Goal: Feedback & Contribution: Submit feedback/report problem

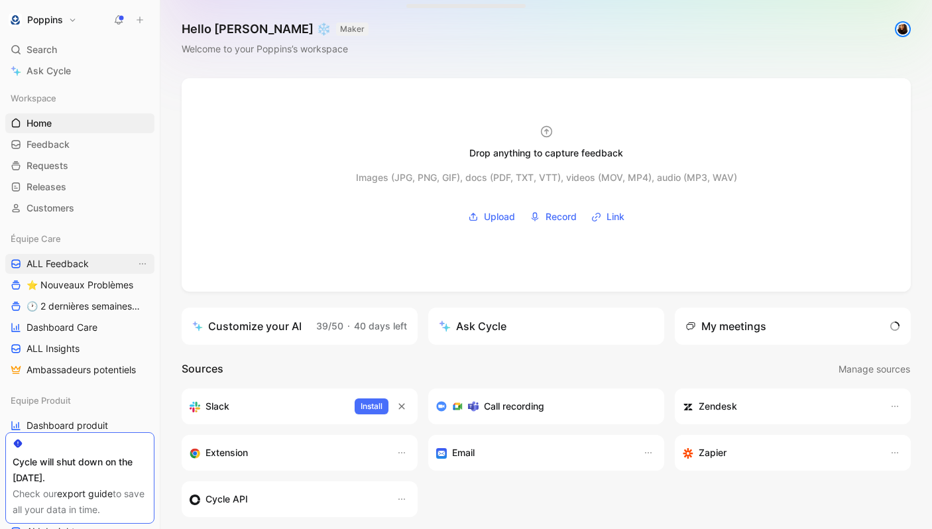
click at [95, 264] on link "ALL Feedback" at bounding box center [79, 264] width 149 height 20
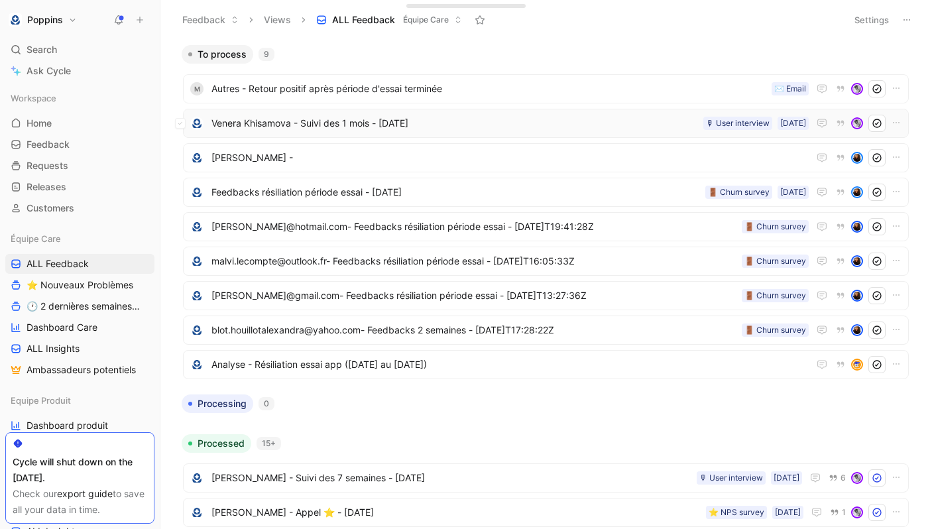
click at [457, 116] on span "Venera Khisamova - Suivi des 1 mois - [DATE]" at bounding box center [454, 123] width 487 height 16
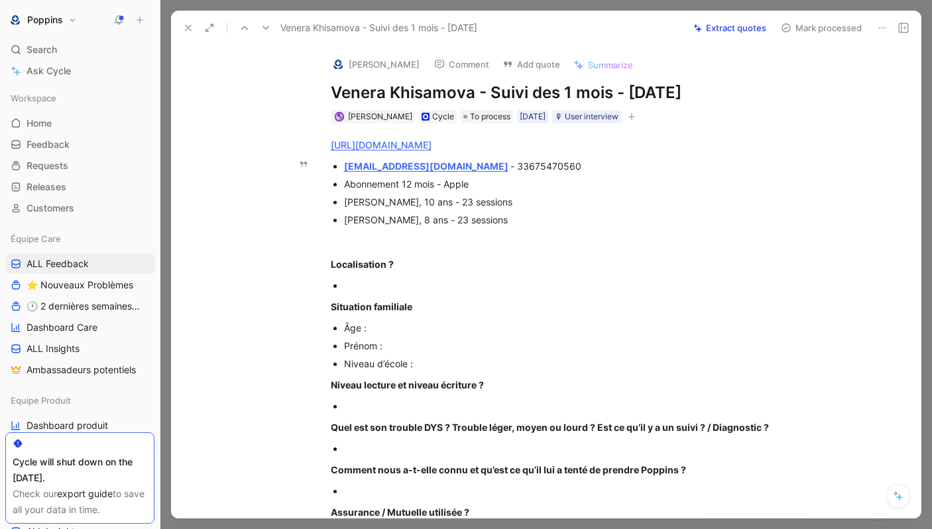
click at [514, 162] on div "[EMAIL_ADDRESS][DOMAIN_NAME] - 33675470560" at bounding box center [566, 166] width 445 height 14
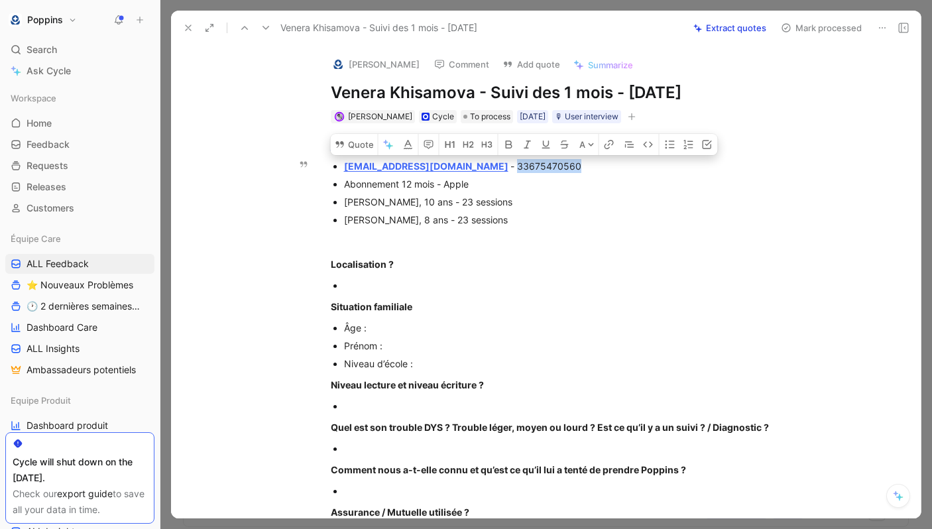
copy div "33675470560"
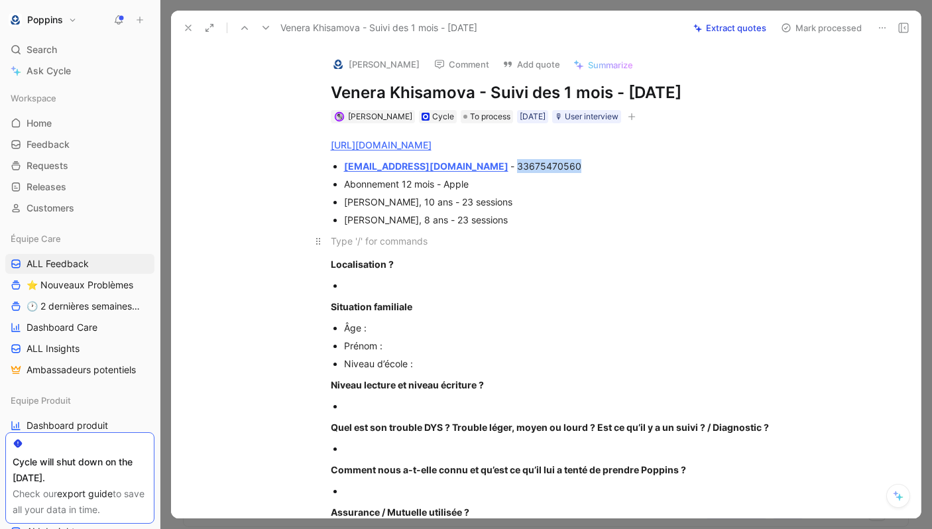
click at [451, 241] on div at bounding box center [560, 241] width 459 height 14
click at [636, 115] on icon "button" at bounding box center [632, 117] width 8 height 8
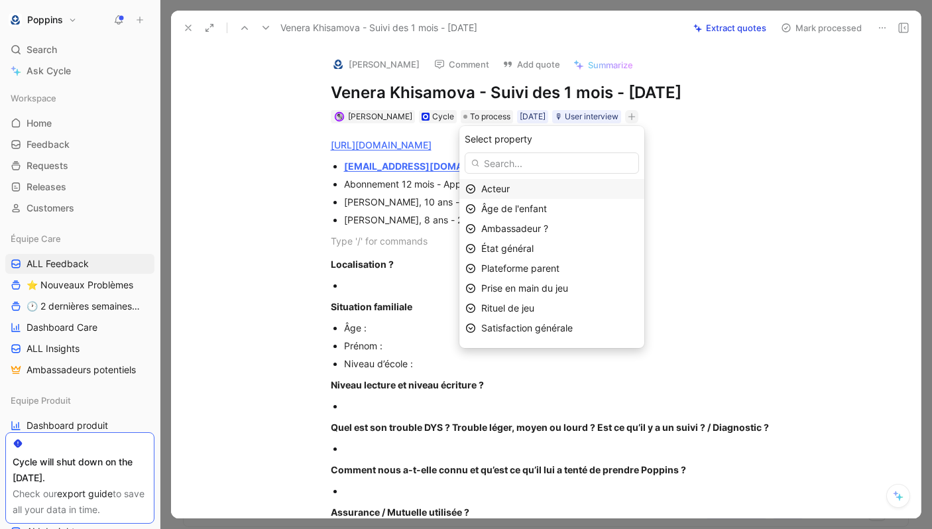
click at [574, 196] on div "Acteur" at bounding box center [559, 189] width 157 height 16
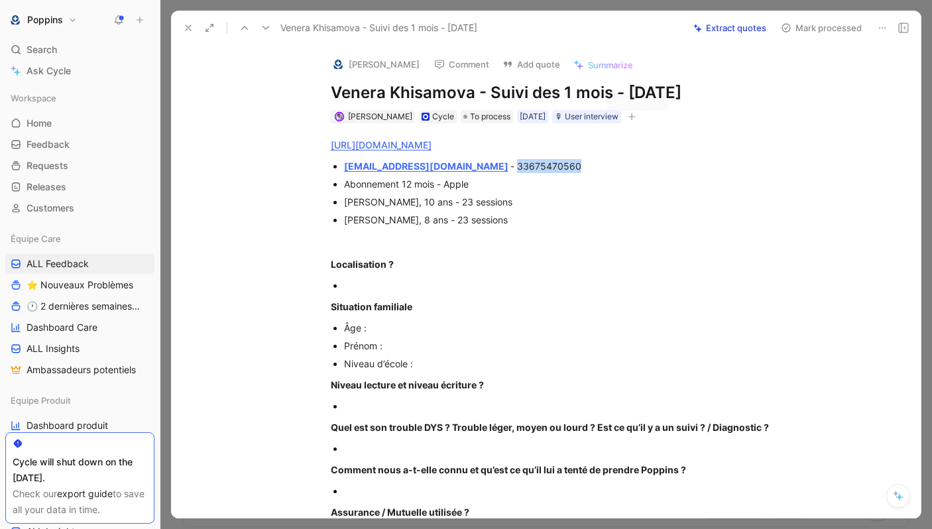
click at [633, 115] on button "button" at bounding box center [631, 116] width 13 height 13
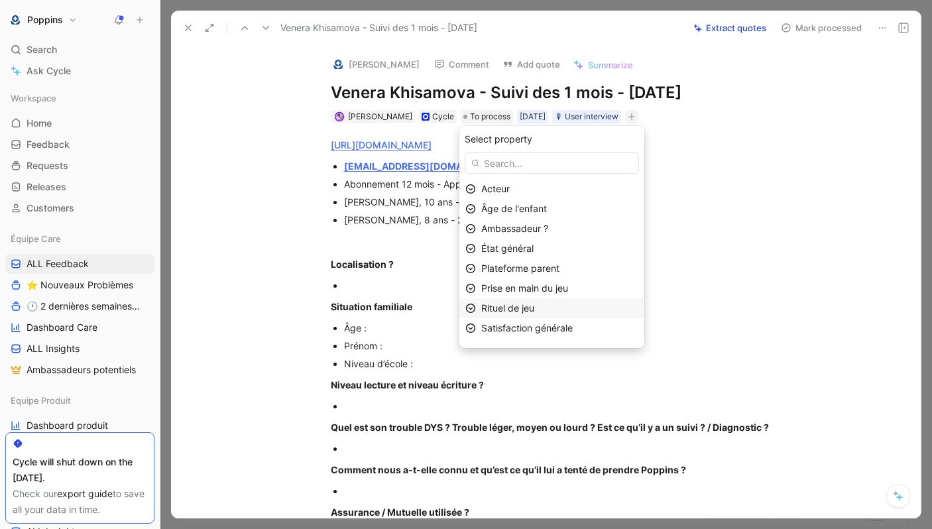
scroll to position [55, 0]
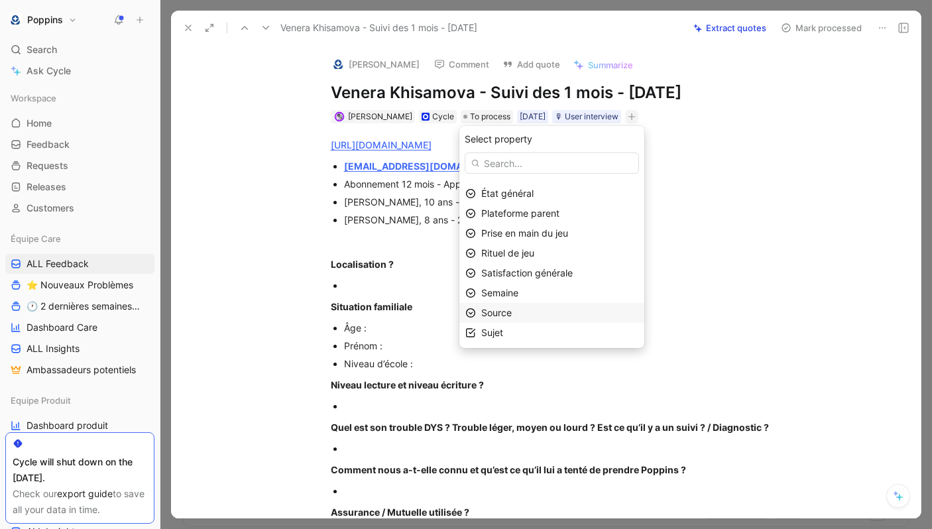
click at [571, 303] on div "Source" at bounding box center [551, 313] width 185 height 20
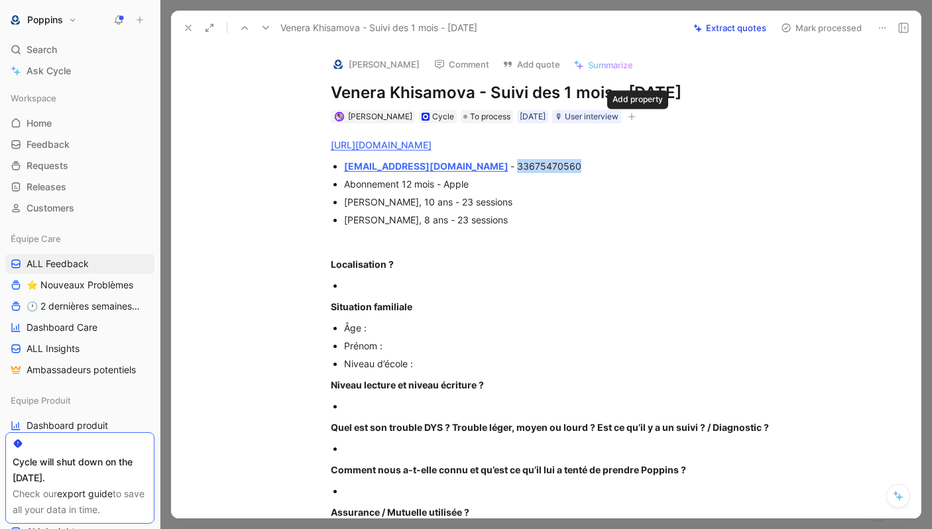
click at [636, 113] on icon "button" at bounding box center [632, 117] width 8 height 8
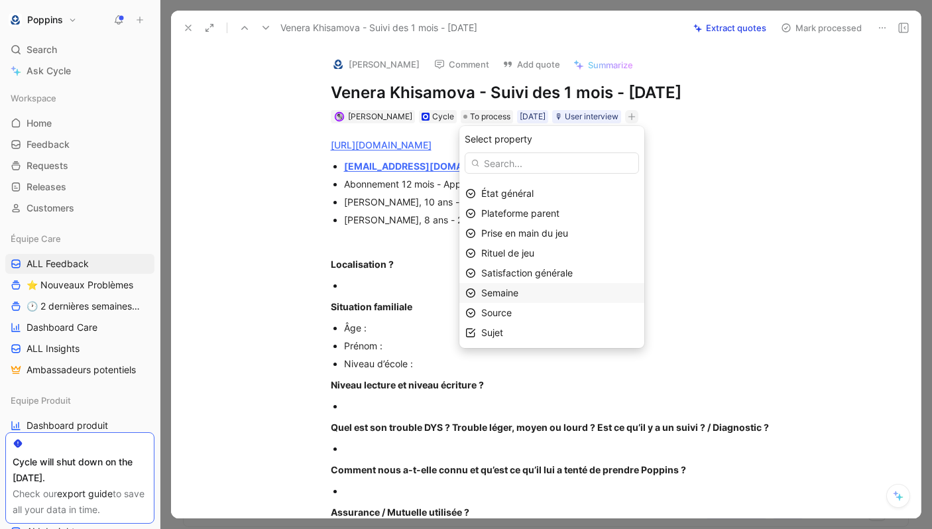
click at [542, 295] on div "Semaine" at bounding box center [559, 293] width 157 height 16
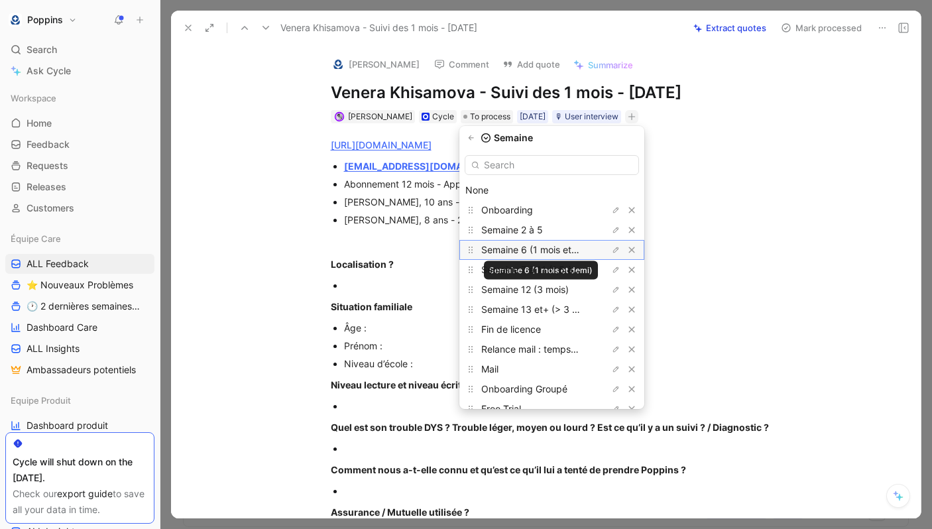
click at [572, 247] on span "Semaine 6 (1 mois et demi)" at bounding box center [539, 249] width 117 height 11
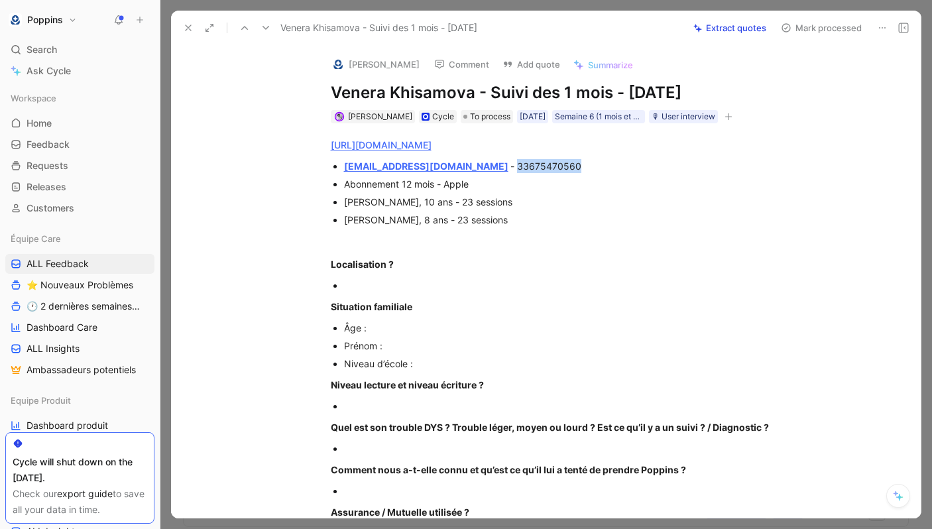
click at [388, 281] on div at bounding box center [566, 285] width 445 height 14
click at [379, 301] on strong "Situation familiale" at bounding box center [372, 306] width 82 height 11
click at [378, 325] on div "Âge :" at bounding box center [566, 328] width 445 height 14
click at [356, 196] on div "[PERSON_NAME], 10 ans - 23 sessions" at bounding box center [566, 202] width 445 height 14
click at [351, 202] on div "[PERSON_NAME], 10 ans - 23 sessions" at bounding box center [566, 202] width 445 height 14
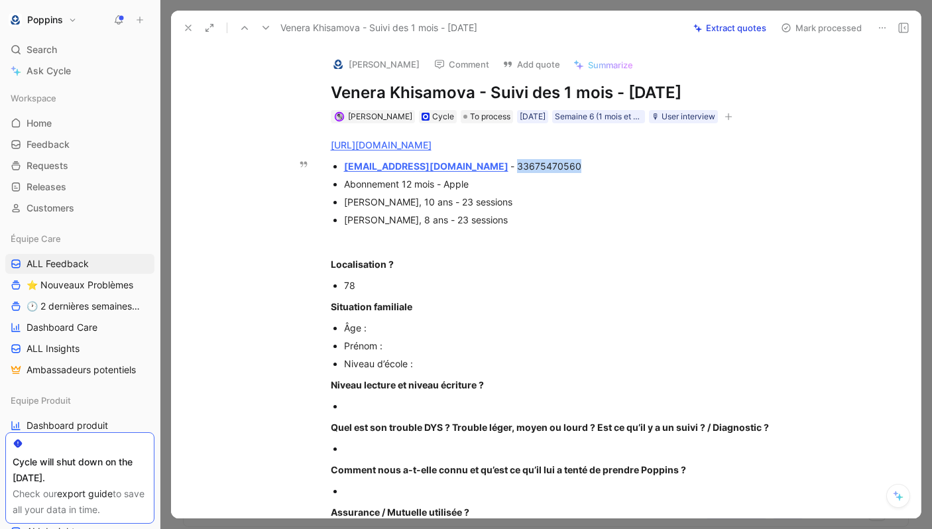
click at [351, 202] on div "[PERSON_NAME], 10 ans - 23 sessions" at bounding box center [566, 202] width 445 height 14
copy div "[PERSON_NAME]"
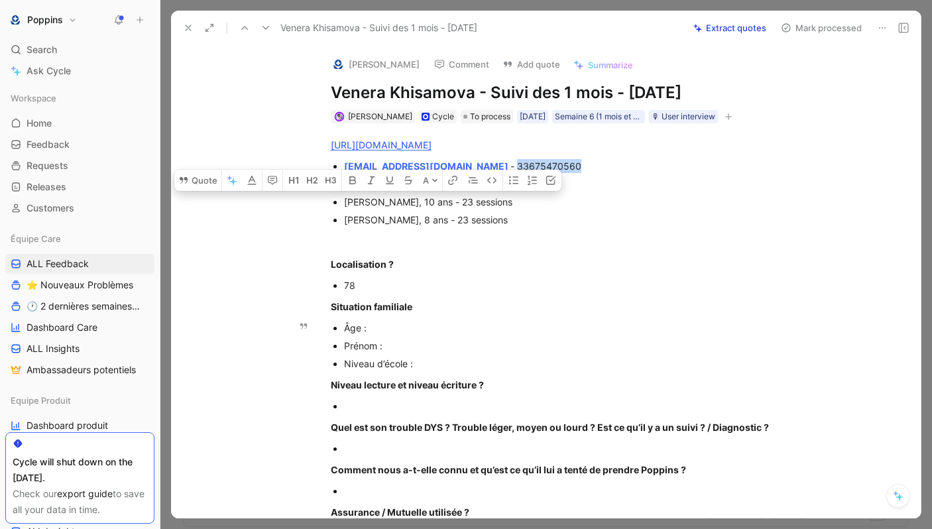
click at [401, 349] on div "Prénom :" at bounding box center [566, 346] width 445 height 14
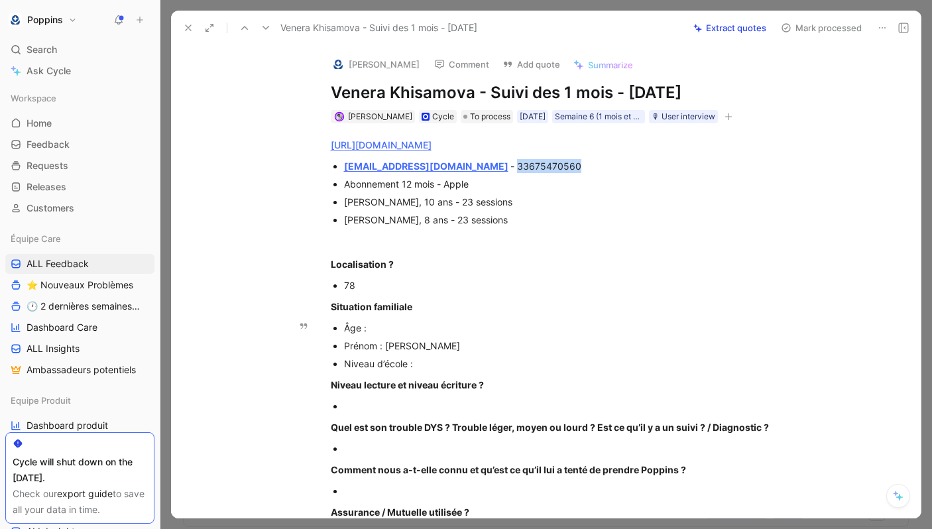
click at [391, 325] on div "Âge :" at bounding box center [566, 328] width 445 height 14
click at [430, 365] on div "Niveau d’école :" at bounding box center [566, 364] width 445 height 14
click at [382, 441] on div at bounding box center [566, 448] width 445 height 14
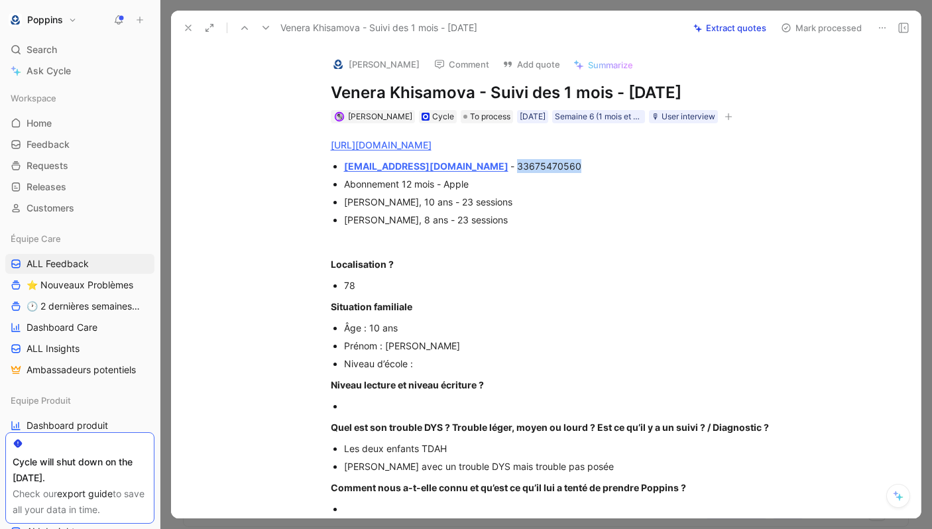
click at [371, 407] on div at bounding box center [566, 406] width 445 height 14
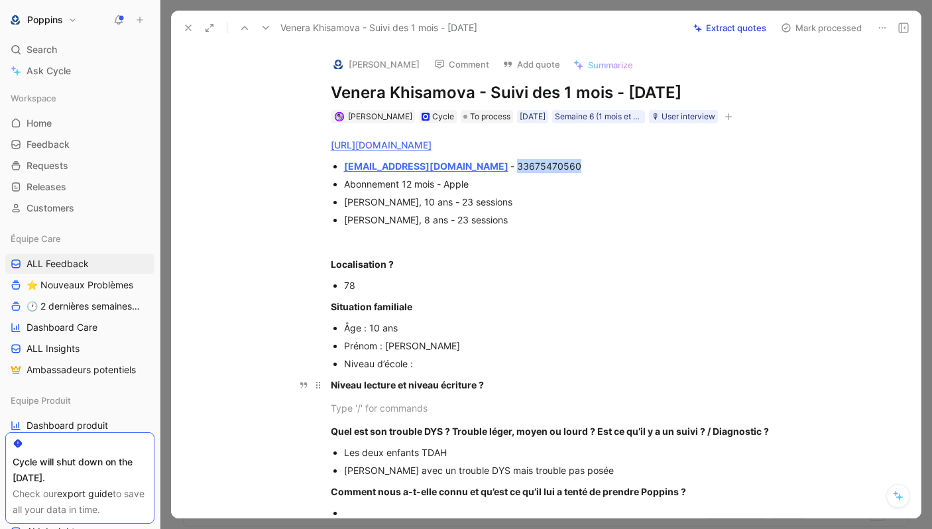
click at [347, 387] on strong "Niveau lecture et niveau écriture ?" at bounding box center [407, 384] width 153 height 11
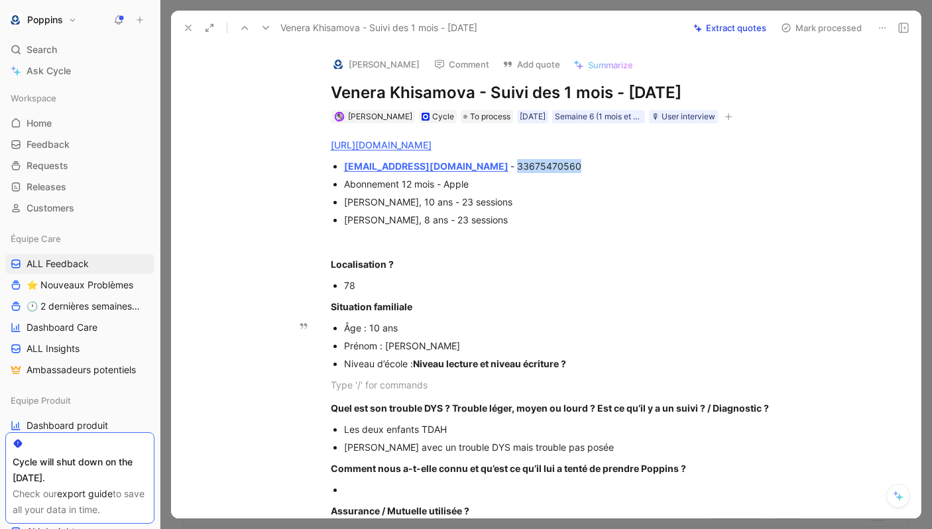
drag, startPoint x: 398, startPoint y: 387, endPoint x: 344, endPoint y: 361, distance: 59.6
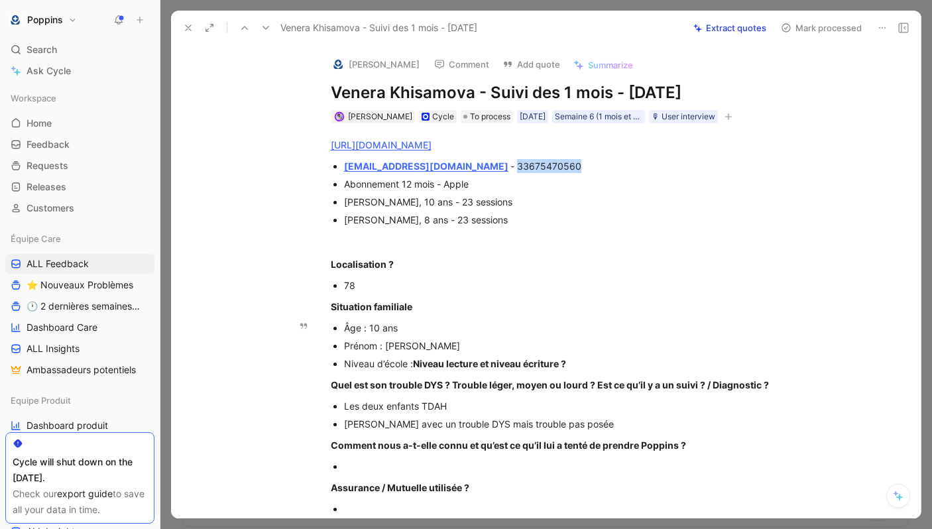
drag, startPoint x: 340, startPoint y: 360, endPoint x: 616, endPoint y: 357, distance: 276.4
click at [616, 357] on ul "Âge : 10 ans Prénom : [PERSON_NAME] d’école : Niveau lecture et niveau écriture…" at bounding box center [560, 346] width 509 height 54
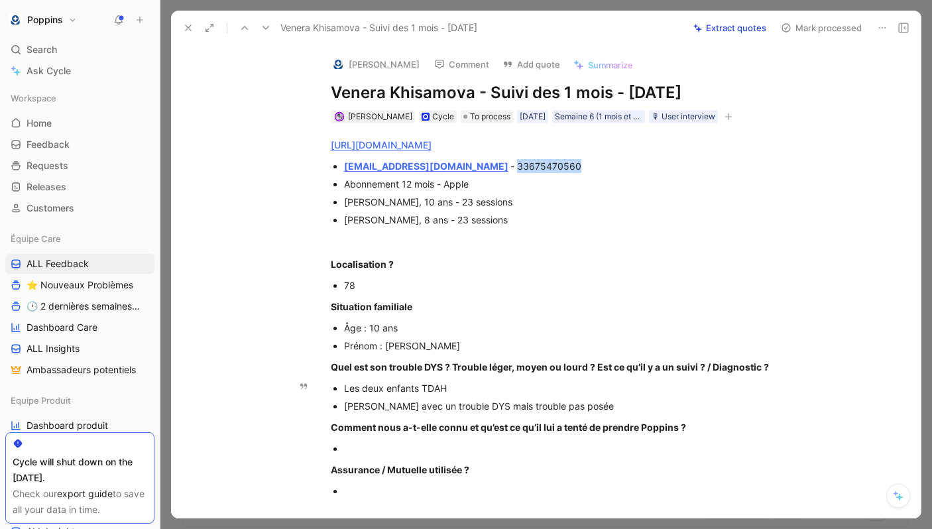
click at [650, 409] on div "[PERSON_NAME] avec un trouble DYS mais trouble pas posée" at bounding box center [566, 406] width 445 height 14
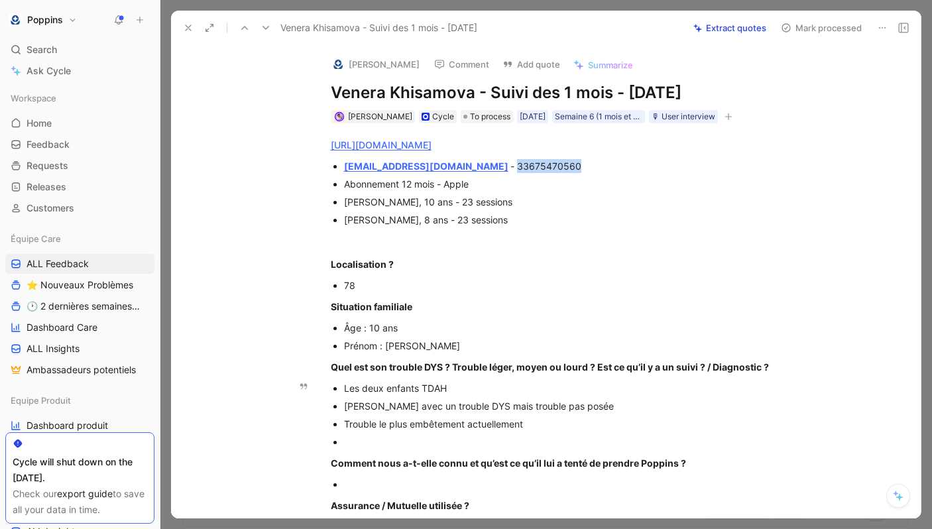
click at [436, 439] on div at bounding box center [566, 442] width 445 height 14
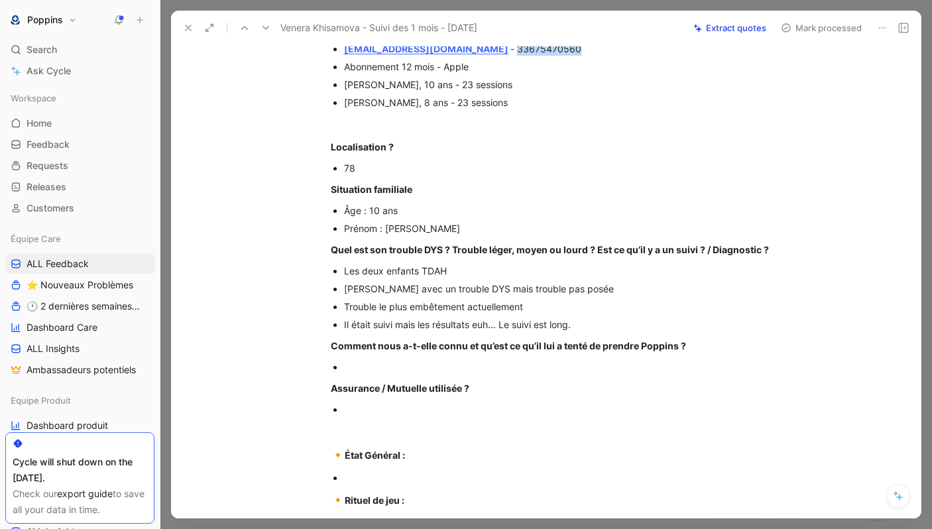
scroll to position [139, 0]
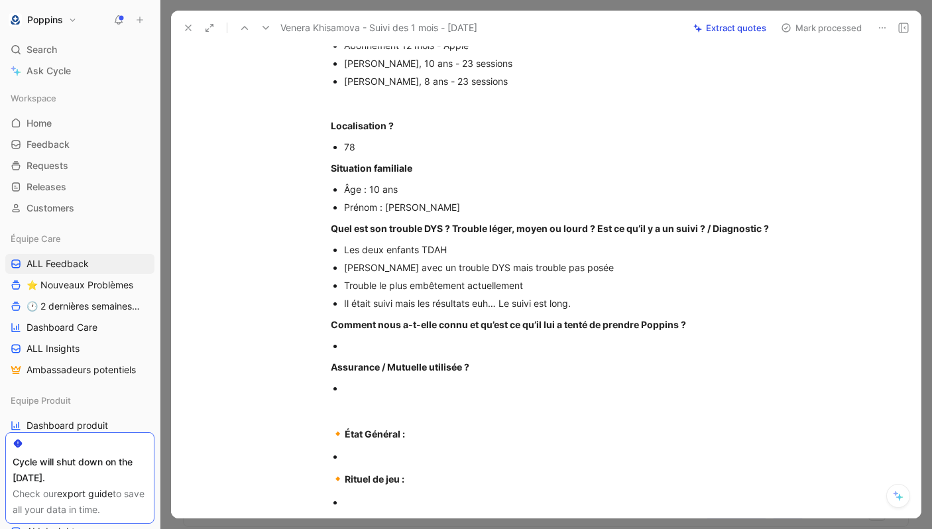
click at [410, 354] on p at bounding box center [566, 346] width 445 height 18
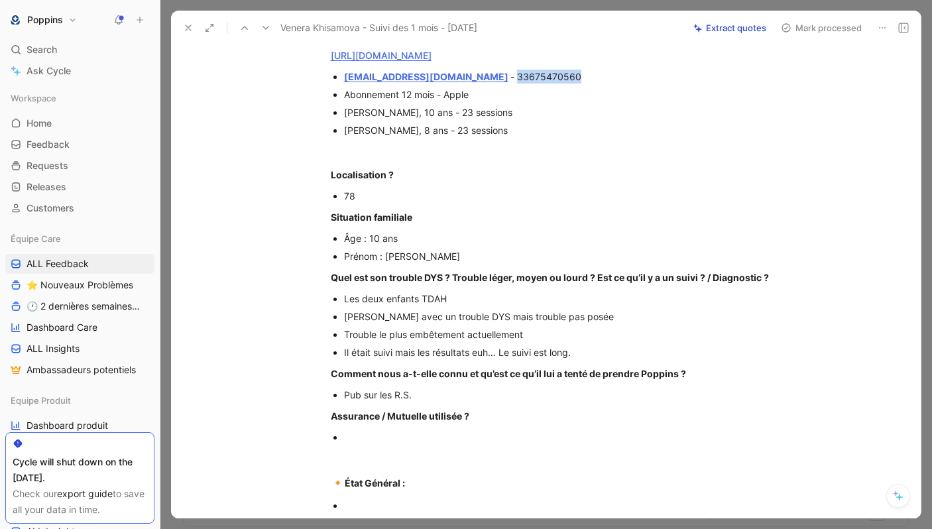
scroll to position [97, 0]
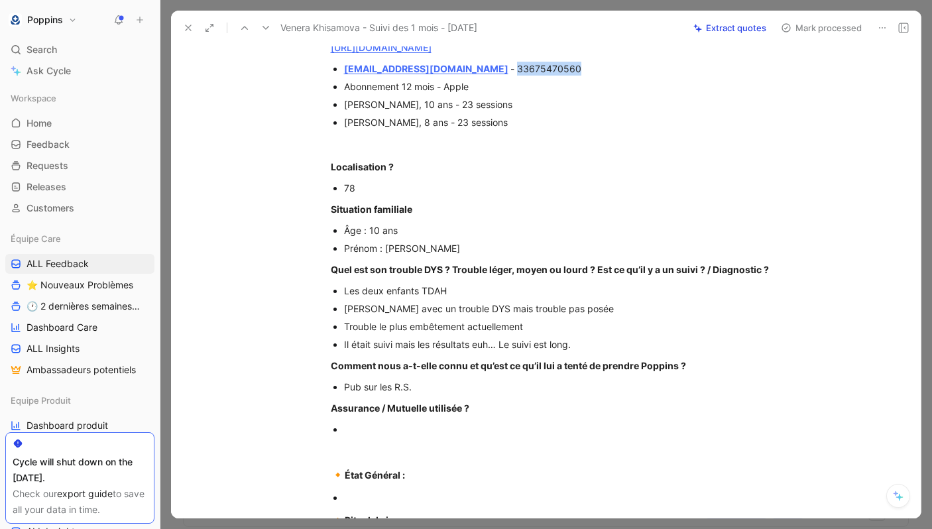
click at [379, 427] on div at bounding box center [566, 429] width 445 height 14
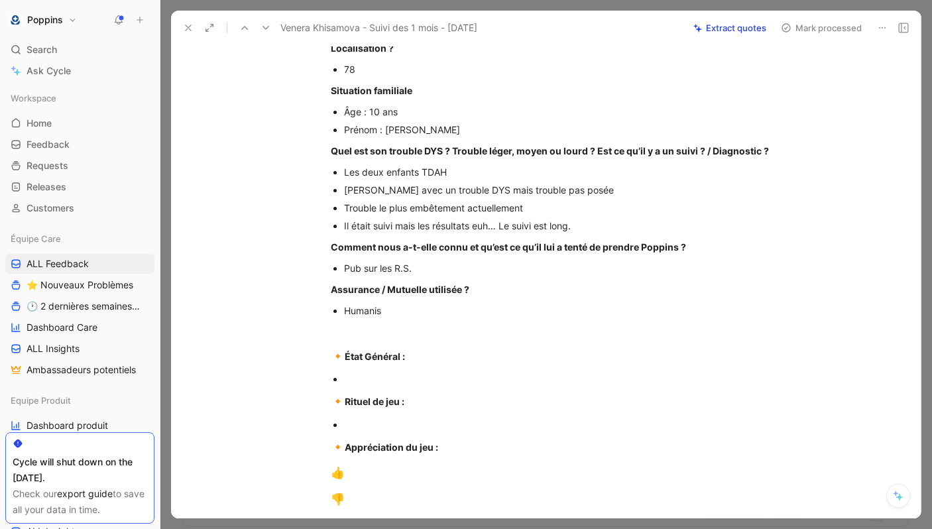
click at [392, 366] on p "🔸 État Général :" at bounding box center [560, 356] width 509 height 25
click at [369, 381] on div at bounding box center [566, 379] width 445 height 14
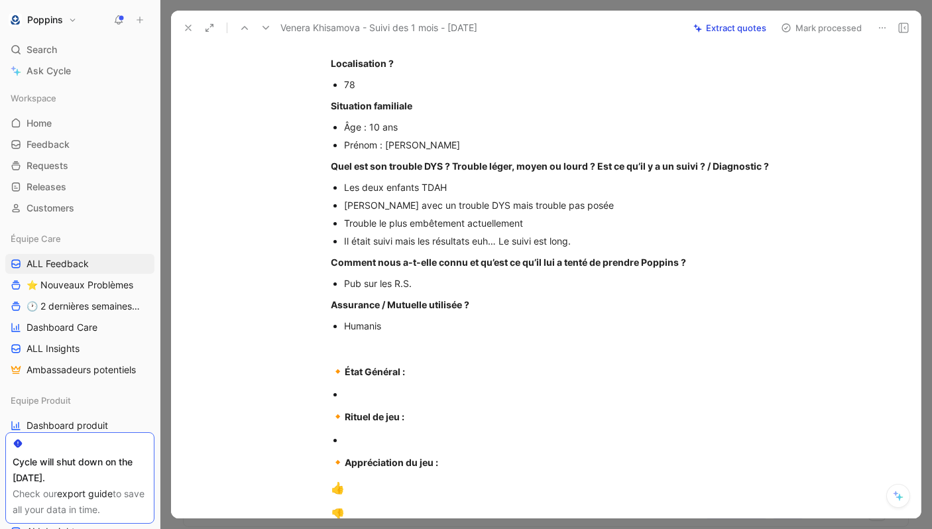
scroll to position [200, 0]
click at [432, 386] on p at bounding box center [566, 395] width 445 height 18
click at [414, 386] on p at bounding box center [566, 395] width 445 height 18
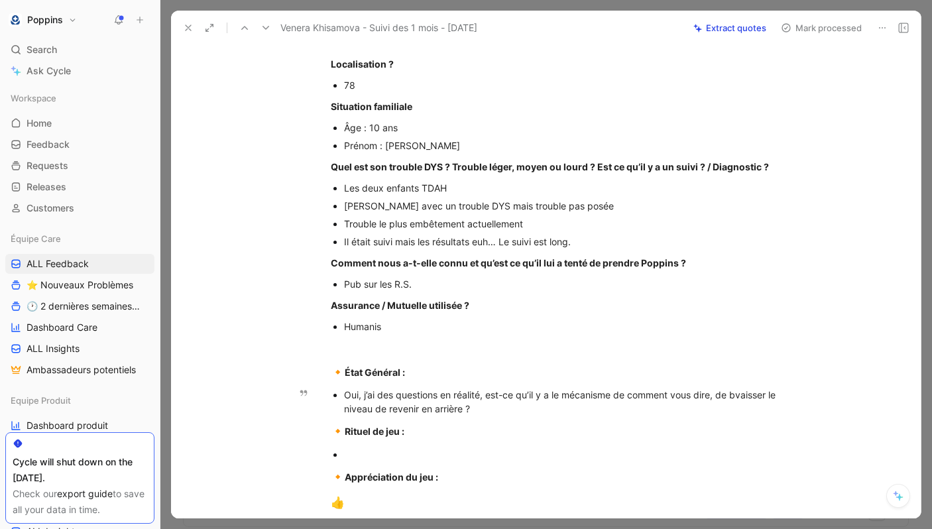
click at [745, 392] on div "Oui, j’ai des questions en réalité, est-ce qu’il y a le mécanisme de comment vo…" at bounding box center [566, 402] width 445 height 28
click at [561, 412] on div "Oui, j’ai des questions en réalité, est-ce qu’il y a le mécanisme de comment vo…" at bounding box center [566, 402] width 445 height 28
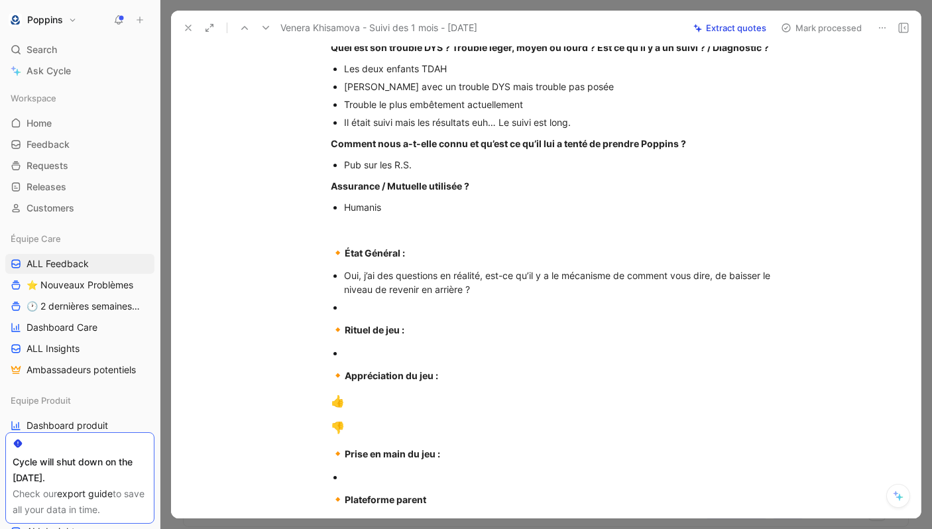
scroll to position [404, 0]
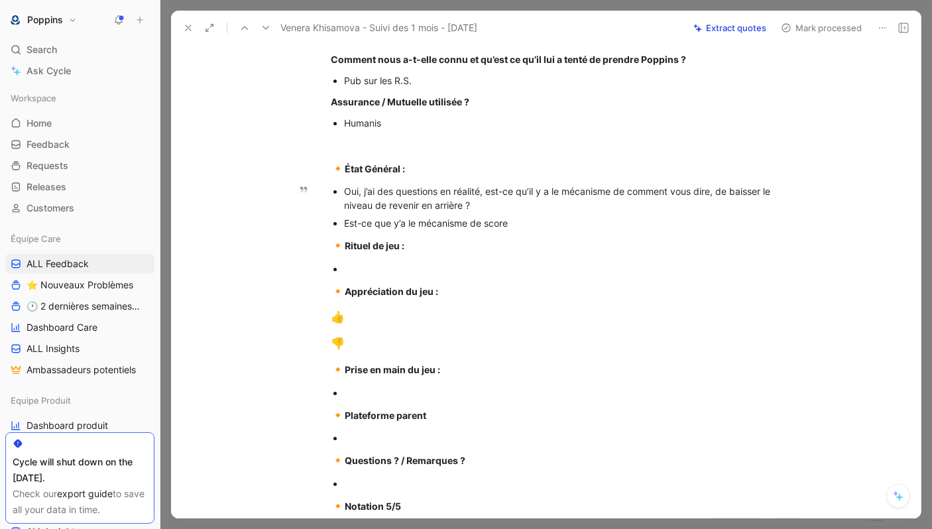
click at [485, 221] on div "Est-ce que y’a le mécanisme de score" at bounding box center [566, 223] width 445 height 14
click at [526, 219] on div "Est-ce que y’a le mécanisme de score" at bounding box center [566, 223] width 445 height 14
click at [488, 223] on div "Est-ce que y’a le mécanisme de score ?" at bounding box center [566, 223] width 445 height 14
click at [557, 223] on div "Est-ce que y’a le mécanisme de cacher les score ?" at bounding box center [566, 223] width 445 height 14
click at [592, 225] on div "Est-ce que y’a le mécanisme de cacher les scores ?" at bounding box center [566, 223] width 445 height 14
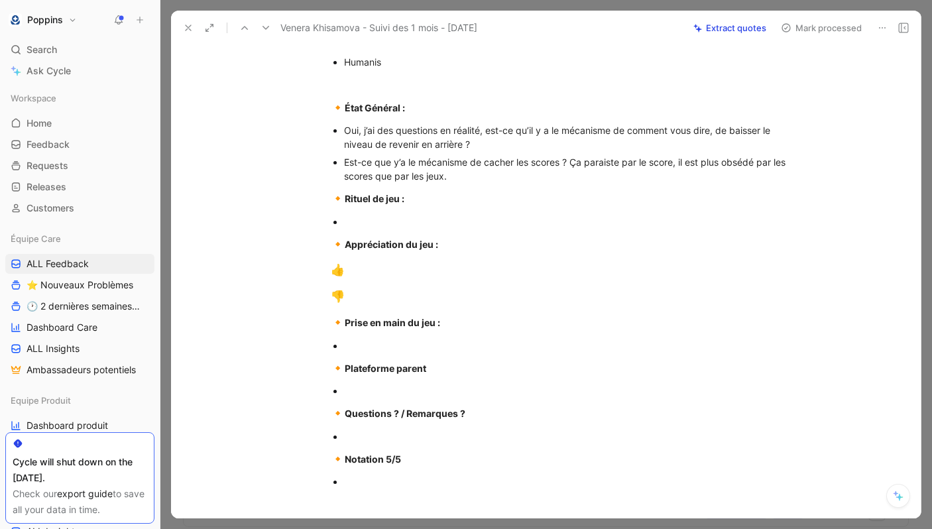
scroll to position [476, 0]
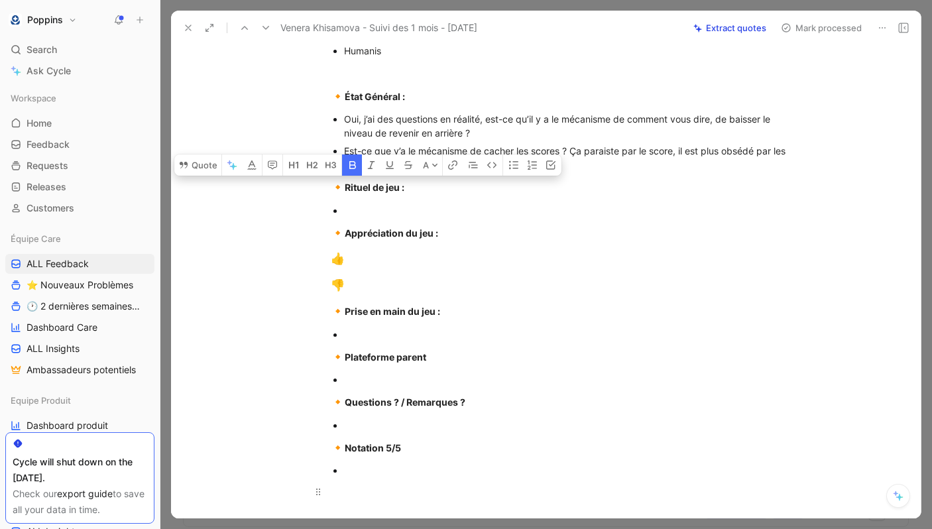
drag, startPoint x: 331, startPoint y: 184, endPoint x: 372, endPoint y: 499, distance: 318.2
click at [372, 499] on div "[URL][DOMAIN_NAME] [EMAIL_ADDRESS][DOMAIN_NAME] - 33675470560 Abonnement 12 moi…" at bounding box center [560, 103] width 722 height 913
click at [390, 424] on div at bounding box center [566, 425] width 445 height 14
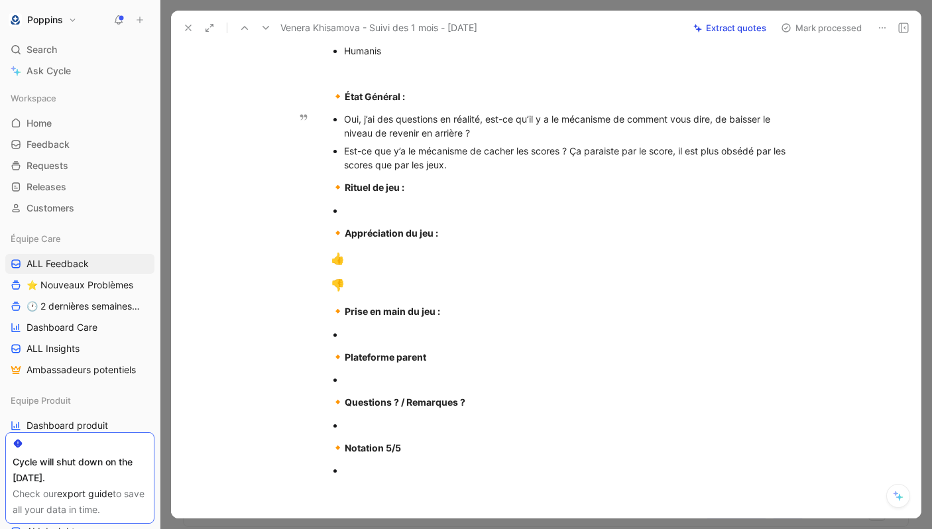
click at [473, 166] on div "Est-ce que y’a le mécanisme de cacher les scores ? Ça paraiste par le score, il…" at bounding box center [566, 158] width 445 height 28
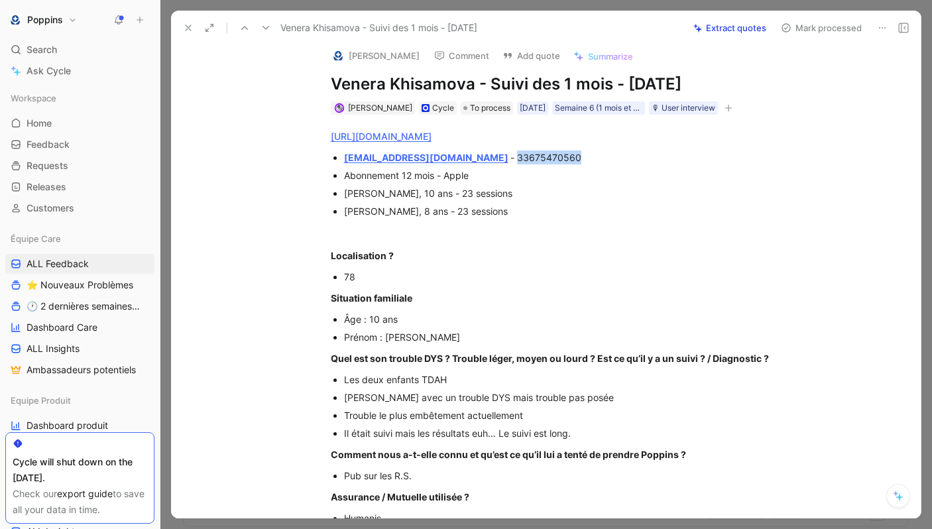
scroll to position [0, 0]
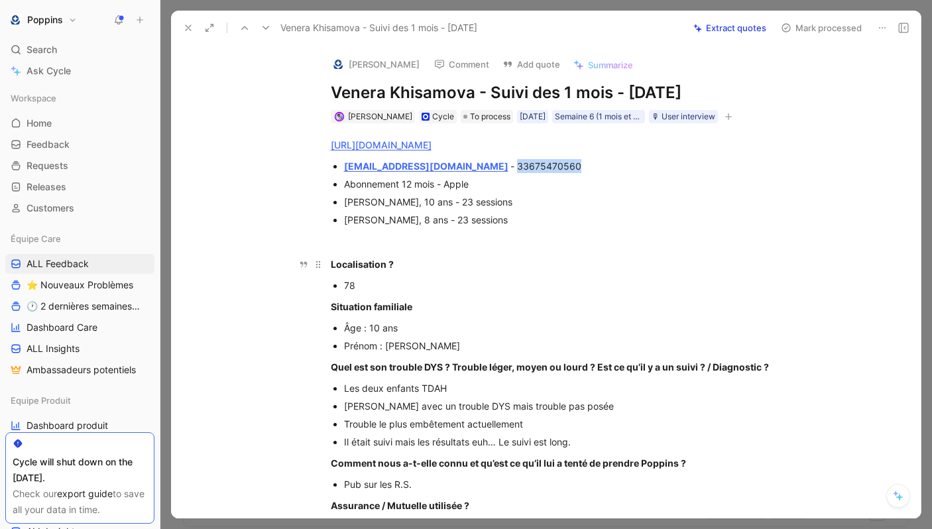
click at [533, 274] on p "Localisation ?" at bounding box center [560, 264] width 509 height 22
click at [742, 115] on div "[PERSON_NAME] Cycle To process [DATE] Semaine 6 (1 mois et demi) 🎙 User intervi…" at bounding box center [559, 117] width 461 height 16
click at [732, 117] on icon "button" at bounding box center [728, 116] width 7 height 1
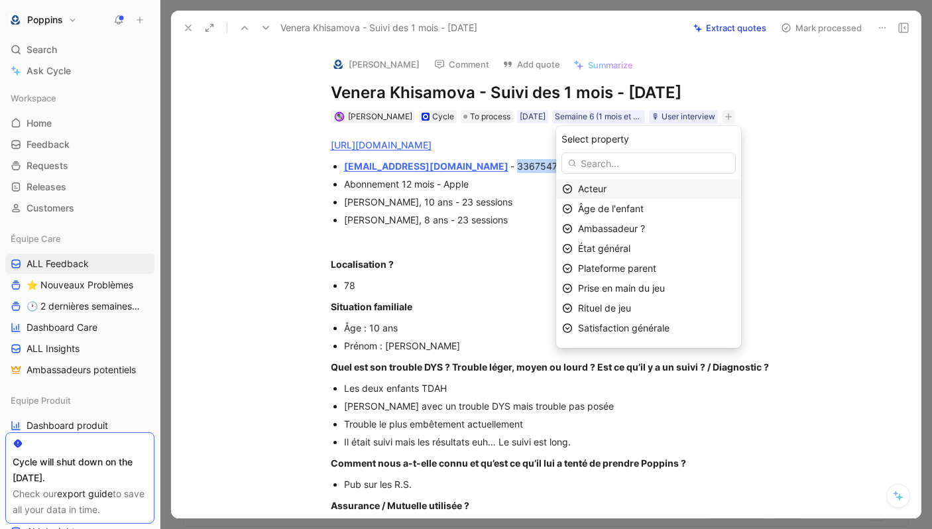
click at [645, 190] on div "Acteur" at bounding box center [656, 189] width 157 height 16
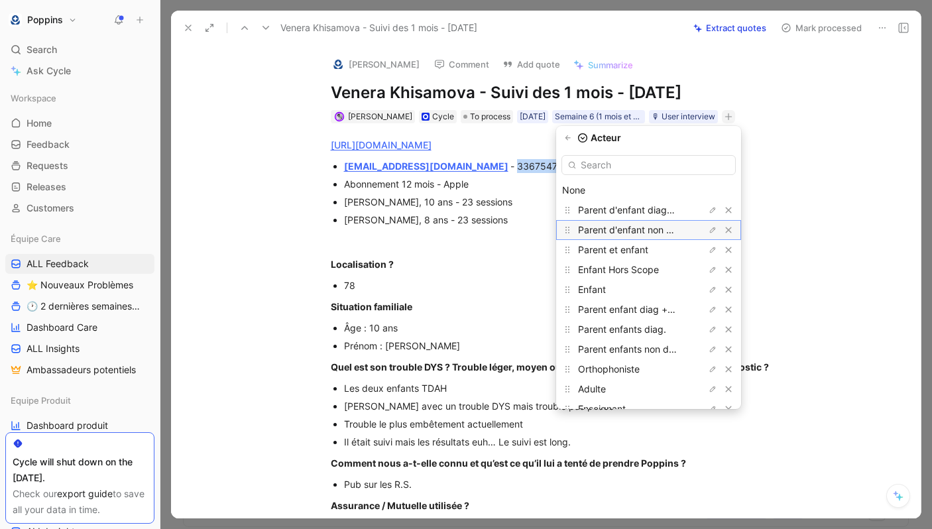
click at [646, 225] on span "Parent d'enfant non diagnostiqué" at bounding box center [650, 229] width 145 height 11
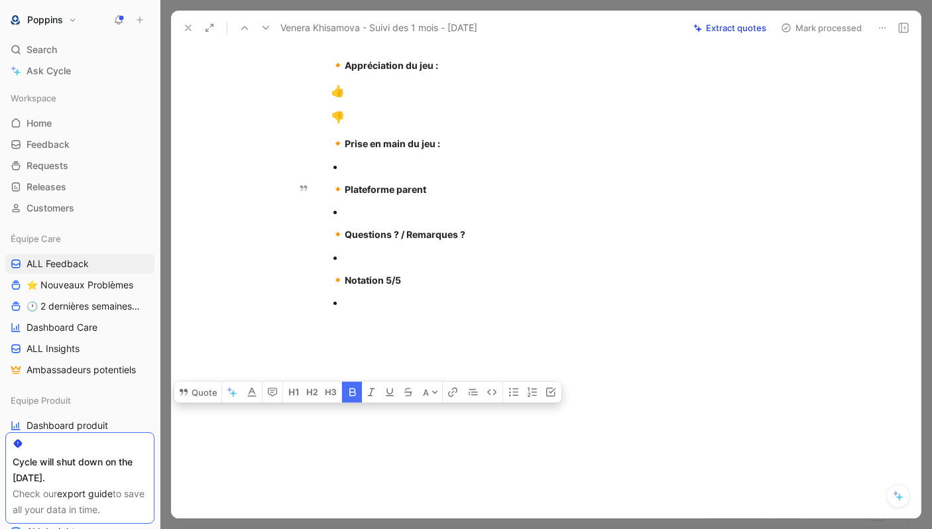
scroll to position [757, 0]
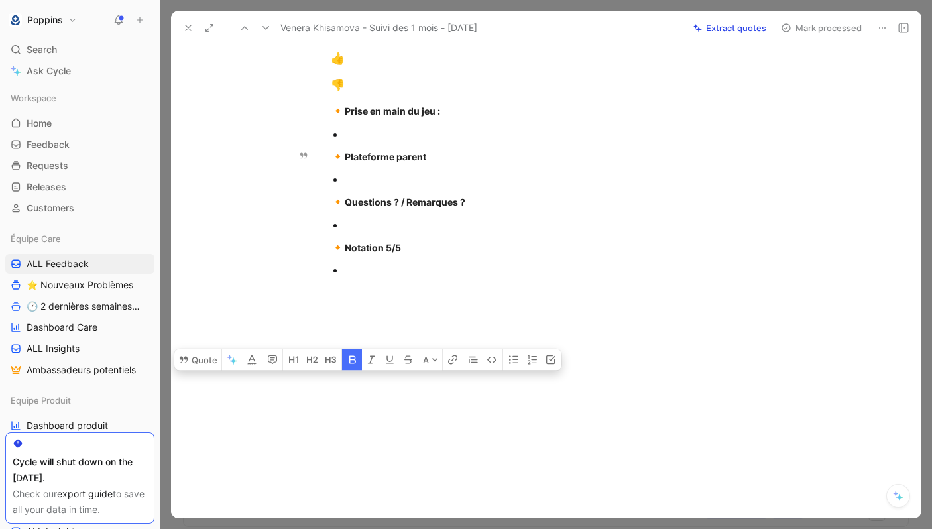
drag, startPoint x: 328, startPoint y: 347, endPoint x: 432, endPoint y: 528, distance: 208.8
click at [432, 528] on div "Feedback Views ALL Feedback Équipe Care Settings To process 9 m Autres - Retour…" at bounding box center [546, 264] width 772 height 529
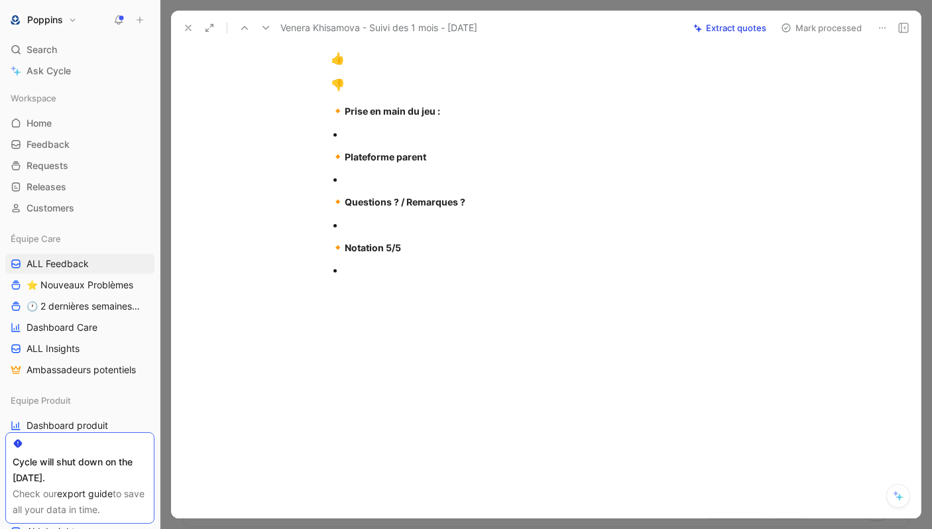
click at [430, 273] on div at bounding box center [566, 270] width 445 height 14
click at [404, 329] on p at bounding box center [560, 338] width 509 height 22
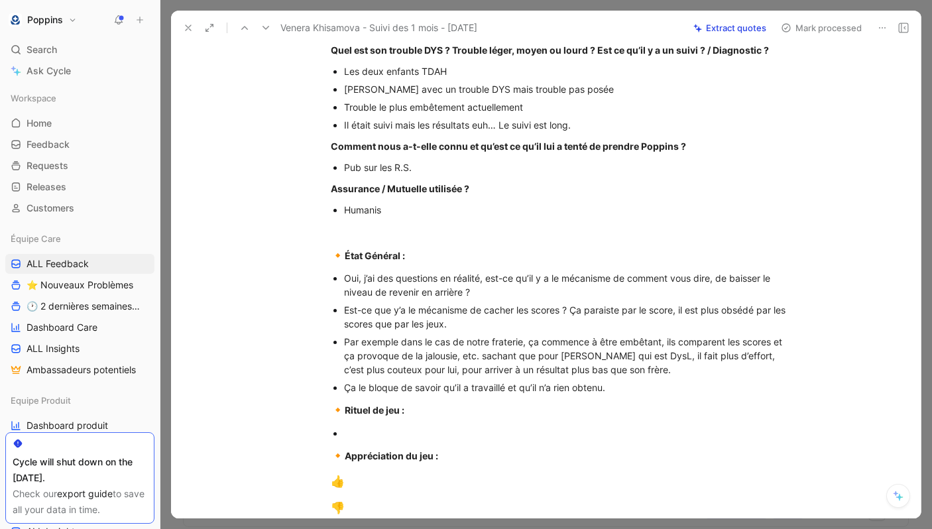
scroll to position [292, 0]
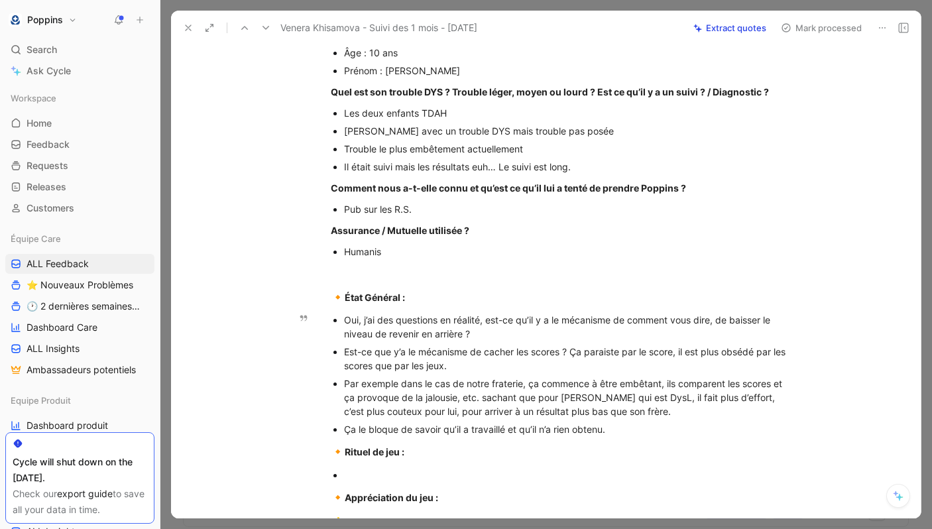
click at [616, 430] on div "Ça le bloque de savoir qu’il a travaillé et qu’il n’a rien obtenu." at bounding box center [566, 429] width 445 height 14
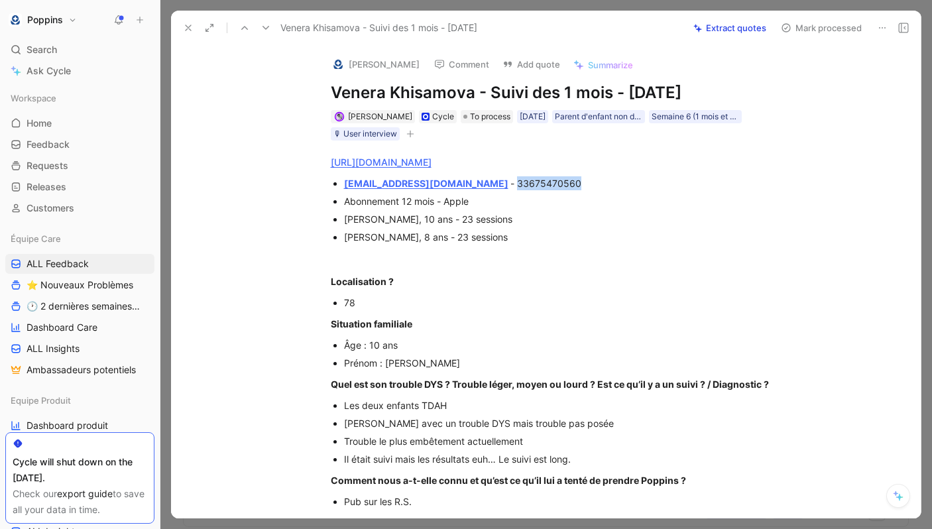
scroll to position [612, 0]
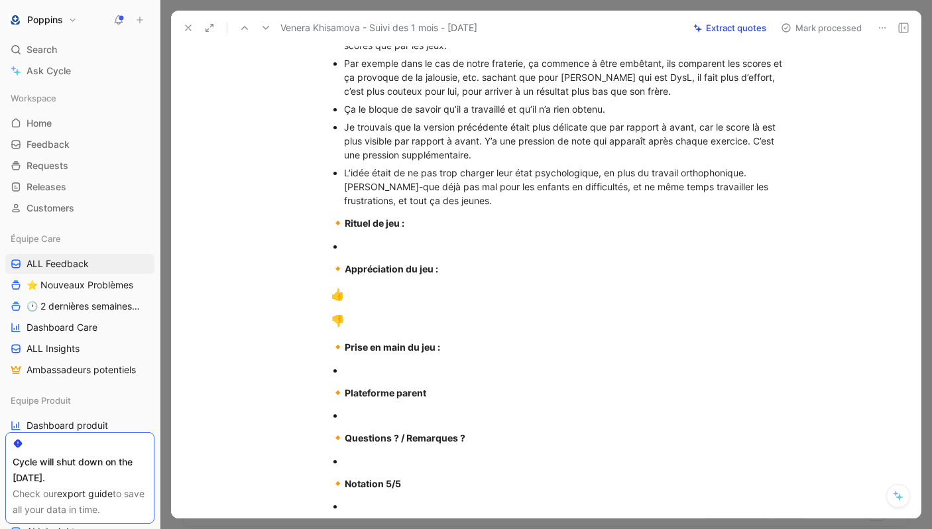
click at [760, 168] on div "L’idée était de ne pas trop charger leur état psychologique, en plus du travail…" at bounding box center [566, 187] width 445 height 42
click at [418, 197] on div "L’idée était de ne pas trop charger leur état psychologique, en plus du travail…" at bounding box center [566, 187] width 445 height 42
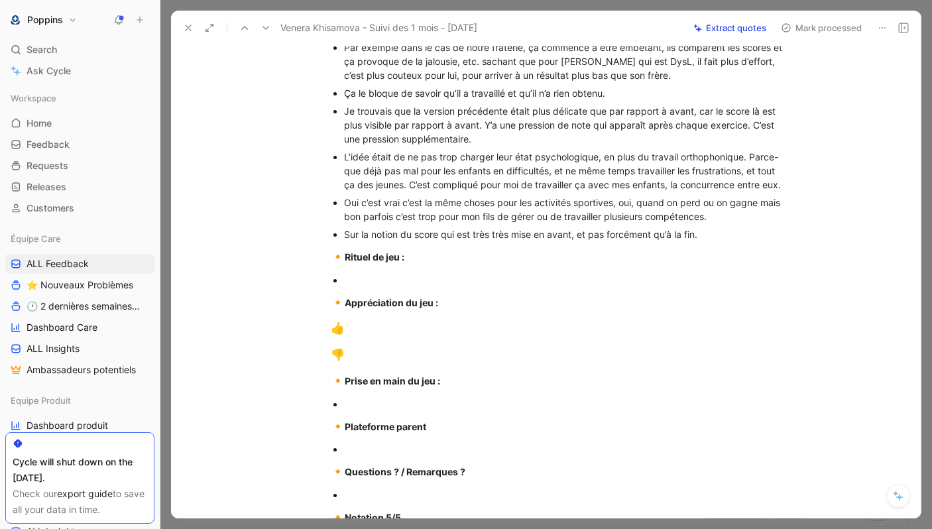
scroll to position [555, 0]
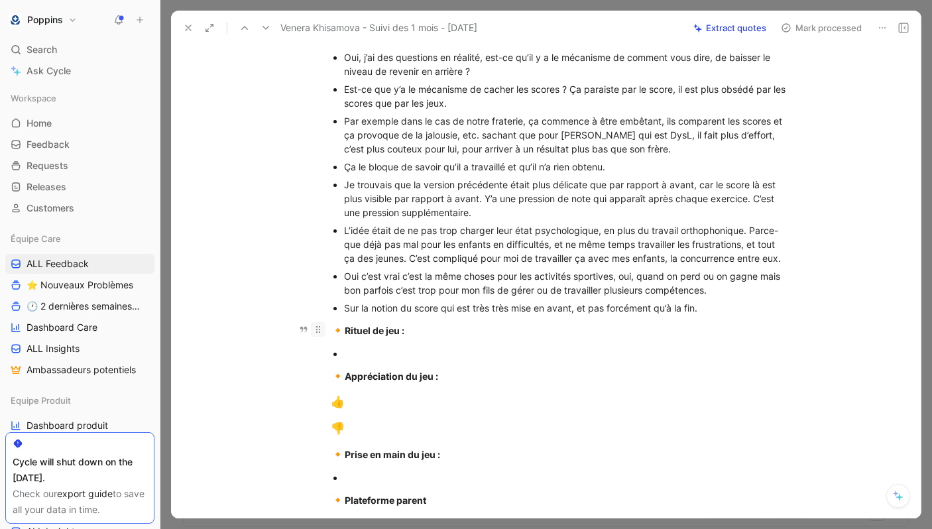
click at [318, 331] on icon at bounding box center [318, 329] width 11 height 11
click at [347, 328] on strong "Rituel de jeu :" at bounding box center [375, 330] width 60 height 11
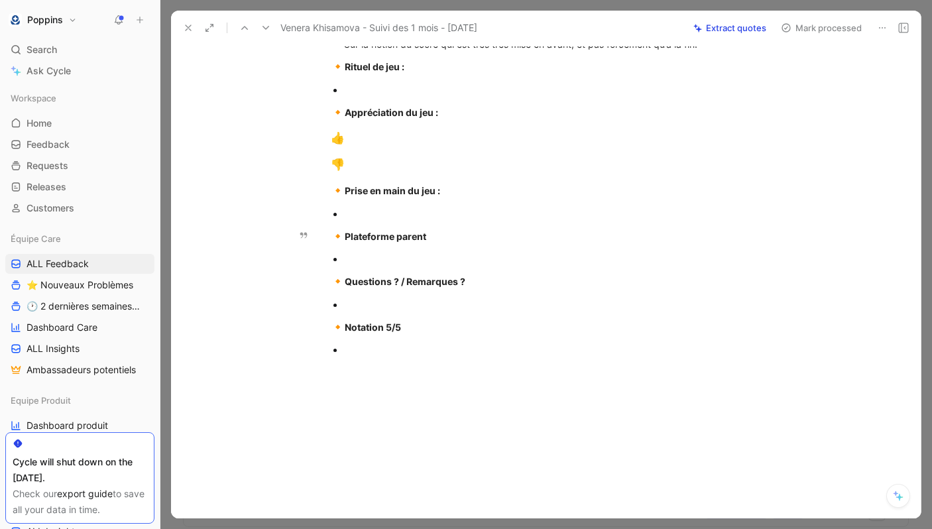
drag, startPoint x: 334, startPoint y: 328, endPoint x: 396, endPoint y: 528, distance: 209.7
click at [396, 528] on div "Feedback Views ALL Feedback Équipe Care Settings To process 9 m Autres - Retour…" at bounding box center [546, 264] width 772 height 529
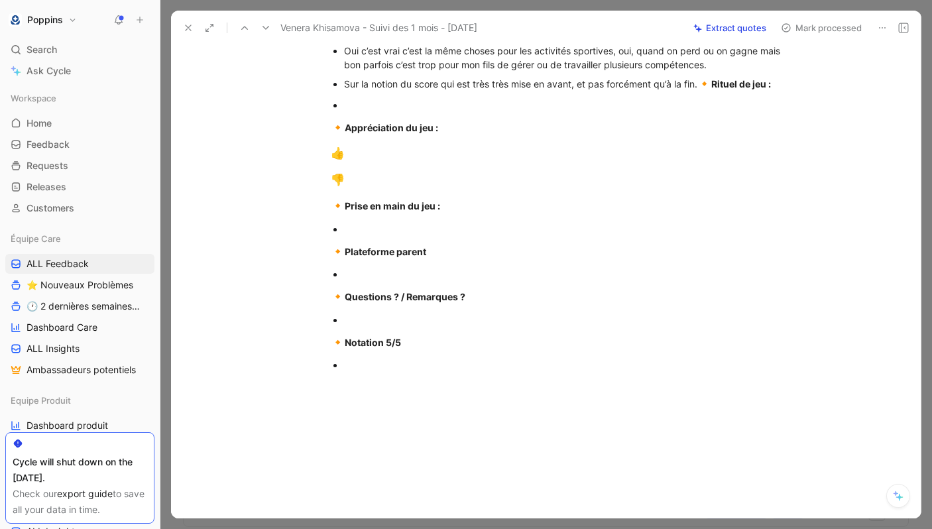
scroll to position [779, 0]
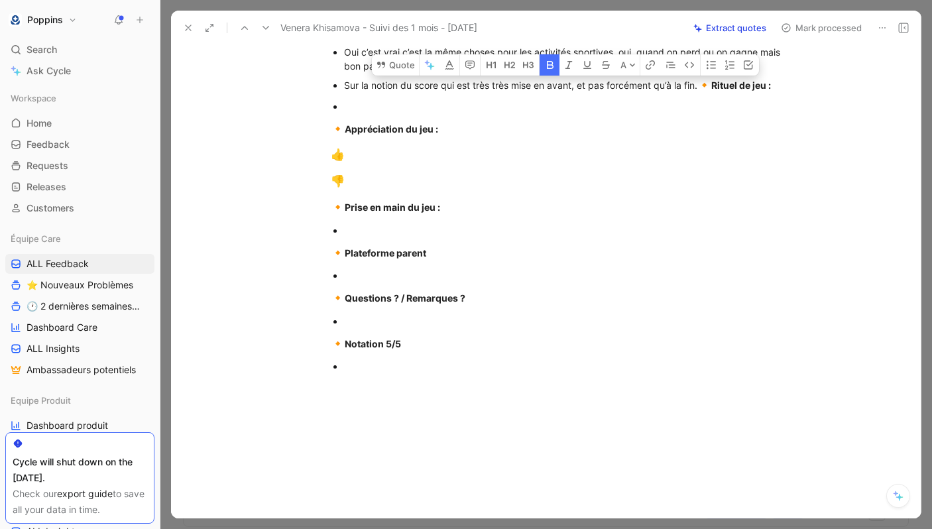
drag, startPoint x: 410, startPoint y: 388, endPoint x: 729, endPoint y: 84, distance: 441.2
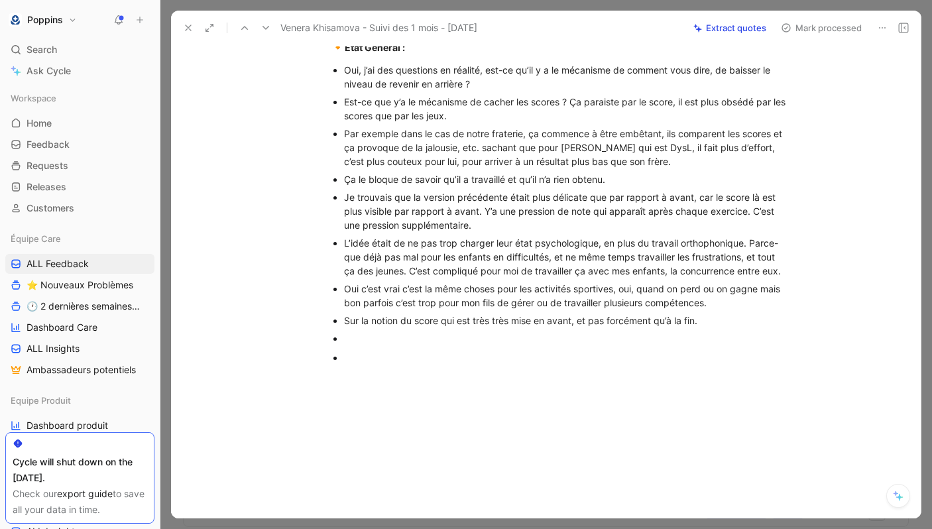
scroll to position [545, 0]
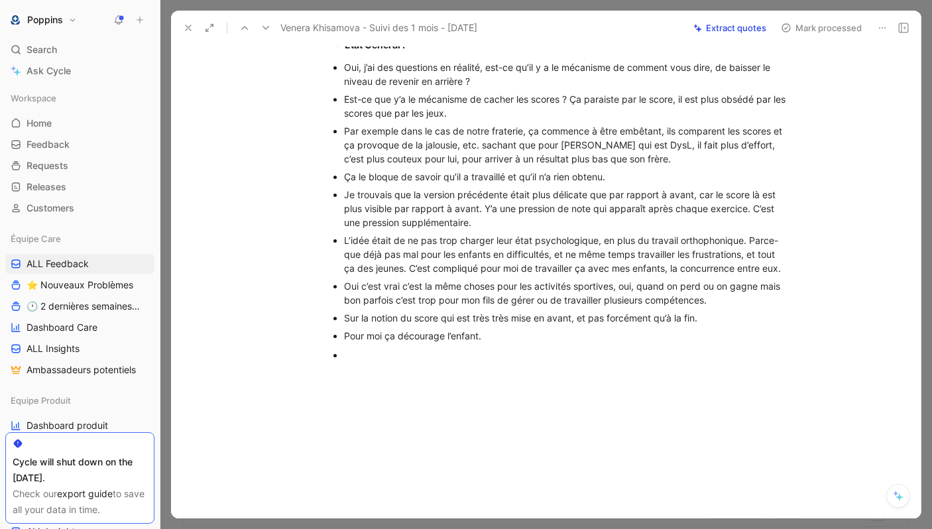
click at [412, 363] on p at bounding box center [566, 355] width 445 height 18
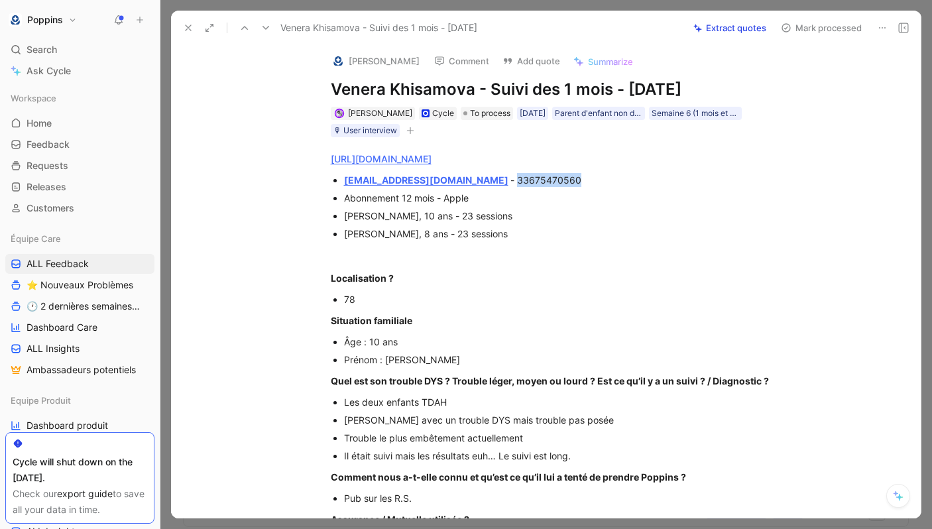
scroll to position [0, 0]
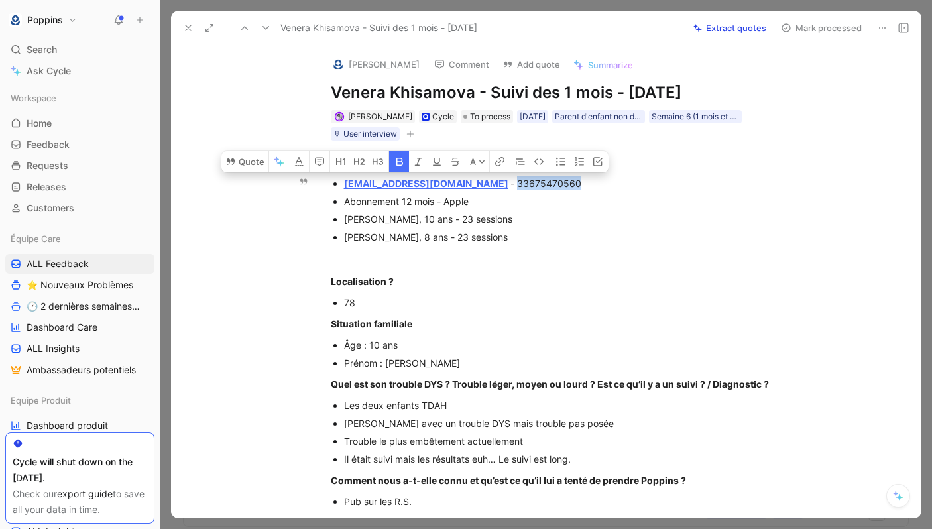
drag, startPoint x: 485, startPoint y: 180, endPoint x: 339, endPoint y: 190, distance: 146.2
click at [339, 190] on ul "[EMAIL_ADDRESS][DOMAIN_NAME] - 33675470560 Abonnement 12 mois - Apple Marc, 10 …" at bounding box center [560, 210] width 509 height 72
copy div "[EMAIL_ADDRESS][DOMAIN_NAME]"
click at [339, 66] on img at bounding box center [337, 64] width 13 height 13
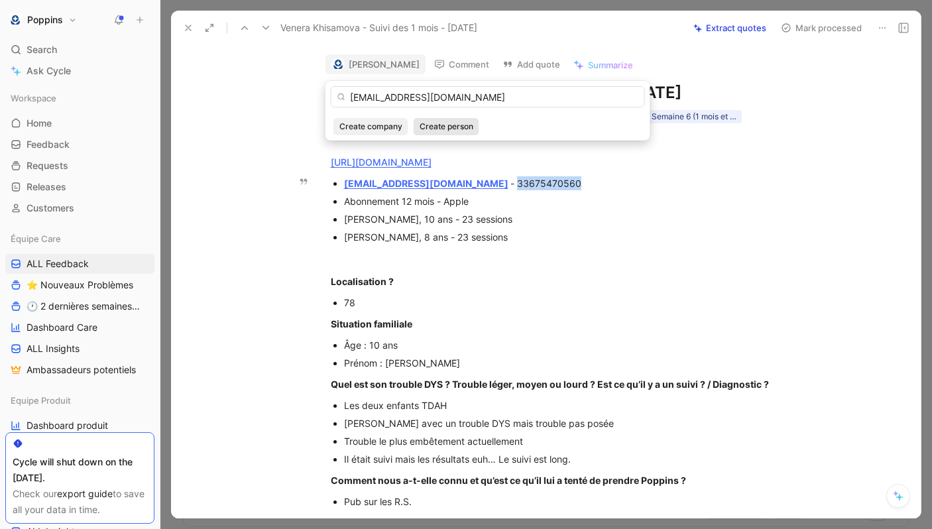
type input "[EMAIL_ADDRESS][DOMAIN_NAME]"
click at [440, 120] on span "Create person" at bounding box center [447, 126] width 54 height 13
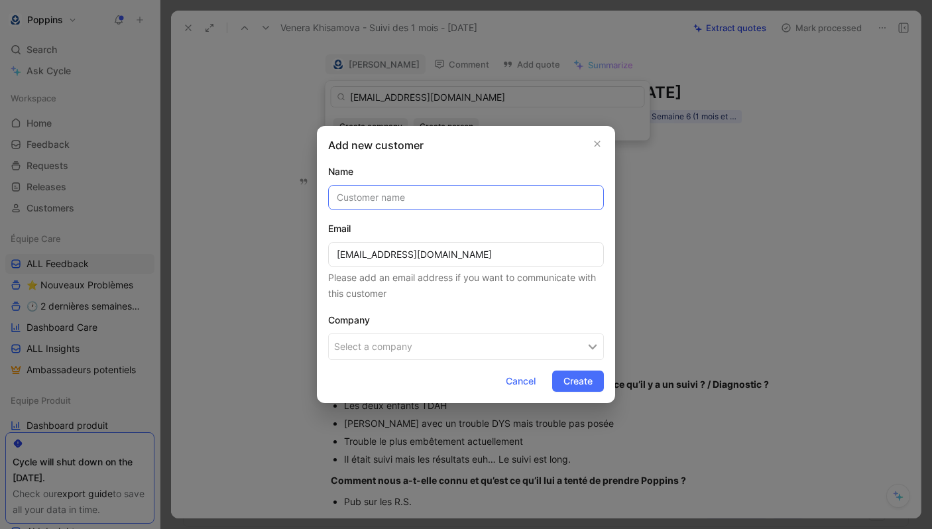
click at [444, 200] on input "text" at bounding box center [466, 197] width 276 height 25
paste input "Venera Khisamova"
type input "Venera Khisamova"
click at [427, 348] on button "Select a company" at bounding box center [466, 346] width 276 height 27
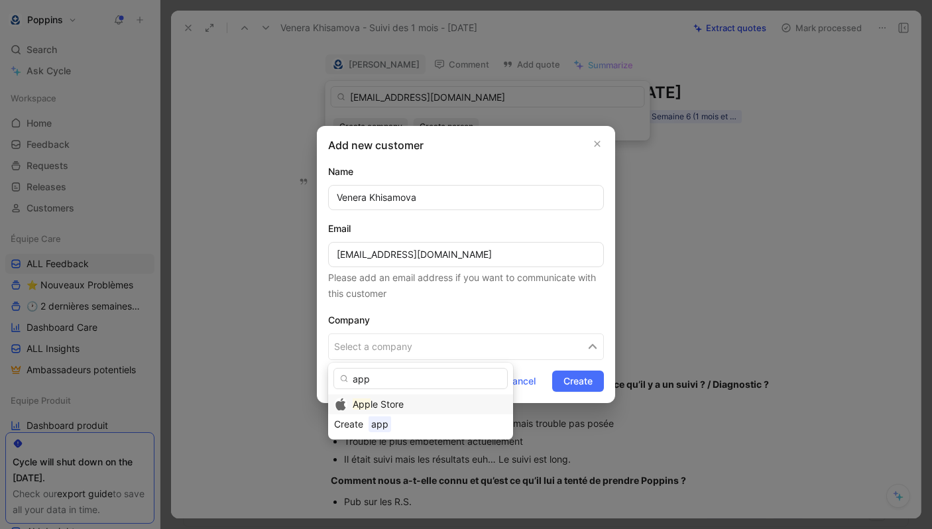
type input "app"
click at [418, 404] on div "App le Store" at bounding box center [430, 404] width 154 height 16
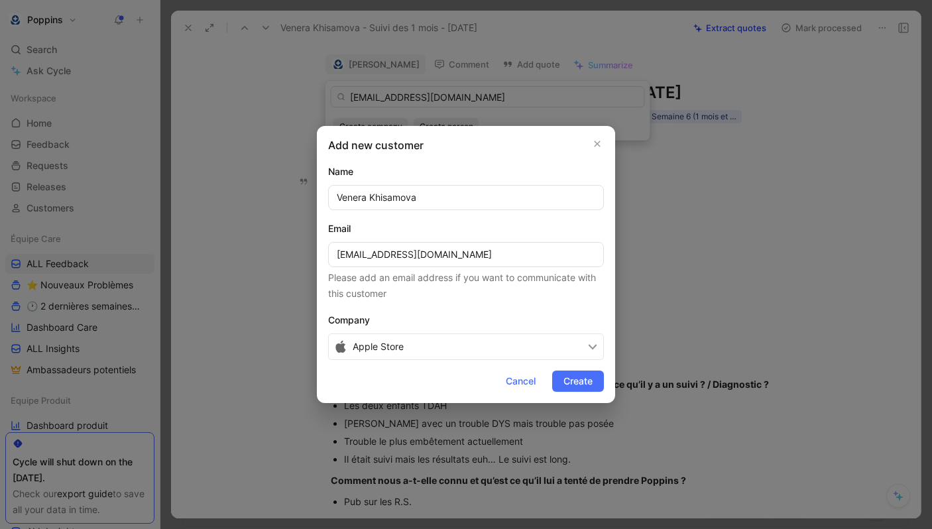
click at [589, 369] on form "Name [PERSON_NAME] Email [EMAIL_ADDRESS][DOMAIN_NAME] Please add an email addre…" at bounding box center [466, 278] width 276 height 228
click at [582, 387] on span "Create" at bounding box center [577, 381] width 29 height 16
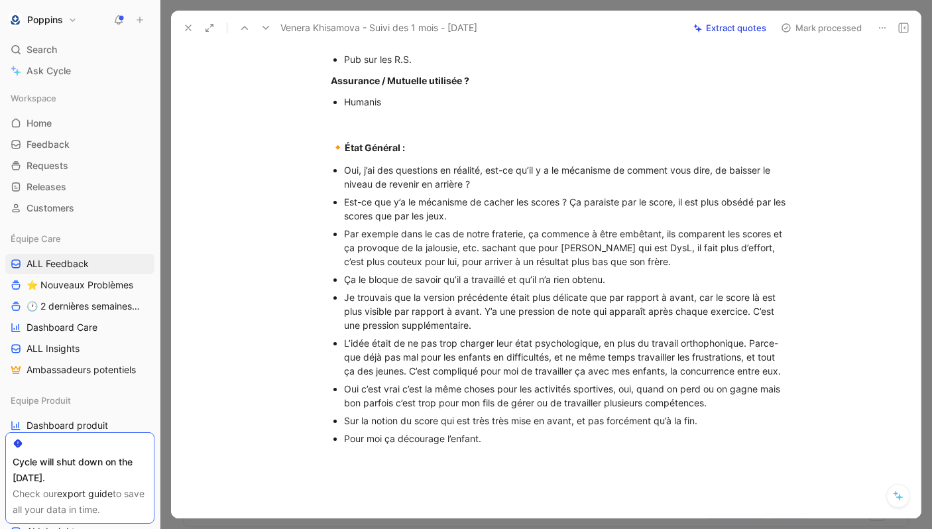
scroll to position [541, 0]
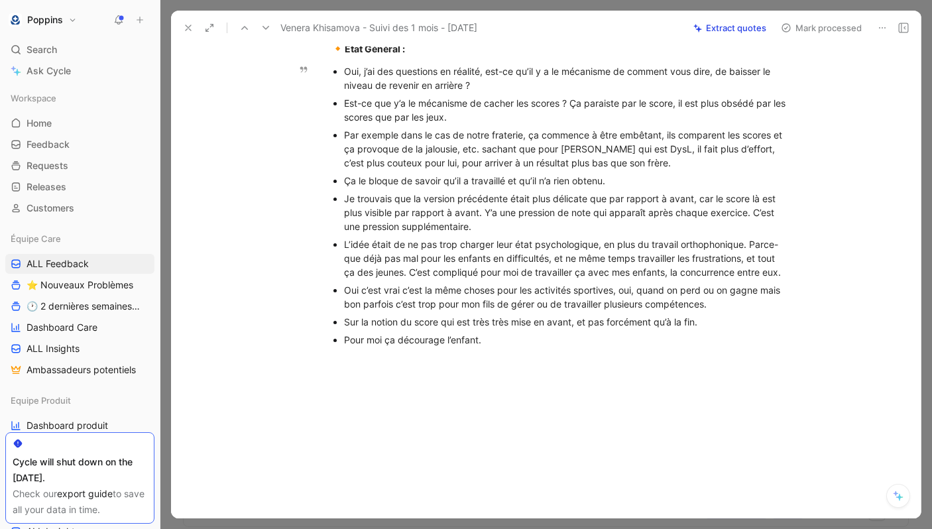
click at [498, 345] on div "Pour moi ça décourage l’enfant." at bounding box center [566, 340] width 445 height 14
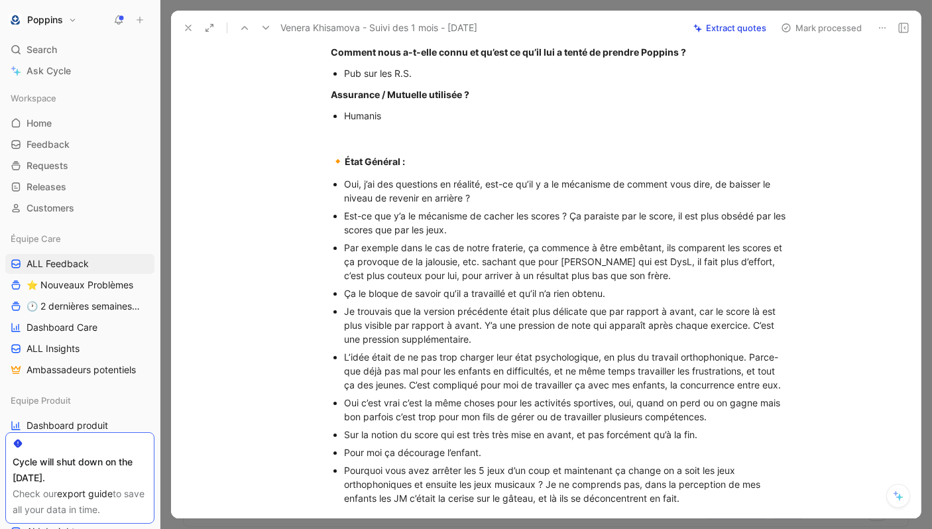
scroll to position [587, 0]
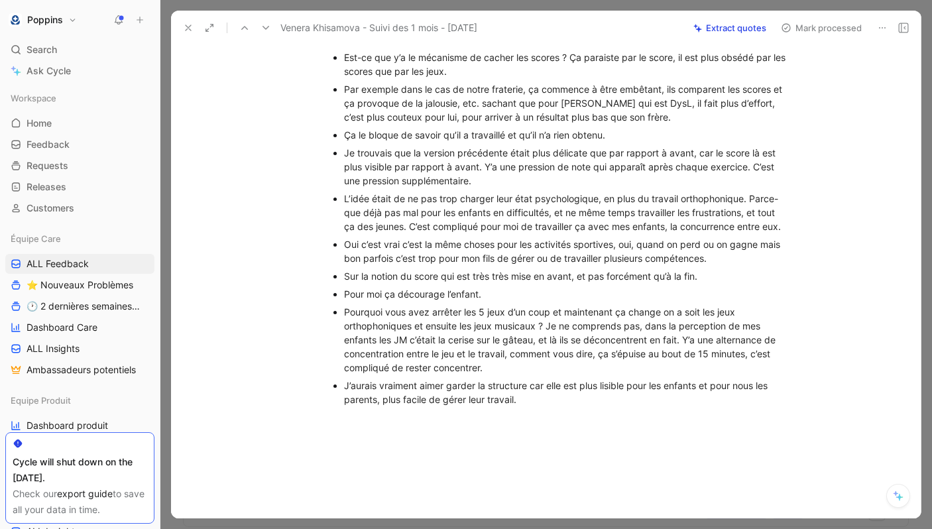
click at [375, 391] on div "J’aurais vraiment aimer garder la structure car elle est plus lisible pour les …" at bounding box center [566, 392] width 445 height 28
click at [382, 398] on div "J’aurais vraiment aimer garder la structure car elle est plus lisible pour les …" at bounding box center [566, 392] width 445 height 28
click at [585, 422] on div at bounding box center [560, 498] width 722 height 158
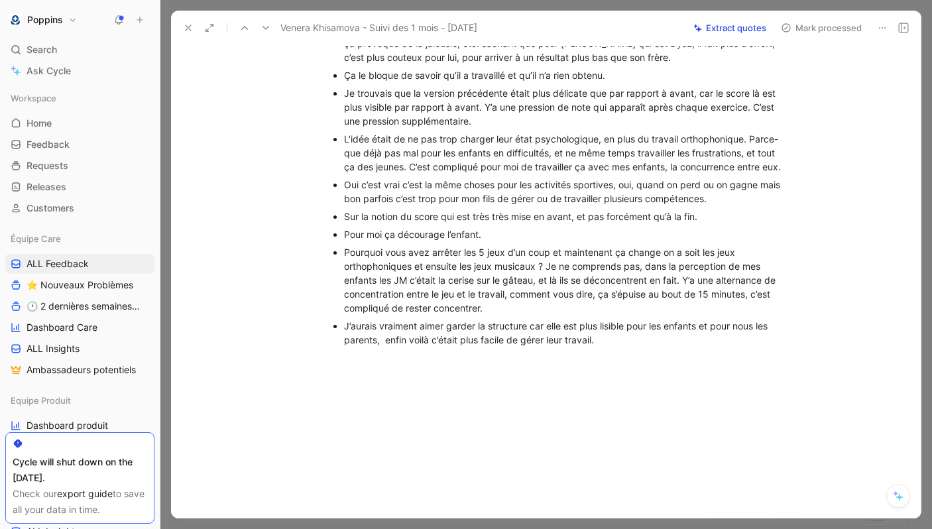
scroll to position [0, 0]
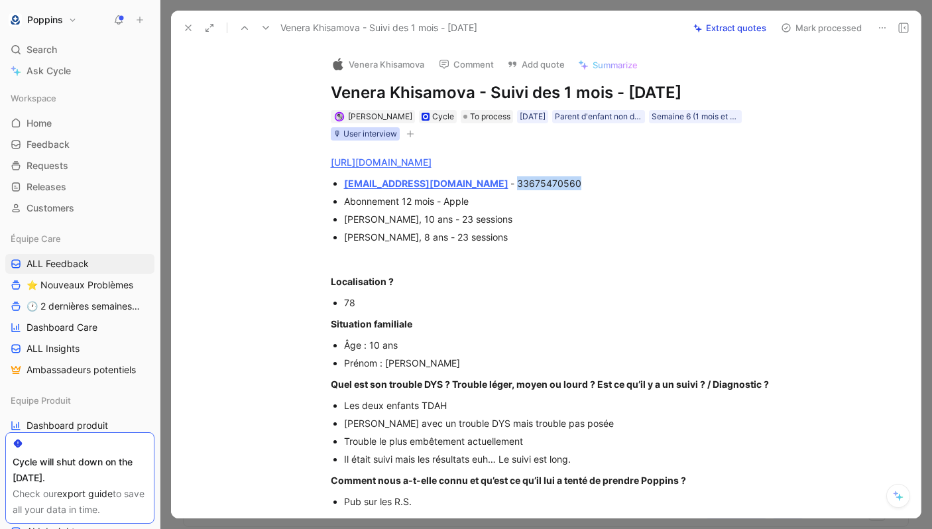
click at [389, 128] on div "🎙 User interview" at bounding box center [365, 133] width 64 height 13
click at [410, 131] on icon "button" at bounding box center [410, 134] width 8 height 8
click at [410, 129] on button "button" at bounding box center [410, 133] width 13 height 13
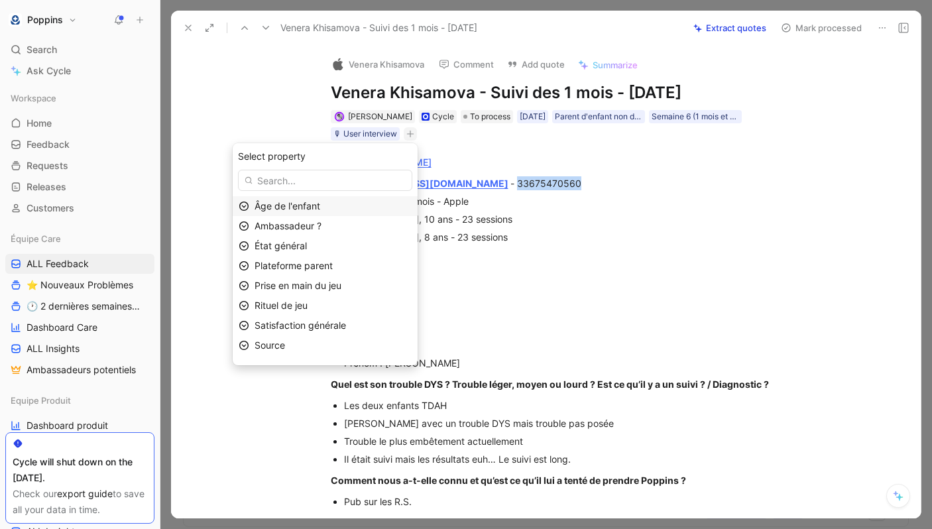
click at [342, 202] on div "Âge de l'enfant" at bounding box center [333, 206] width 157 height 16
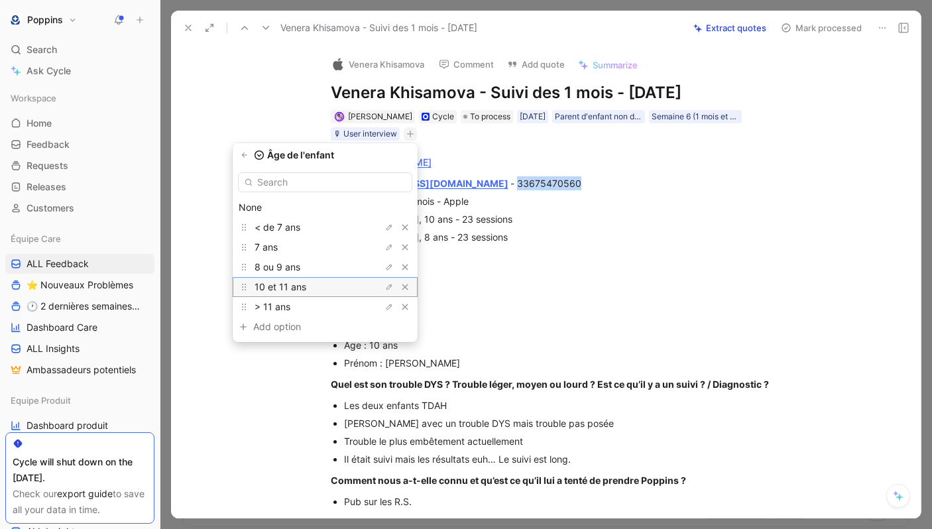
click at [325, 288] on div "10 et 11 ans" at bounding box center [304, 287] width 99 height 16
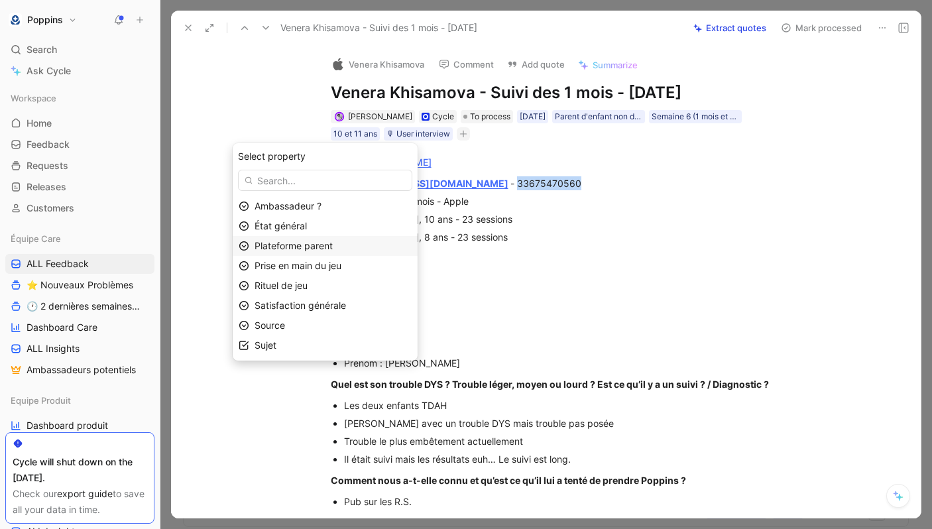
click at [353, 249] on div "Plateforme parent" at bounding box center [333, 246] width 157 height 16
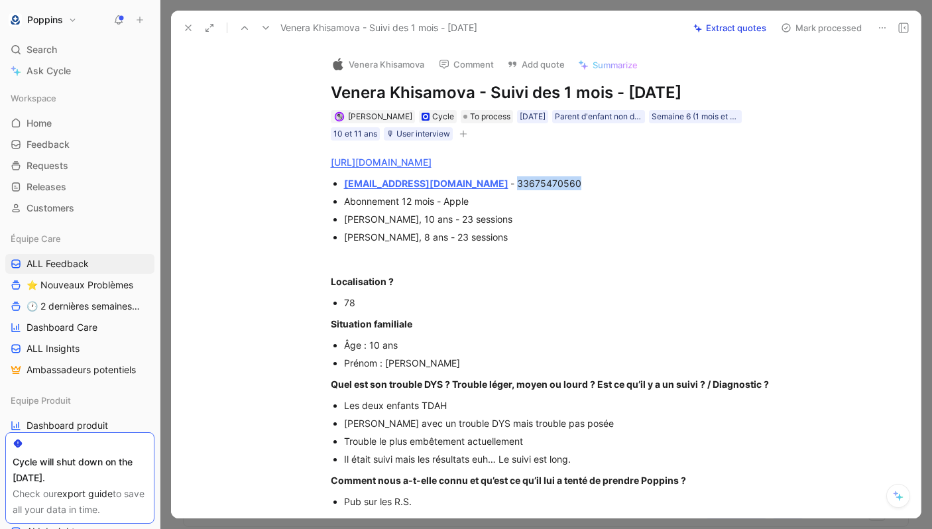
click at [466, 138] on button "button" at bounding box center [463, 133] width 13 height 13
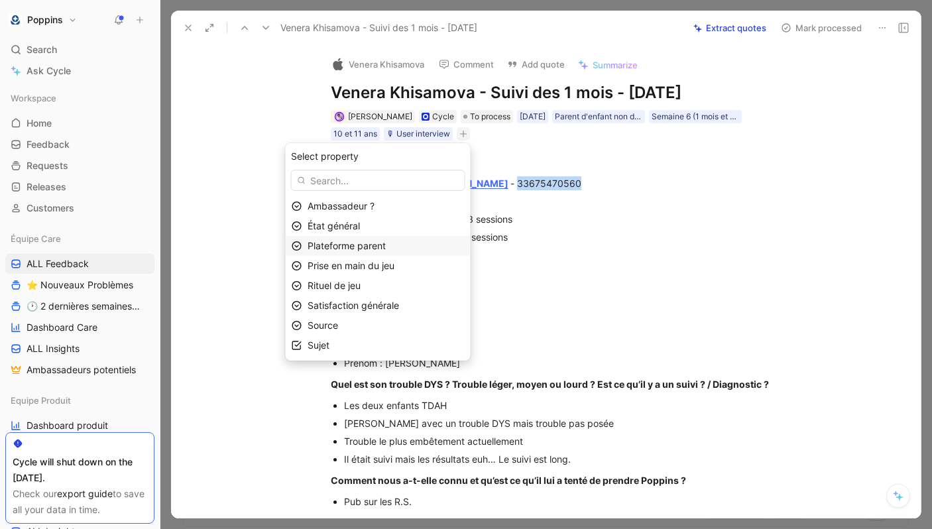
click at [383, 253] on div "Plateforme parent" at bounding box center [386, 246] width 157 height 16
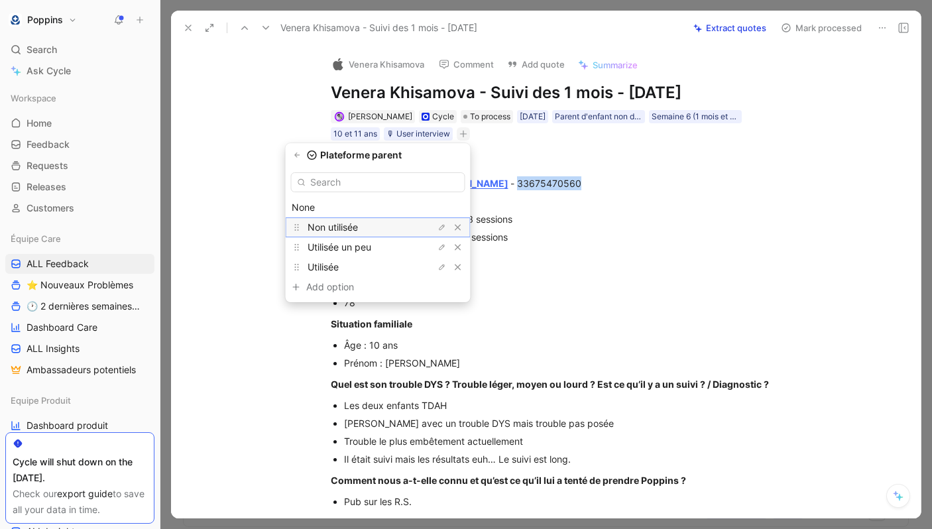
click at [393, 229] on div "Non utilisée" at bounding box center [357, 227] width 99 height 16
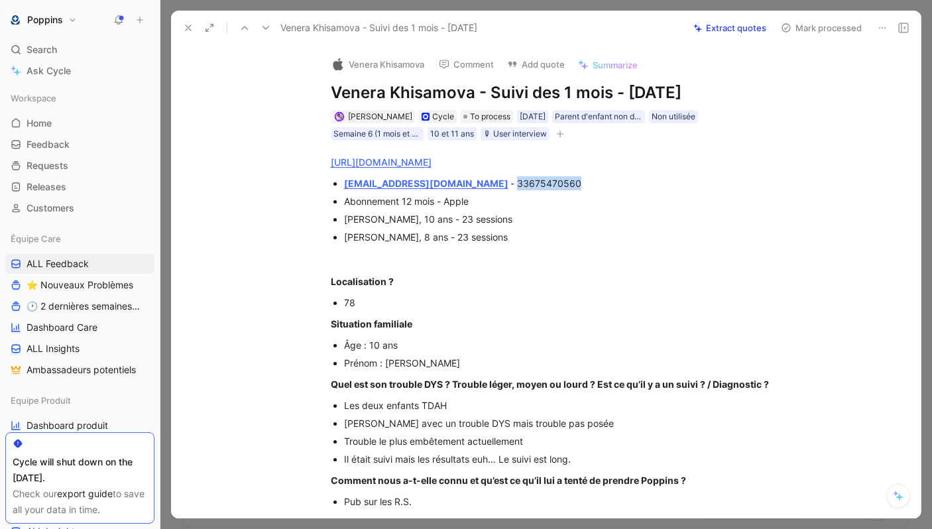
click at [560, 133] on icon "button" at bounding box center [559, 134] width 1 height 7
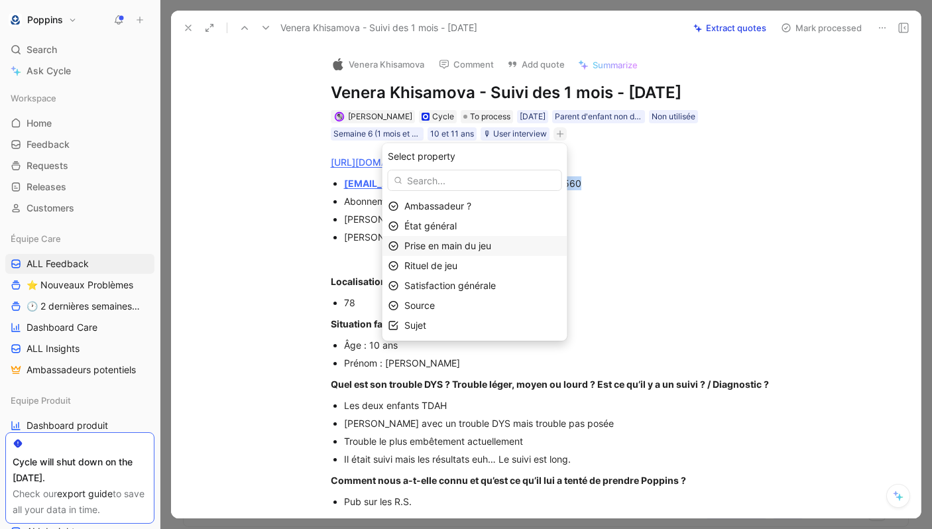
click at [470, 241] on span "Prise en main du jeu" at bounding box center [447, 245] width 87 height 11
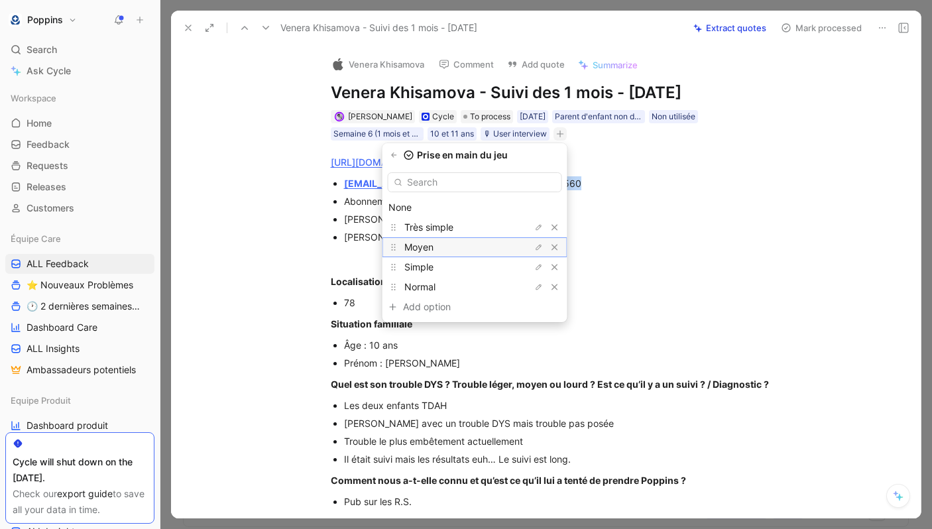
click at [479, 243] on div "Moyen" at bounding box center [453, 247] width 99 height 16
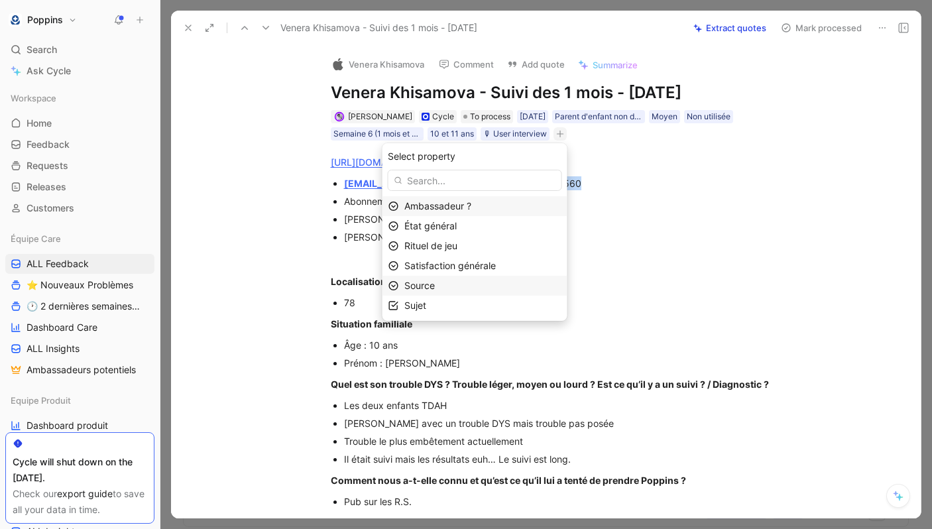
click at [479, 284] on div "Source" at bounding box center [482, 286] width 157 height 16
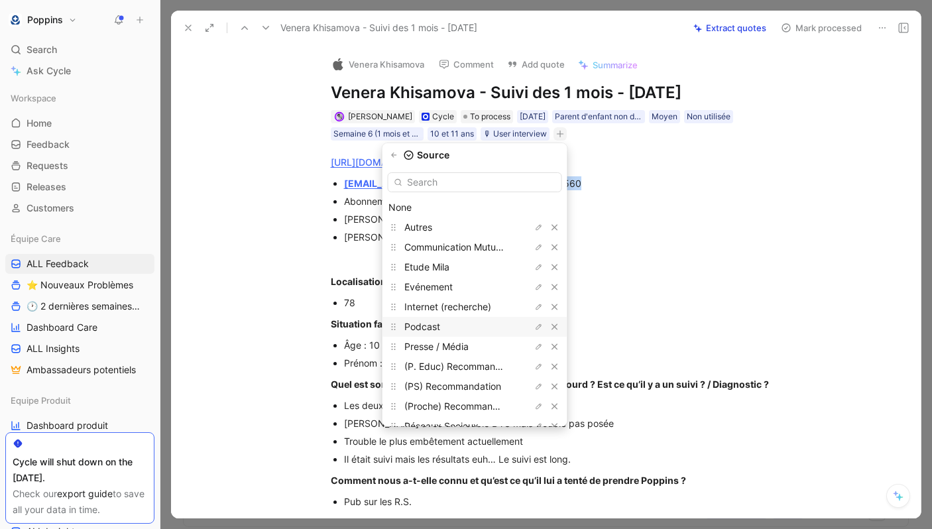
scroll to position [35, 0]
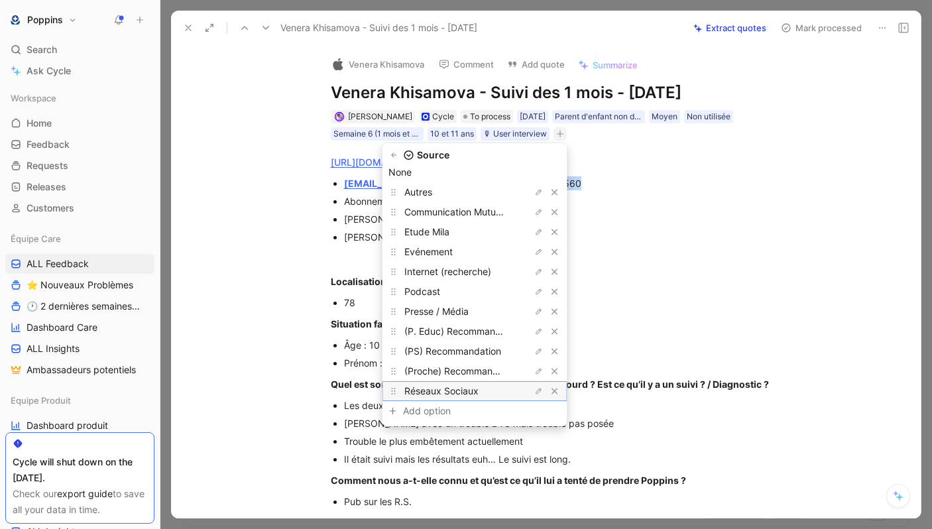
click at [479, 388] on span "Réseaux Sociaux" at bounding box center [441, 390] width 74 height 11
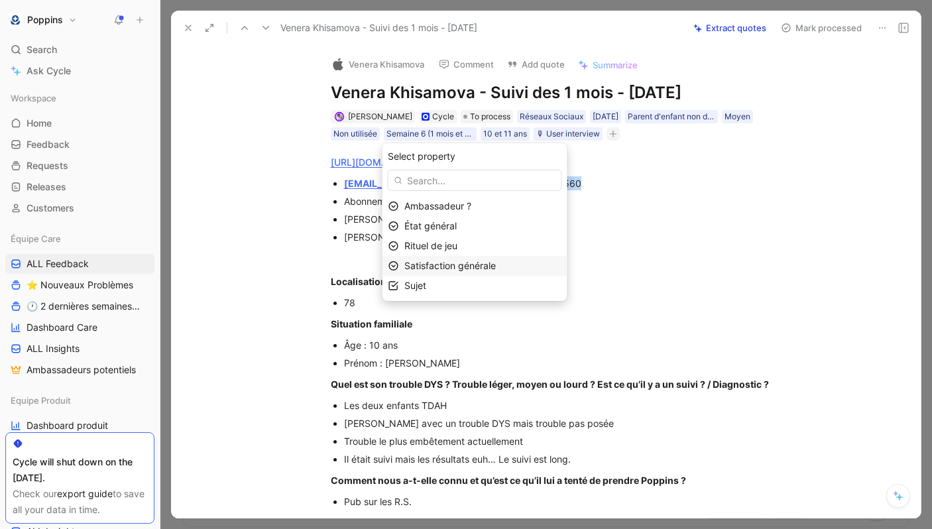
click at [481, 266] on span "Satisfaction générale" at bounding box center [449, 265] width 91 height 11
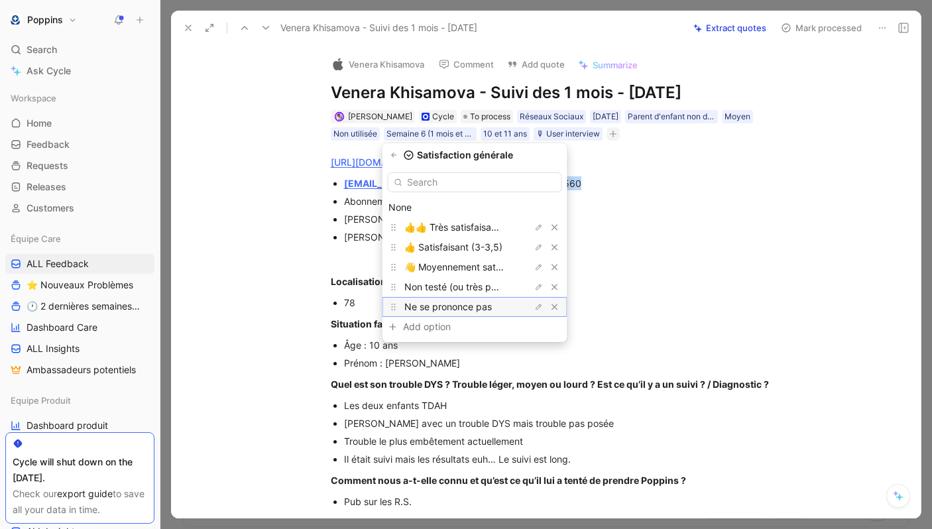
click at [479, 299] on div "Ne se prononce pas" at bounding box center [453, 307] width 99 height 16
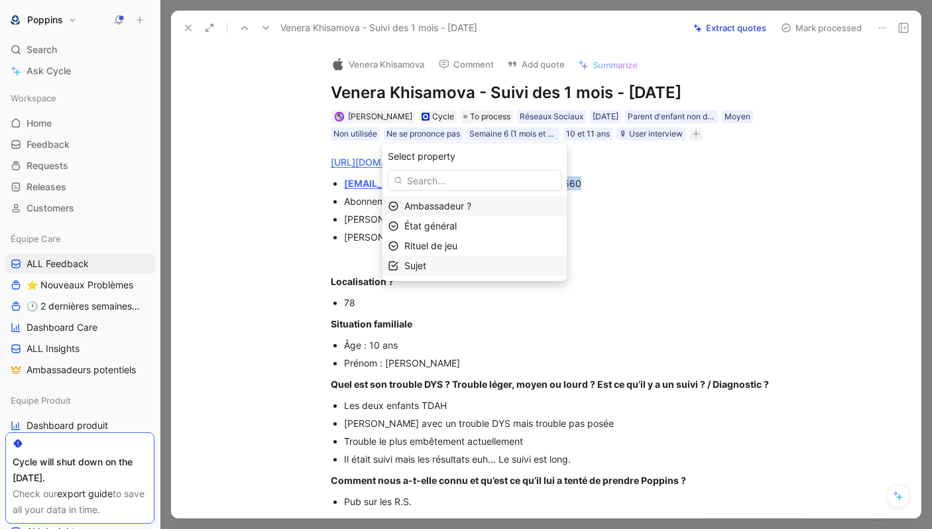
click at [467, 269] on div "Sujet" at bounding box center [482, 266] width 157 height 16
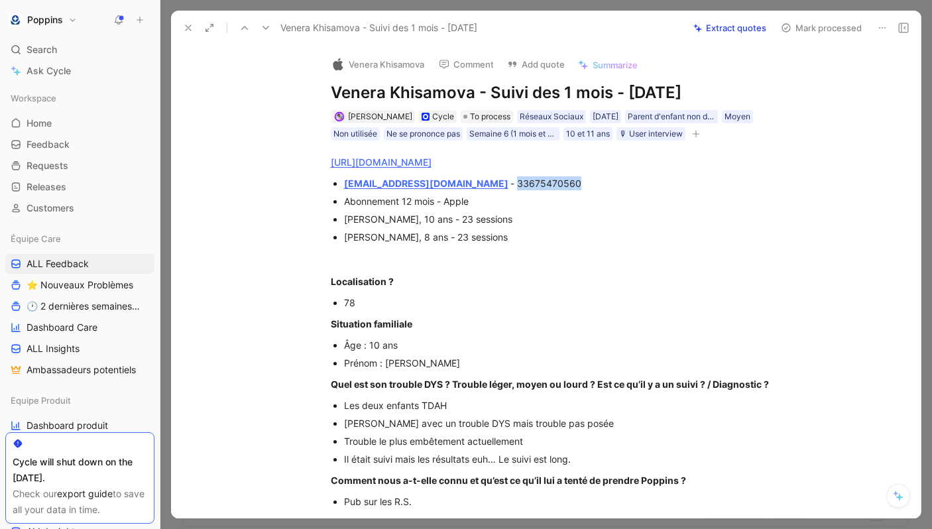
click at [703, 136] on button "button" at bounding box center [695, 133] width 13 height 13
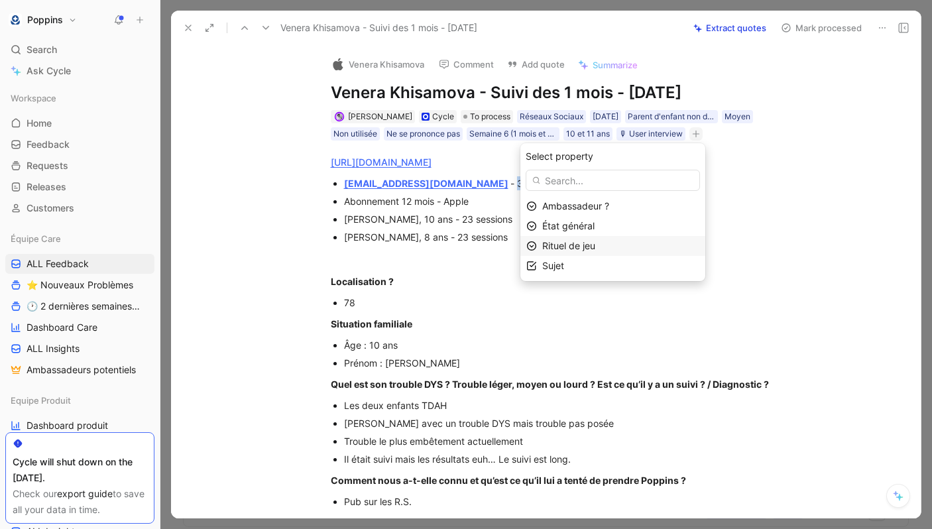
click at [641, 247] on div "Rituel de jeu" at bounding box center [620, 246] width 157 height 16
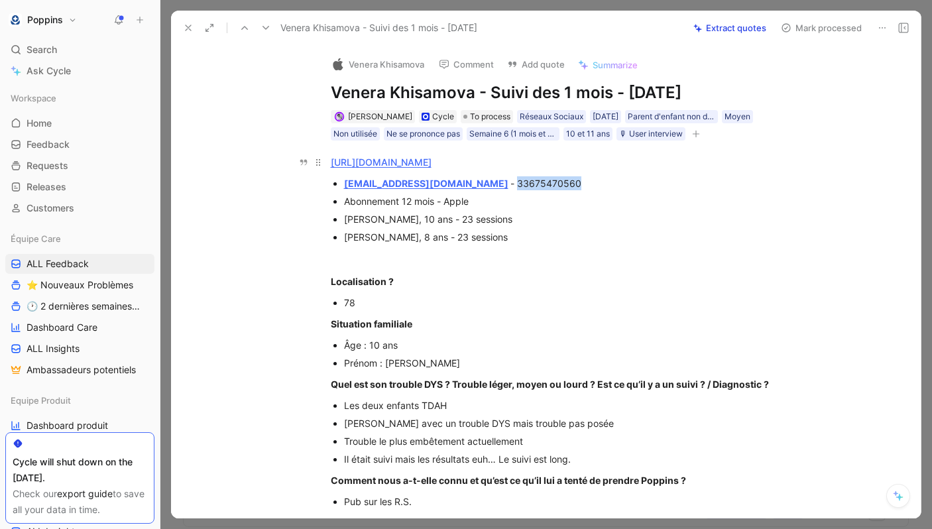
click at [432, 164] on link "[URL][DOMAIN_NAME]" at bounding box center [381, 161] width 101 height 11
click at [696, 134] on icon "button" at bounding box center [695, 134] width 1 height 7
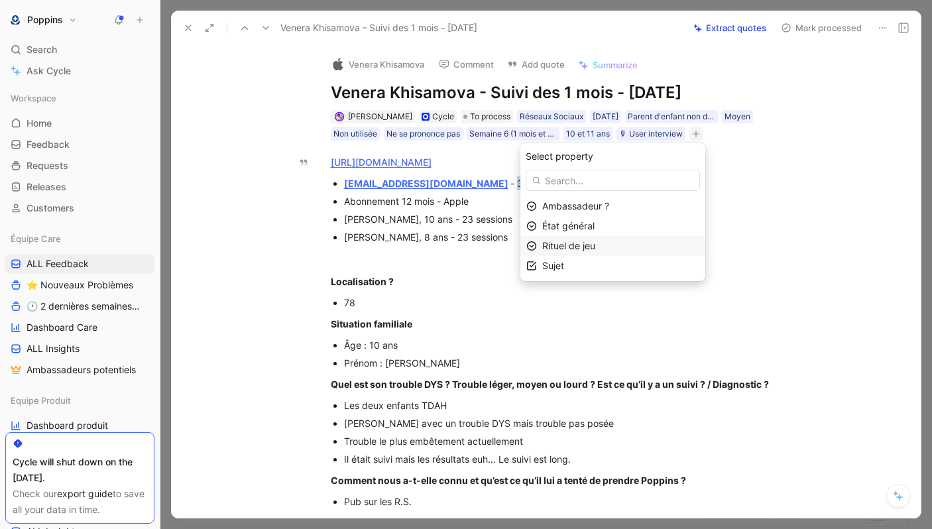
click at [648, 248] on div "Rituel de jeu" at bounding box center [620, 246] width 157 height 16
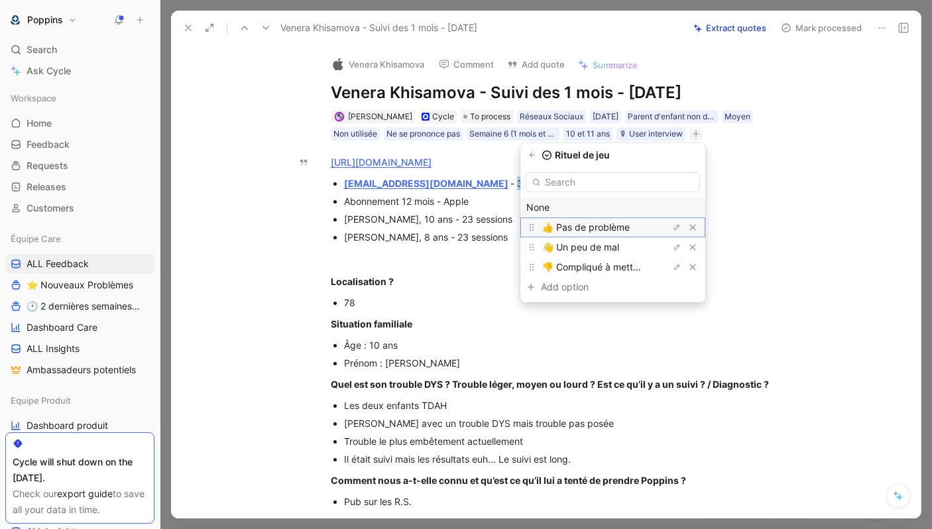
click at [627, 223] on span "👍 Pas de problème" at bounding box center [585, 226] width 87 height 11
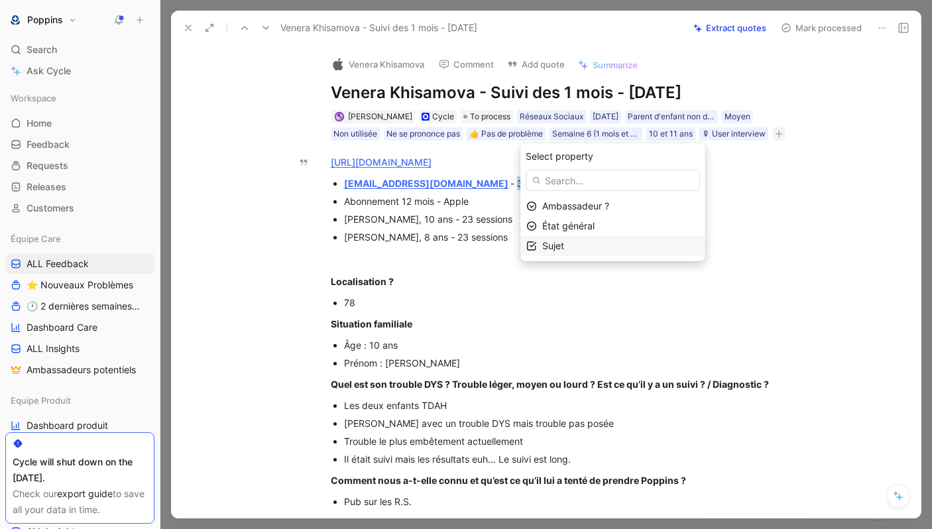
click at [606, 246] on div "Sujet" at bounding box center [620, 246] width 157 height 16
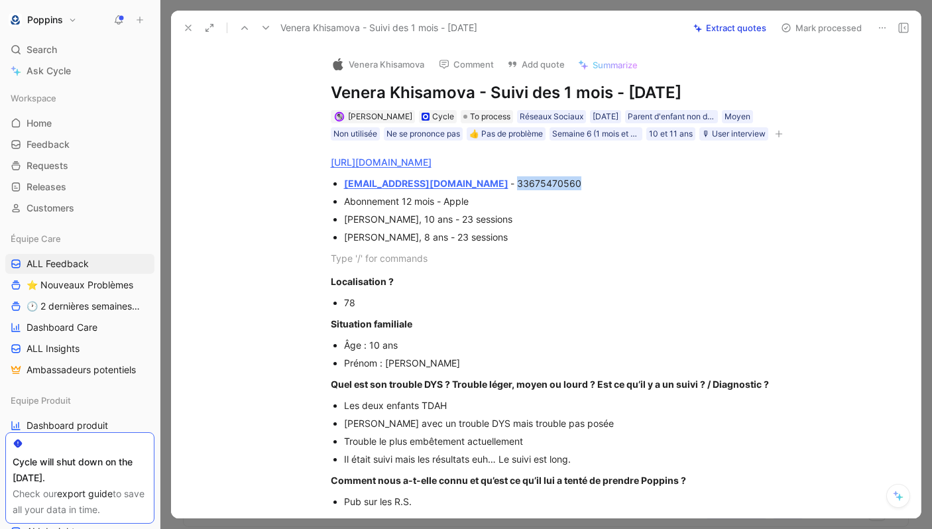
click at [785, 134] on button "button" at bounding box center [778, 133] width 13 height 13
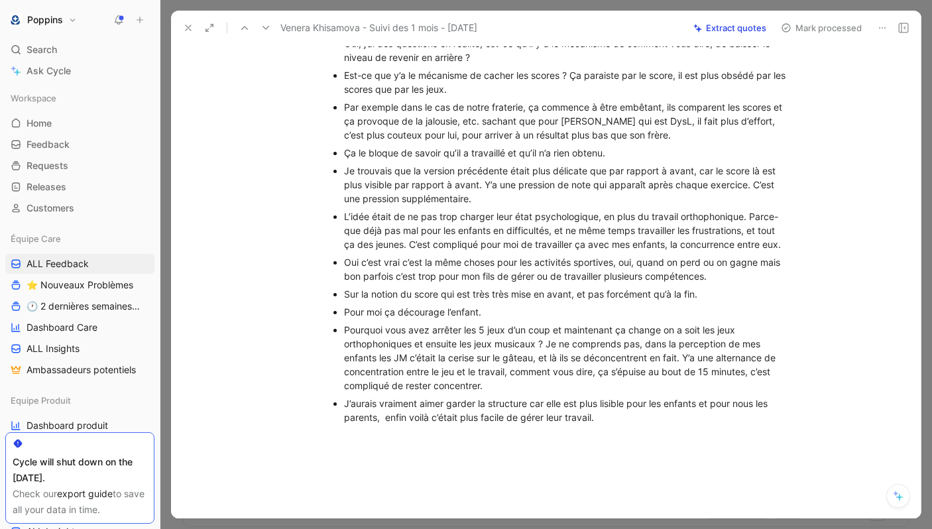
scroll to position [544, 0]
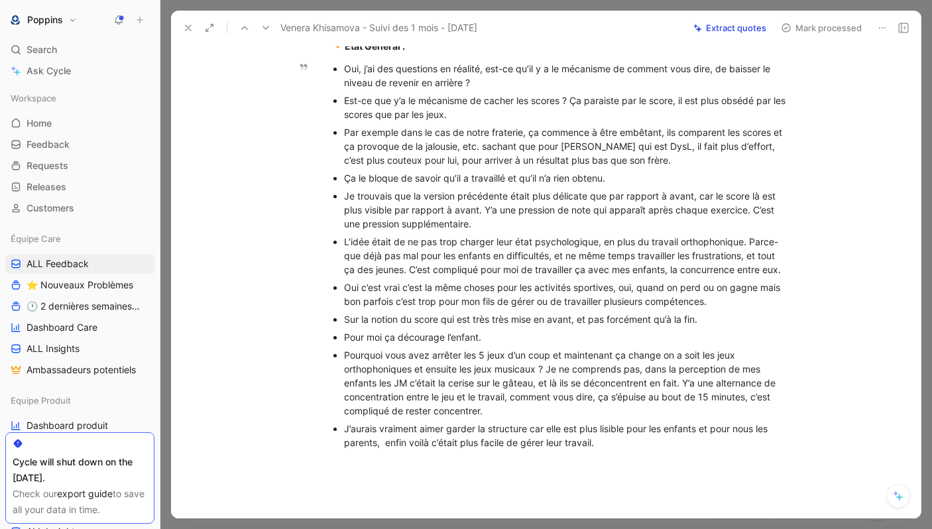
click at [340, 341] on ul "Oui, j’ai des questions en réalité, est-ce qu’il y a le mécanisme de comment vo…" at bounding box center [560, 256] width 509 height 392
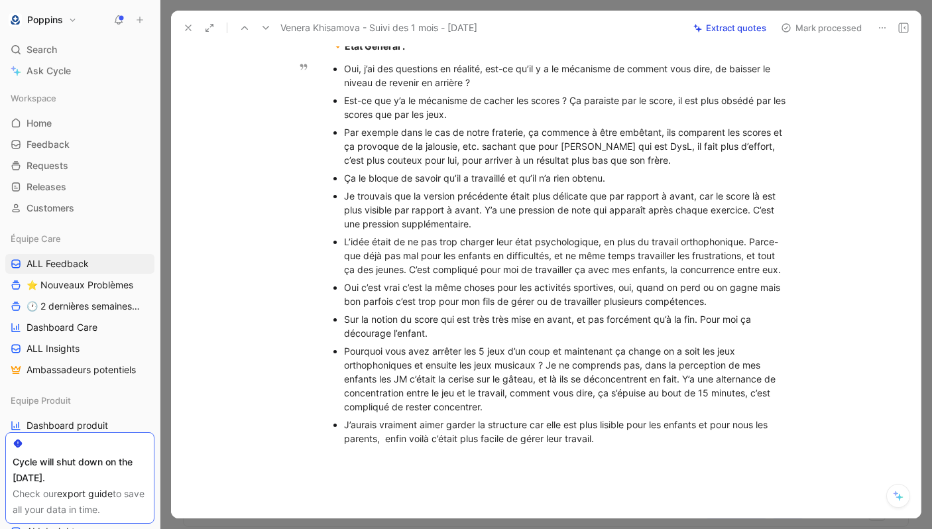
click at [620, 430] on div "J’aurais vraiment aimer garder la structure car elle est plus lisible pour les …" at bounding box center [566, 432] width 445 height 28
click at [605, 437] on div "J’aurais vraiment aimer garder la structure car elle est plus lisible pour les …" at bounding box center [566, 432] width 445 height 28
click at [615, 453] on div "Est-ce que les orthophonistes sont pour poppins ? J’ai peur d’ne parler avec mo…" at bounding box center [566, 456] width 445 height 14
click at [762, 455] on div "Est-ce que les orthophonistes sont pour poppins ? J’ai peur d’en parler avec mo…" at bounding box center [566, 456] width 445 height 14
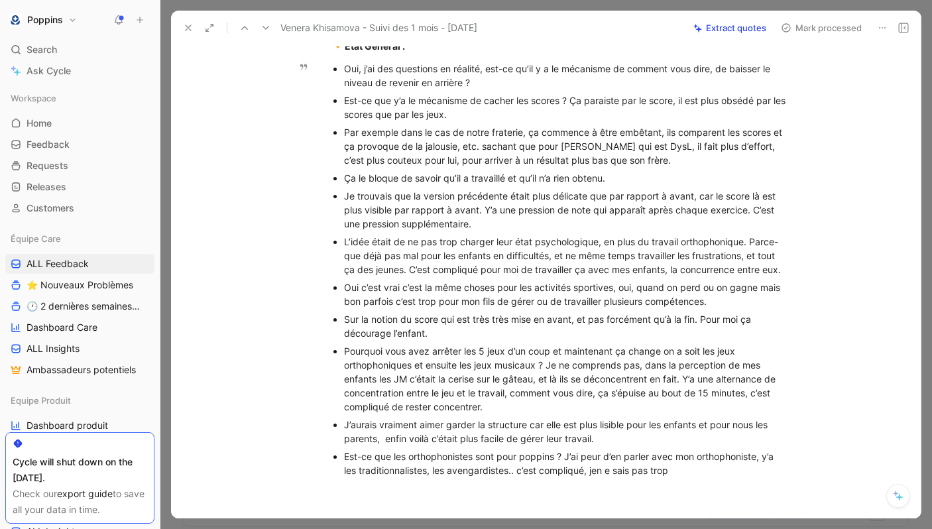
click at [601, 473] on div "Est-ce que les orthophonistes sont pour poppins ? J’ai peur d’en parler avec mo…" at bounding box center [566, 463] width 445 height 28
click at [697, 472] on div "Est-ce que les orthophonistes sont pour poppins ? J’ai peur d’en parler avec mo…" at bounding box center [566, 463] width 445 height 28
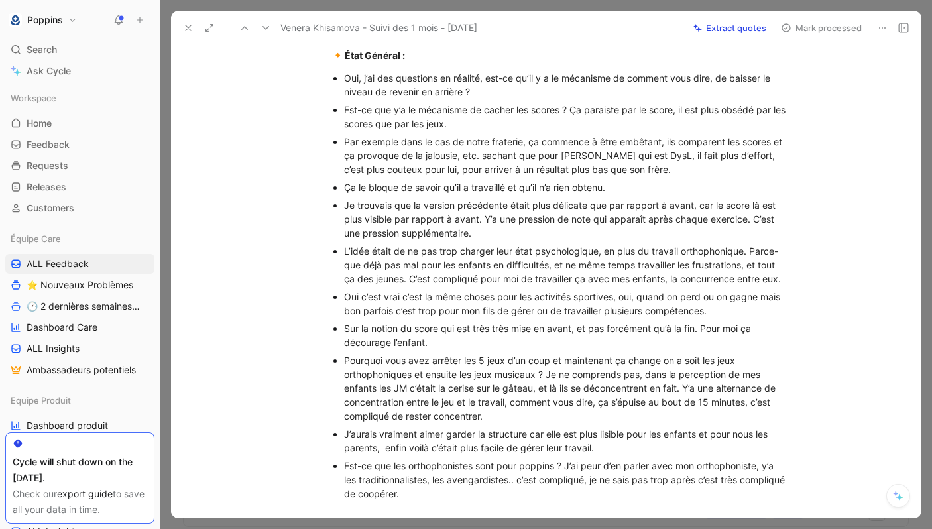
scroll to position [533, 0]
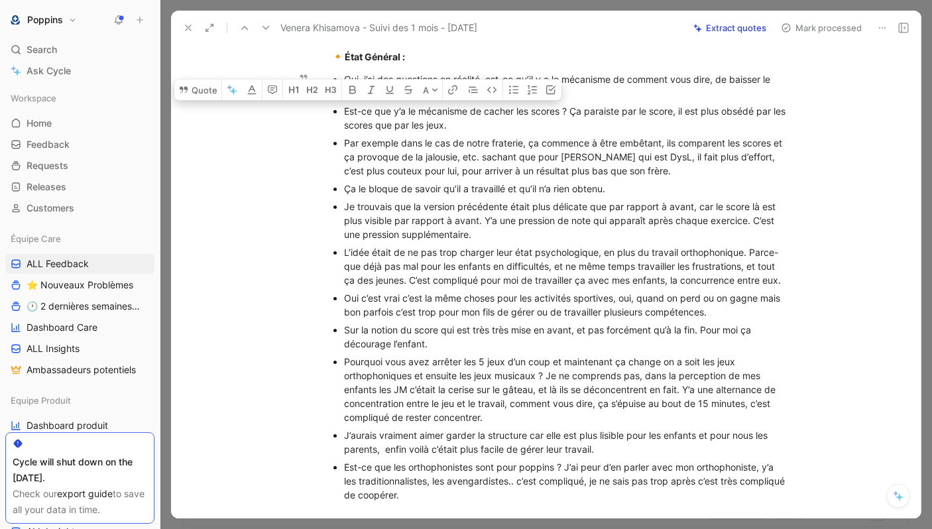
drag, startPoint x: 342, startPoint y: 109, endPoint x: 492, endPoint y: 135, distance: 152.1
click at [492, 135] on ul "Oui, j’ai des questions en réalité, est-ce qu’il y a le mécanisme de comment vo…" at bounding box center [560, 287] width 509 height 434
click at [215, 86] on button "Quote" at bounding box center [197, 89] width 47 height 21
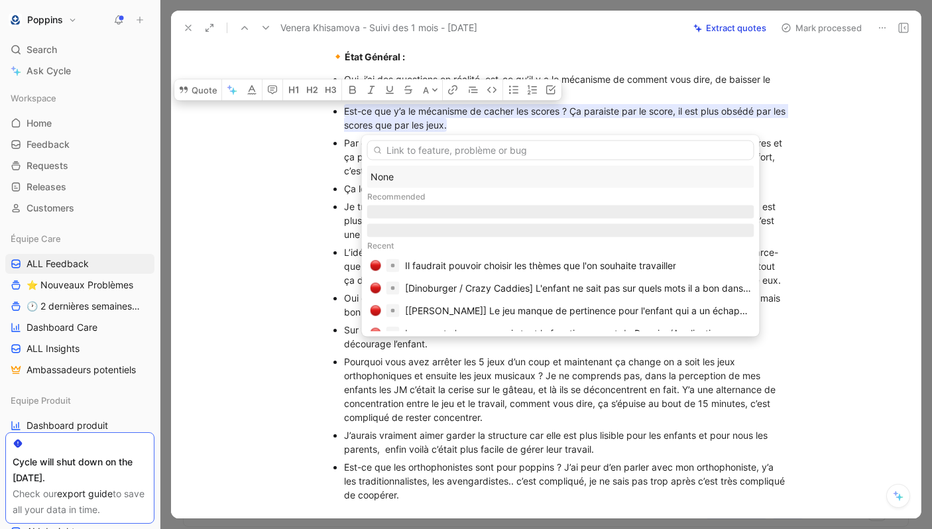
click at [435, 150] on input "text" at bounding box center [560, 151] width 387 height 20
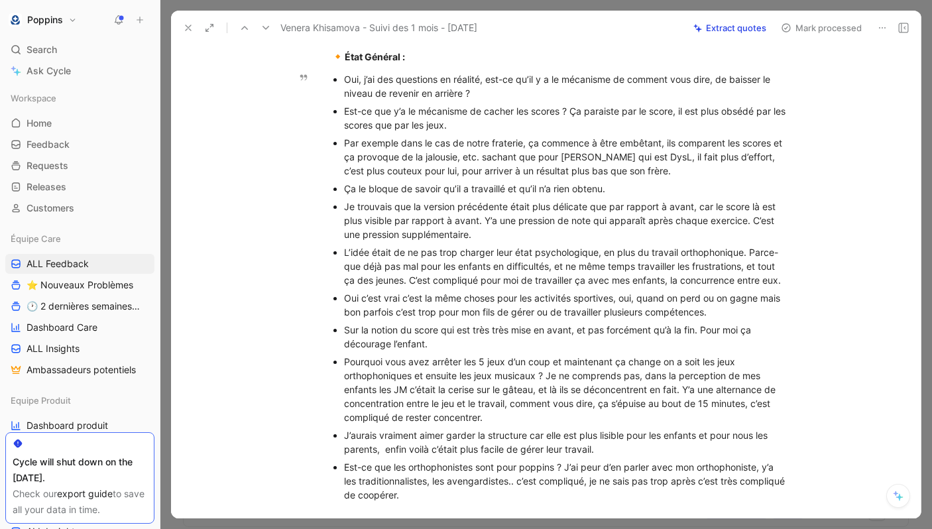
click at [609, 111] on div "Est-ce que y’a le mécanisme de cacher les scores ? Ça paraiste par le score, il…" at bounding box center [566, 118] width 445 height 28
click at [624, 113] on div "Est-ce que y’a le mécanisme de cacher les scores ? Ça parasite par le score, il…" at bounding box center [566, 118] width 445 height 28
click at [544, 127] on div "Est-ce que y’a le mécanisme de cacher les scores ? Ça parasite mon enfant par l…" at bounding box center [566, 118] width 445 height 28
click at [640, 119] on div "Est-ce que y’a le mécanisme de cacher les scores ? Ça parasite mon enfant par l…" at bounding box center [566, 118] width 445 height 28
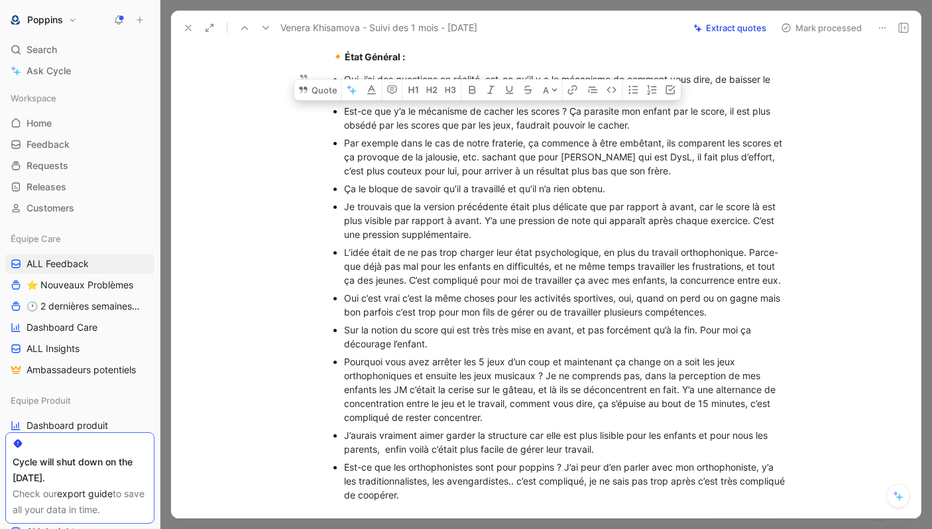
drag, startPoint x: 645, startPoint y: 125, endPoint x: 329, endPoint y: 111, distance: 316.5
click at [329, 111] on ul "Oui, j’ai des questions en réalité, est-ce qu’il y a le mécanisme de comment vo…" at bounding box center [560, 287] width 509 height 434
click at [314, 89] on button "Quote" at bounding box center [317, 89] width 47 height 21
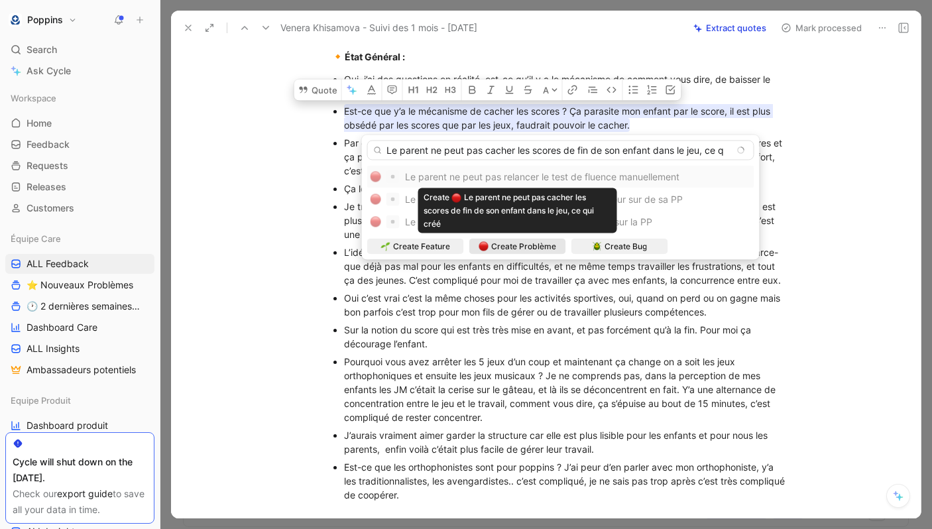
scroll to position [0, 0]
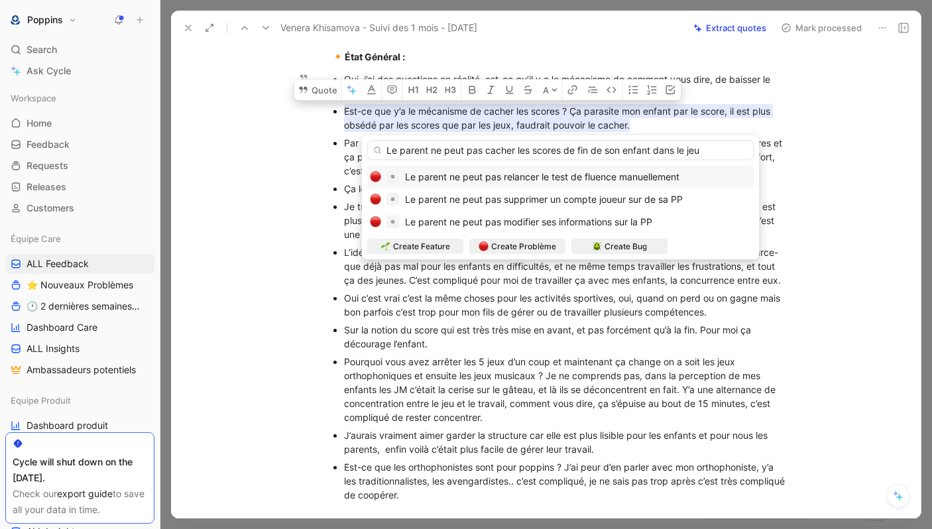
click at [587, 149] on input "Le parent ne peut pas cacher les scores de fin de son enfant dans le jeu" at bounding box center [560, 151] width 387 height 20
drag, startPoint x: 593, startPoint y: 152, endPoint x: 653, endPoint y: 154, distance: 60.4
click at [653, 154] on input "Le parent ne peut pas cacher les scores de fin de son enfant dans le jeu" at bounding box center [560, 151] width 387 height 20
drag, startPoint x: 648, startPoint y: 148, endPoint x: 652, endPoint y: 156, distance: 8.0
click at [652, 156] on input "Le parent ne peut pas cacher les scores de fin dans le jeu" at bounding box center [560, 151] width 387 height 20
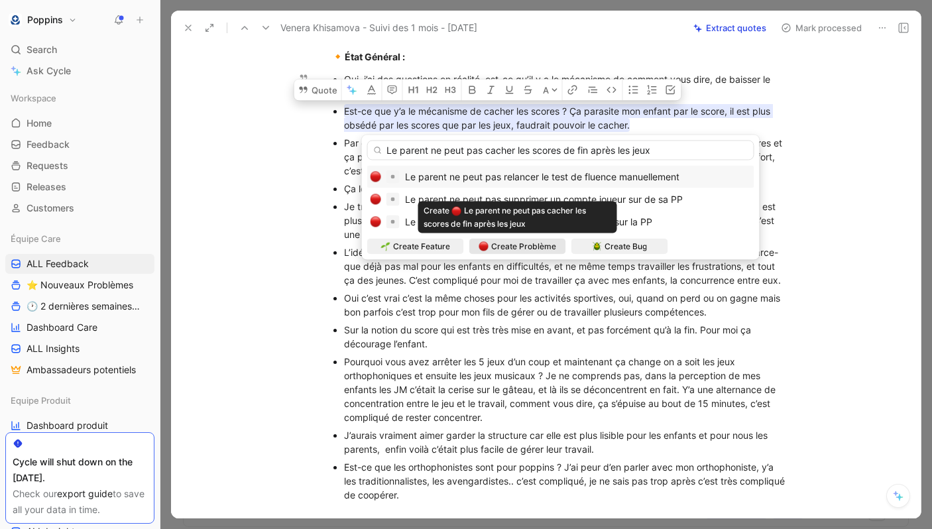
type input "Le parent ne peut pas cacher les scores de fin après les jeux"
click at [523, 243] on span "Create Problème" at bounding box center [523, 246] width 65 height 13
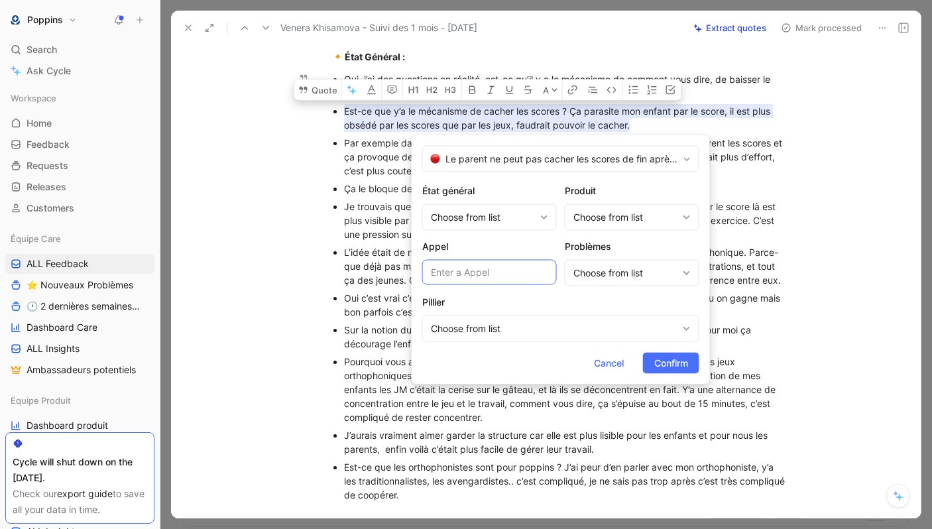
click at [479, 275] on input "text" at bounding box center [489, 272] width 135 height 25
click at [476, 223] on div "Choose from list" at bounding box center [483, 217] width 104 height 16
click at [603, 209] on div "Choose from list" at bounding box center [625, 217] width 104 height 16
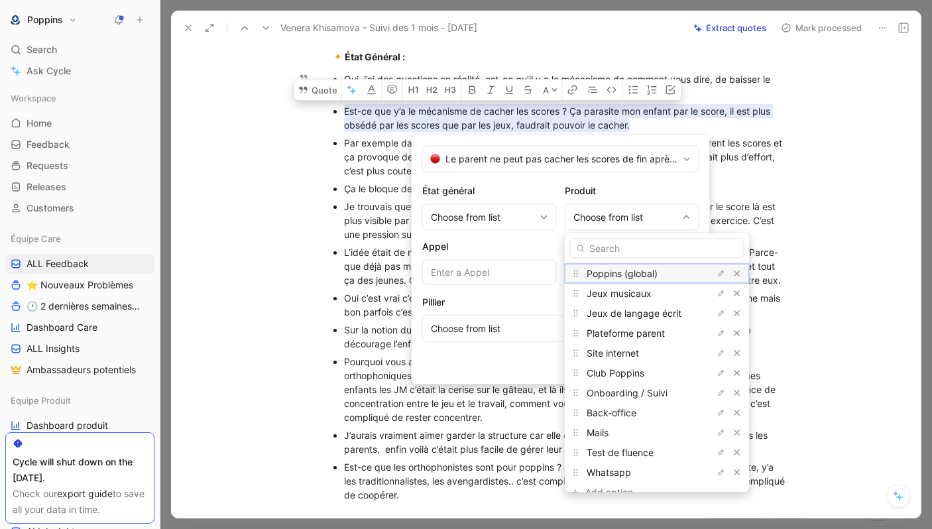
click at [644, 271] on span "Poppins (global)" at bounding box center [622, 273] width 71 height 11
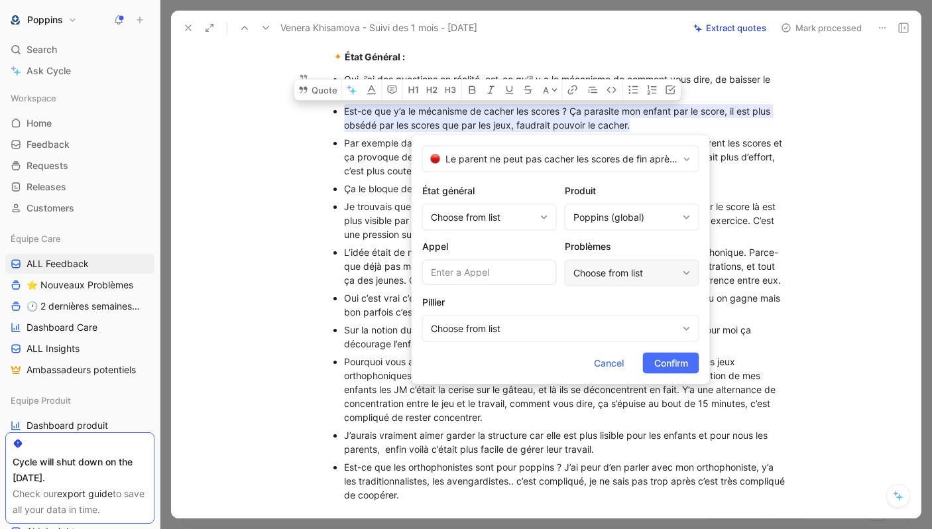
click at [595, 272] on div "Choose from list" at bounding box center [625, 273] width 104 height 16
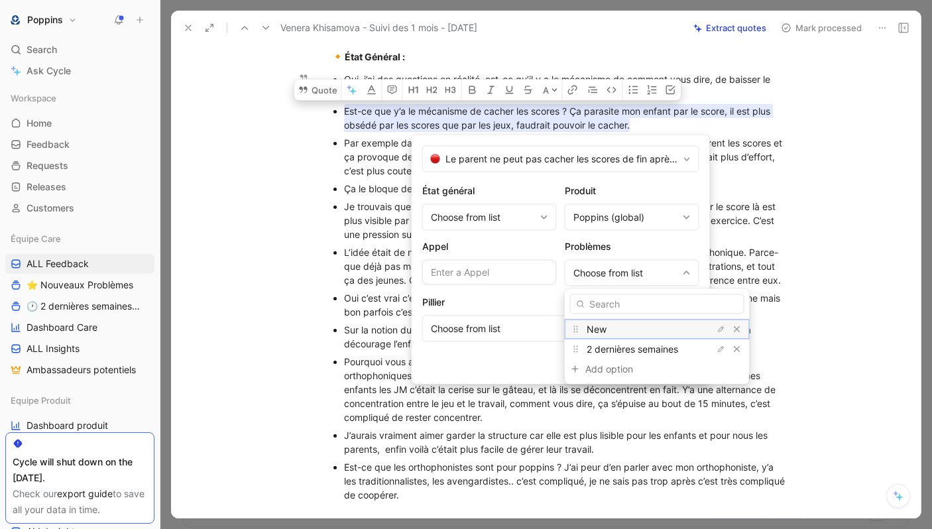
click at [610, 335] on div "New" at bounding box center [636, 329] width 99 height 16
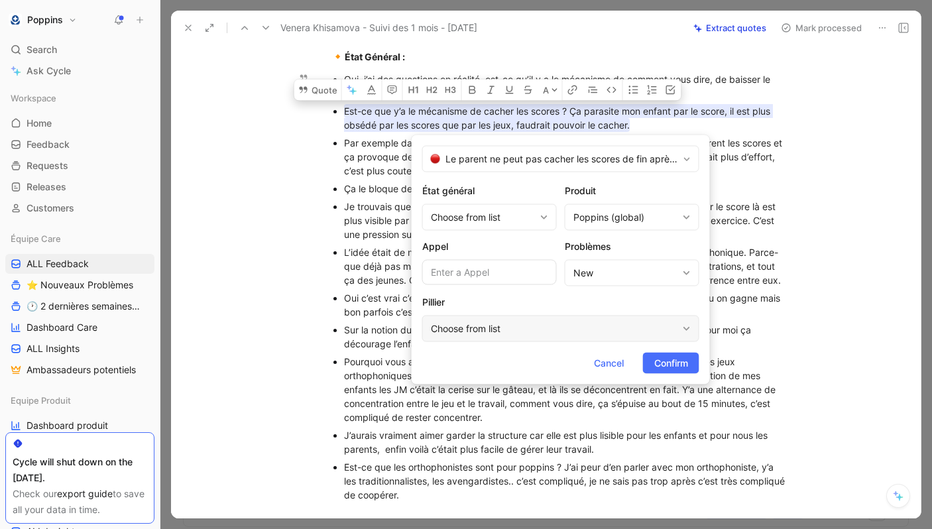
click at [550, 334] on div "Choose from list" at bounding box center [554, 329] width 247 height 16
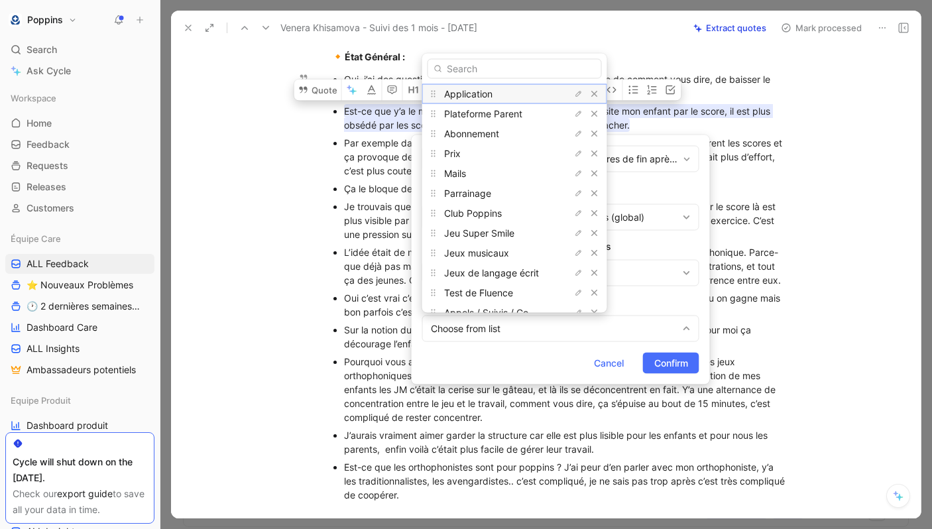
click at [501, 100] on div "Application" at bounding box center [493, 94] width 99 height 16
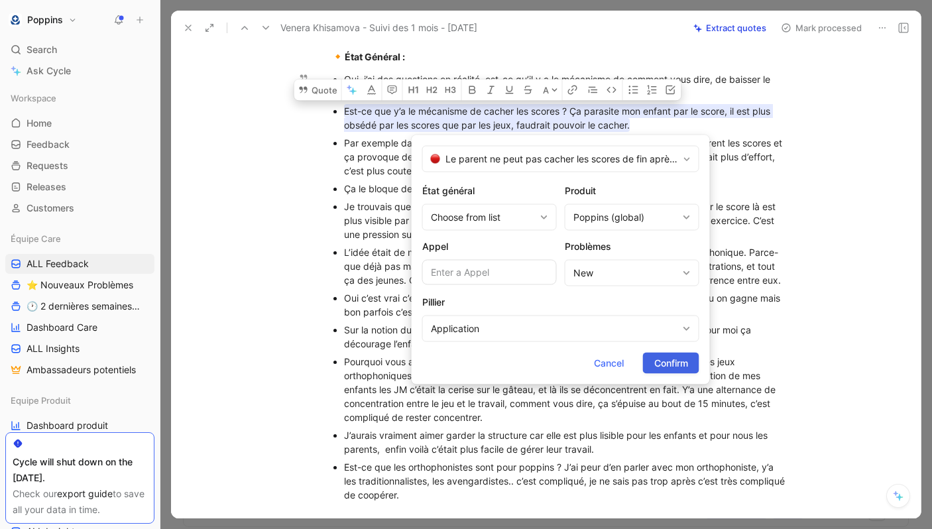
click at [670, 366] on span "Confirm" at bounding box center [671, 363] width 34 height 16
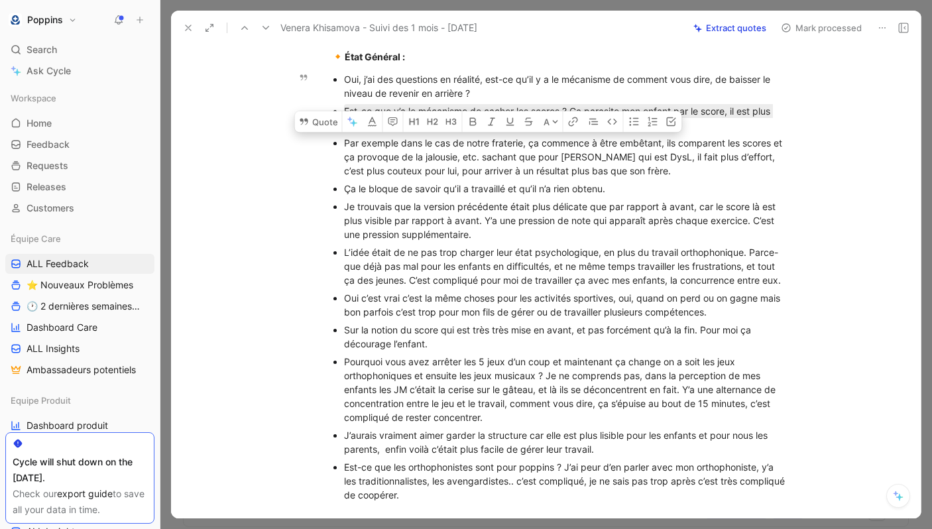
drag, startPoint x: 344, startPoint y: 141, endPoint x: 657, endPoint y: 173, distance: 314.6
click at [657, 173] on div "Par exemple dans le cas de notre fraterie, ça commence à être embêtant, ils com…" at bounding box center [566, 157] width 445 height 42
click at [318, 129] on button "Quote" at bounding box center [318, 121] width 47 height 21
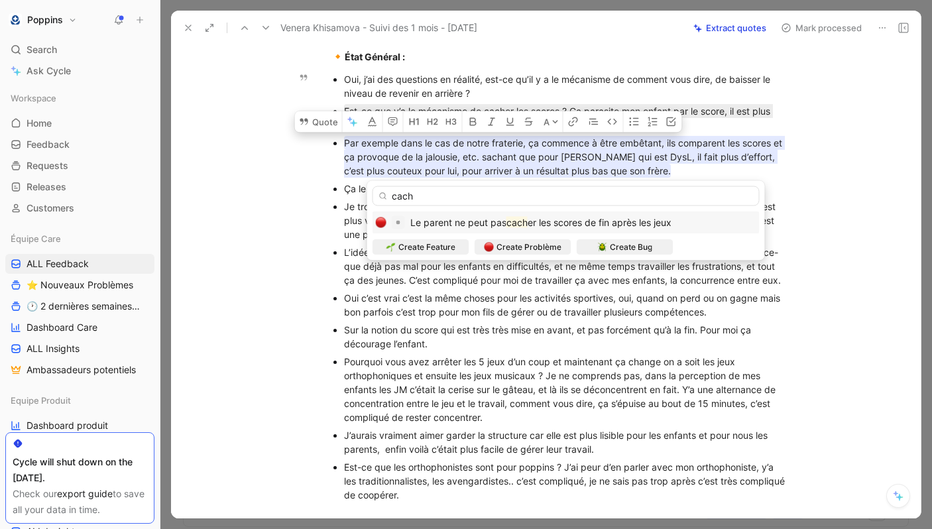
type input "cach"
click at [506, 219] on span "Le parent ne peut pas" at bounding box center [458, 222] width 96 height 11
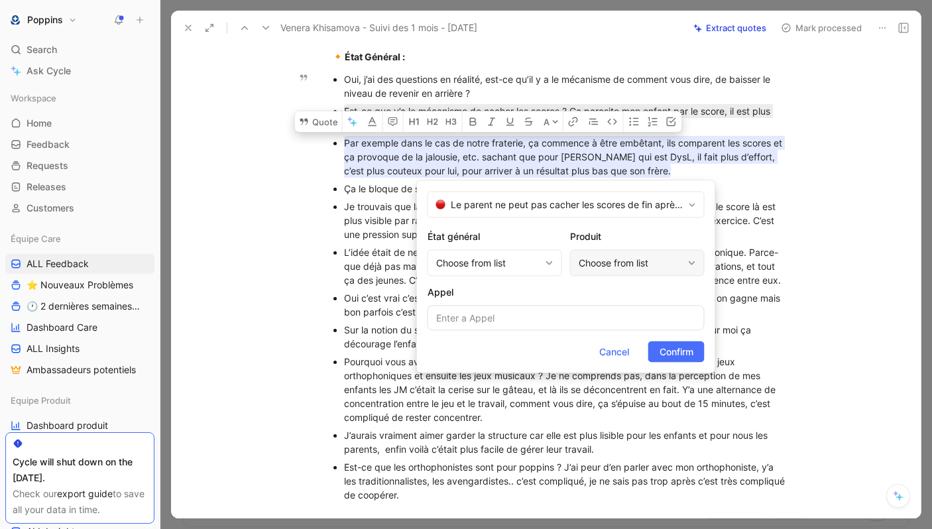
click at [599, 260] on div "Choose from list" at bounding box center [631, 263] width 104 height 16
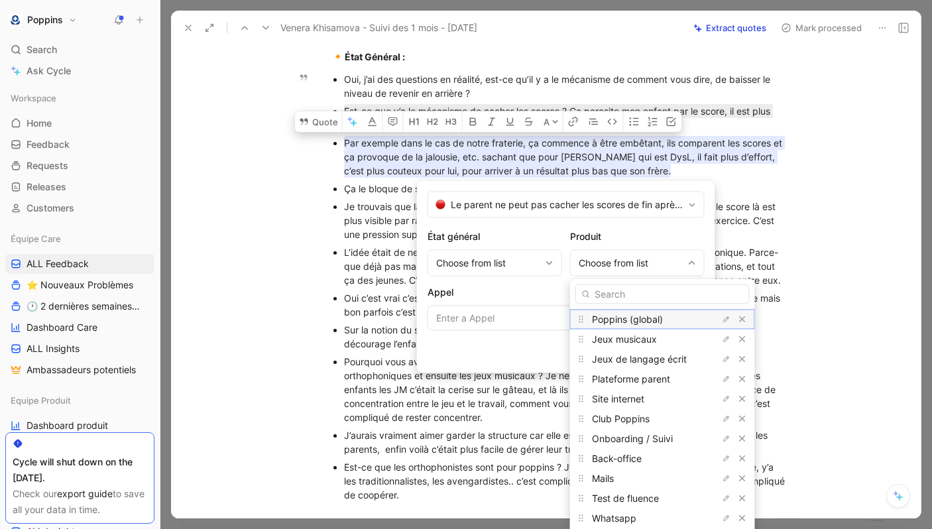
click at [617, 312] on div "Poppins (global)" at bounding box center [641, 320] width 99 height 16
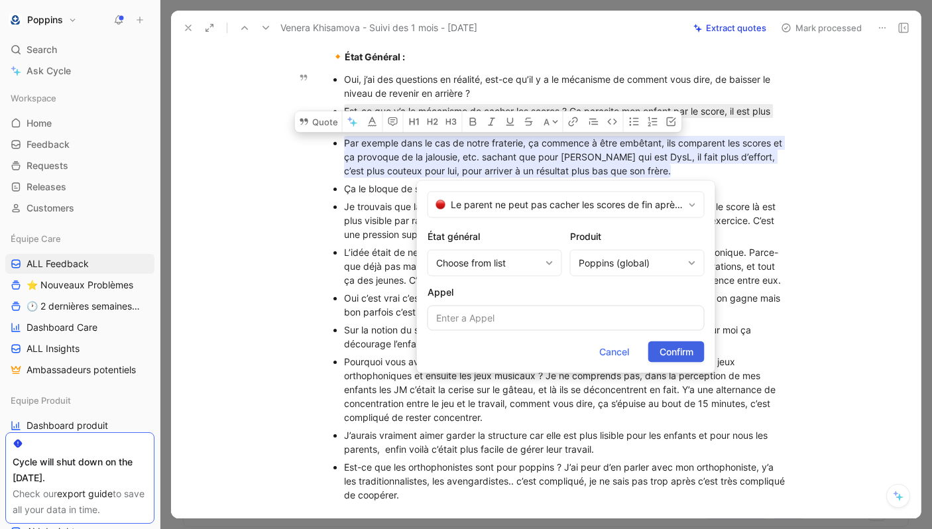
click at [672, 344] on span "Confirm" at bounding box center [677, 352] width 34 height 16
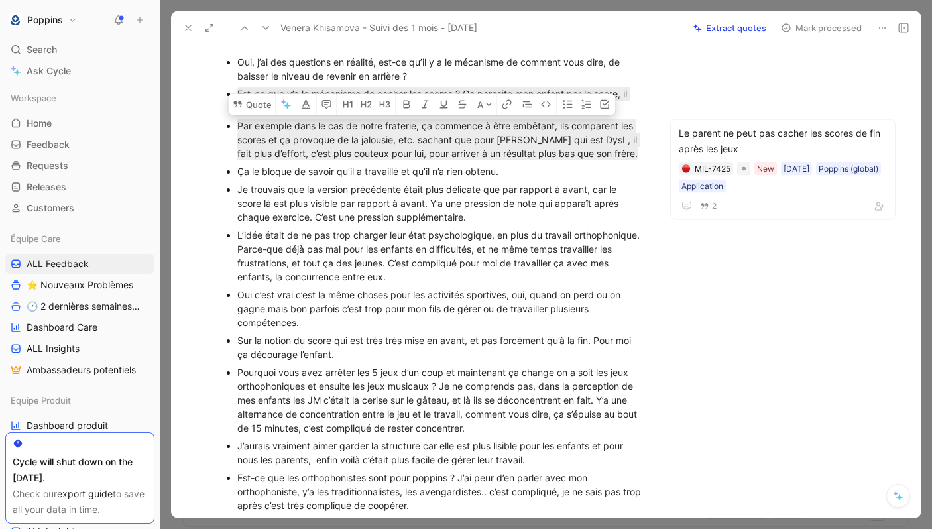
scroll to position [586, 0]
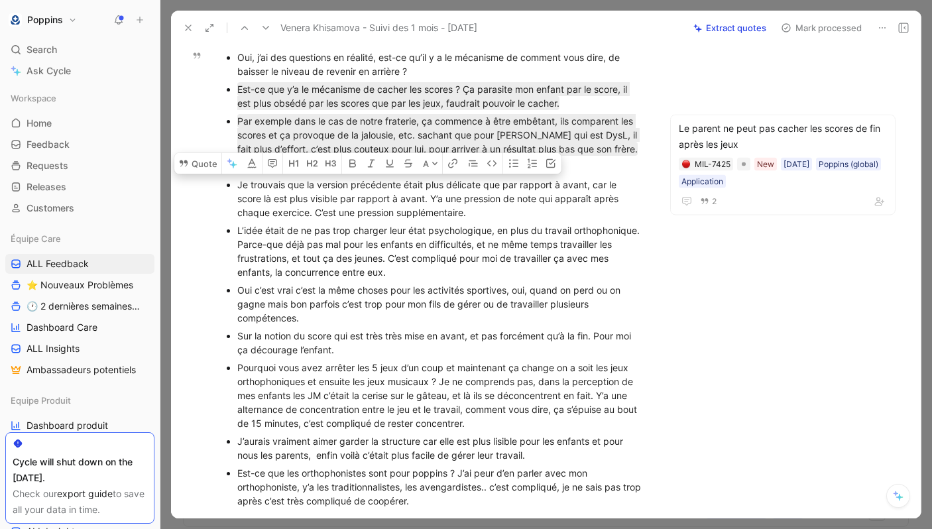
drag, startPoint x: 488, startPoint y: 236, endPoint x: 217, endPoint y: 203, distance: 272.4
click at [217, 203] on ul "Oui, j’ai des questions en réalité, est-ce qu’il y a le mécanisme de comment vo…" at bounding box center [434, 278] width 471 height 461
click at [182, 168] on icon at bounding box center [183, 163] width 11 height 11
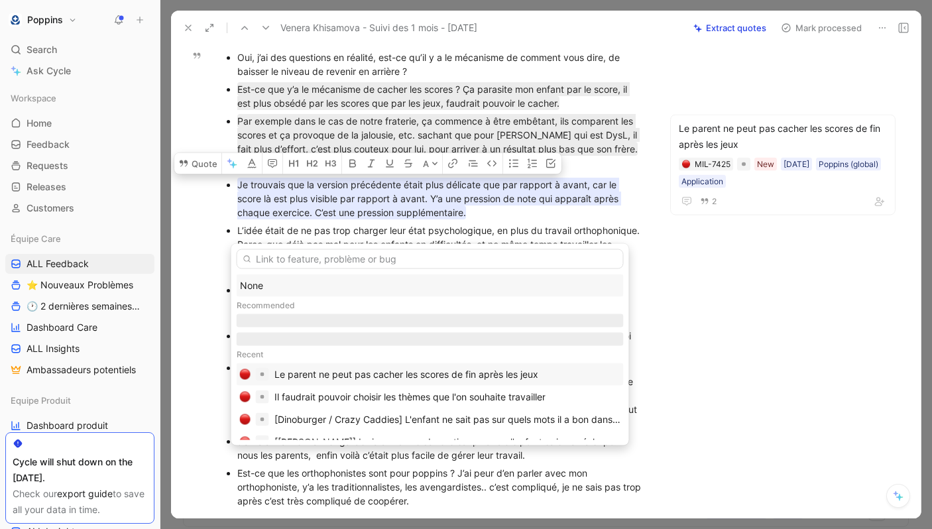
click at [359, 371] on div "Le parent ne peut pas cacher les scores de fin après les jeux" at bounding box center [406, 375] width 264 height 16
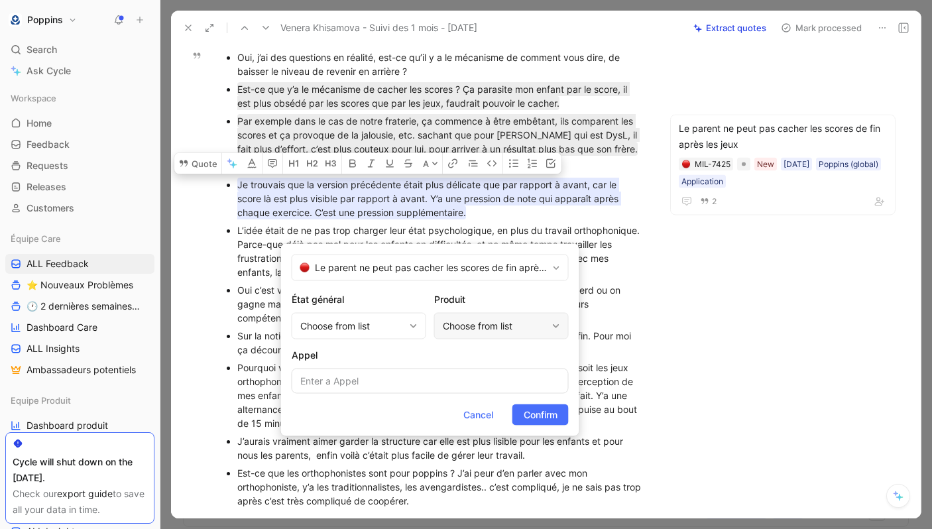
click at [493, 328] on div "Choose from list" at bounding box center [495, 326] width 104 height 16
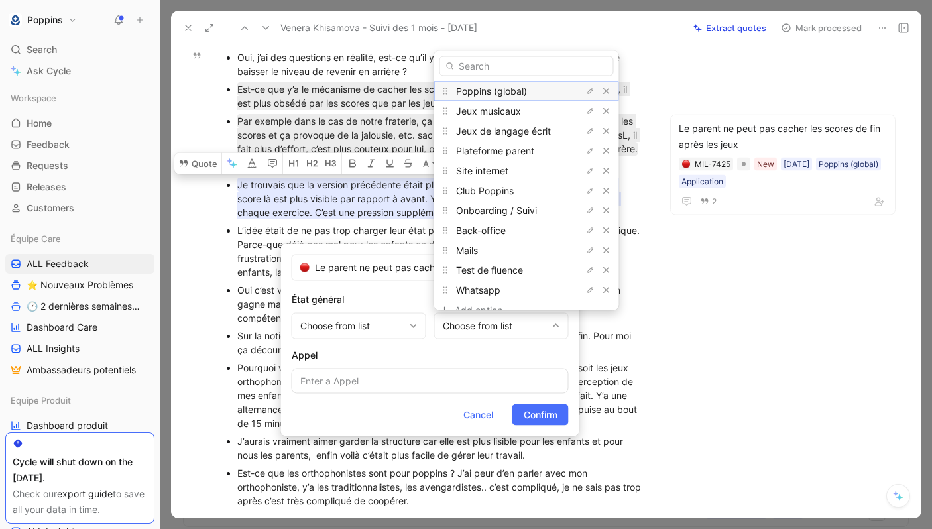
click at [520, 99] on div "Poppins (global)" at bounding box center [526, 91] width 185 height 20
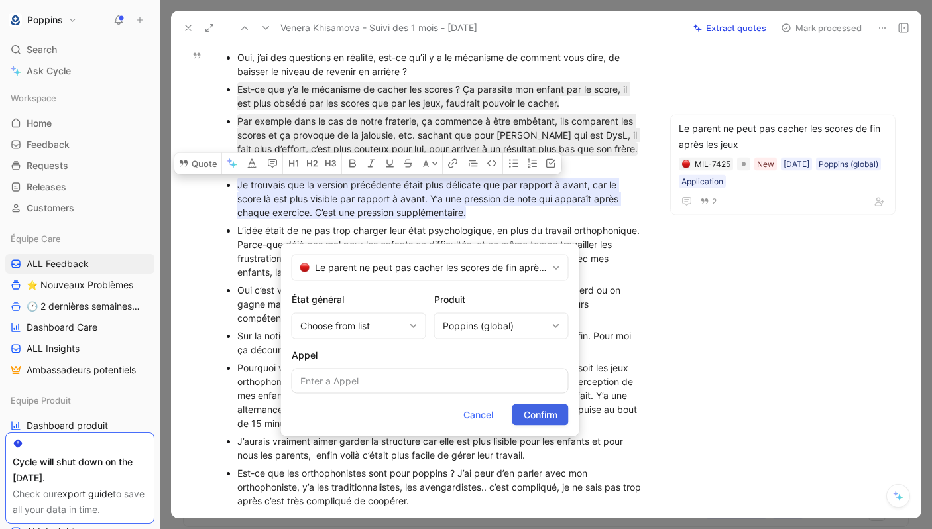
click at [548, 425] on button "Confirm" at bounding box center [540, 414] width 56 height 21
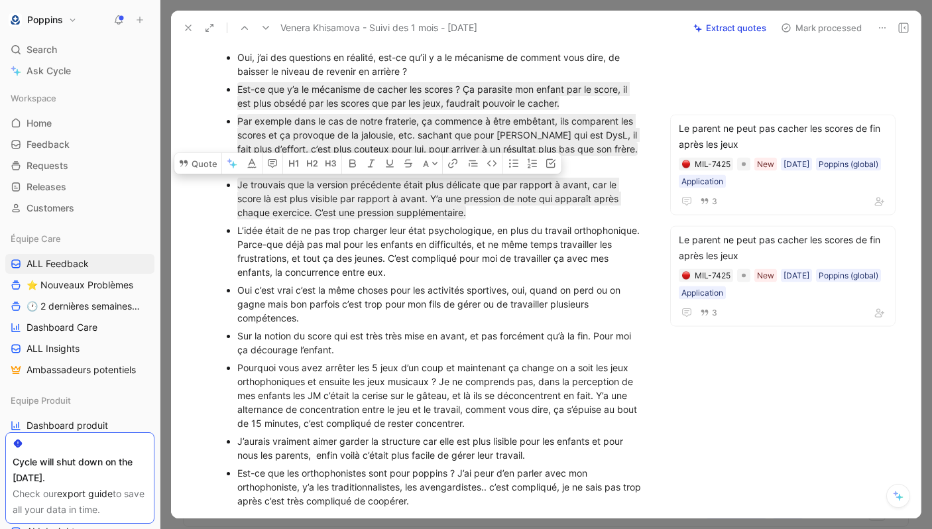
scroll to position [602, 0]
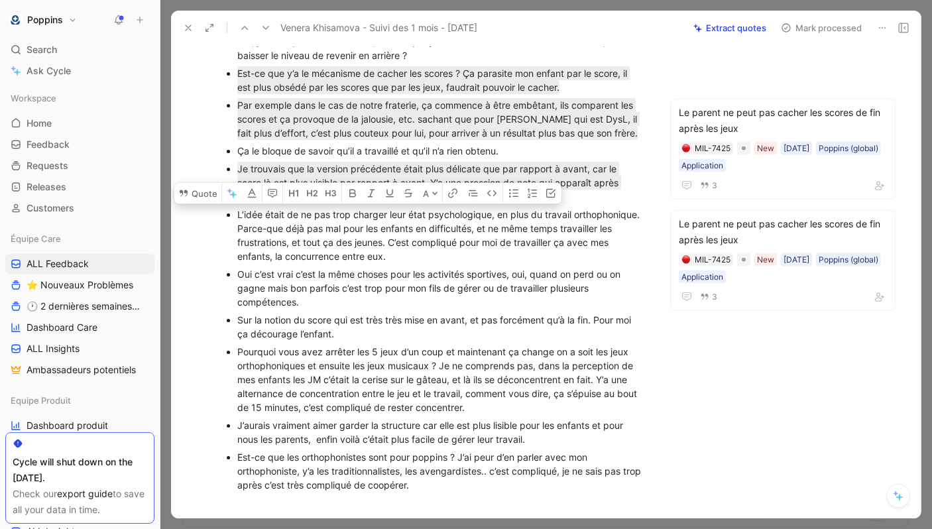
drag, startPoint x: 237, startPoint y: 233, endPoint x: 408, endPoint y: 275, distance: 176.0
click at [408, 263] on div "L’idée était de ne pas trop charger leur état psychologique, en plus du travail…" at bounding box center [441, 235] width 408 height 56
click at [193, 203] on button "Quote" at bounding box center [197, 192] width 47 height 21
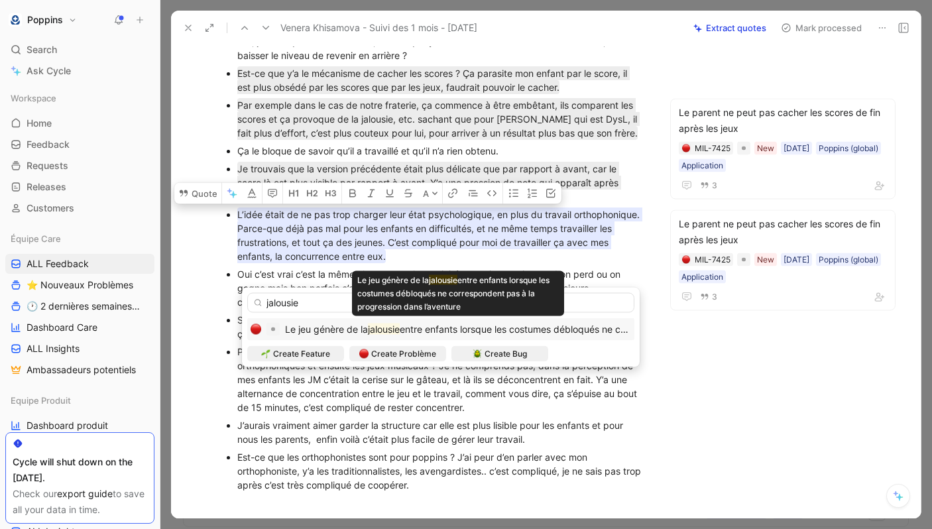
type input "jalousie"
click at [395, 324] on mark "jalousie" at bounding box center [384, 328] width 32 height 11
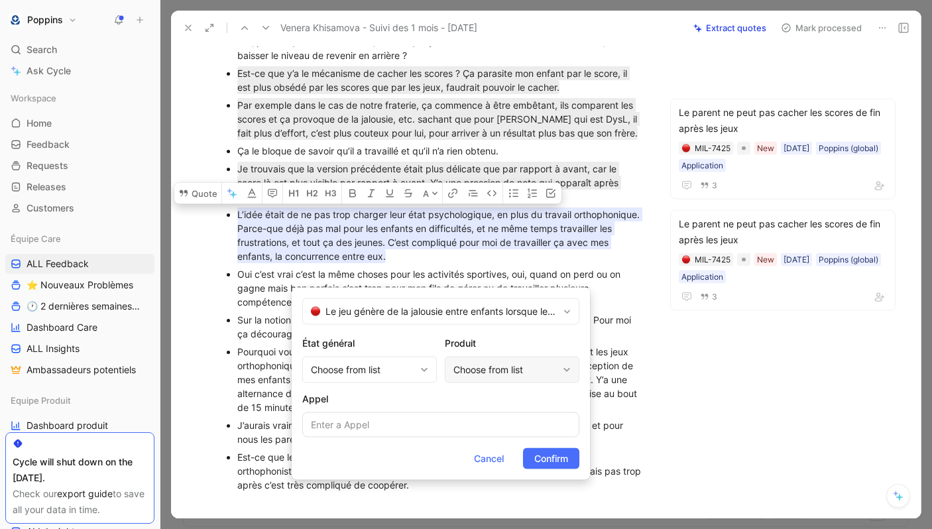
click at [493, 363] on div "Choose from list" at bounding box center [505, 370] width 104 height 16
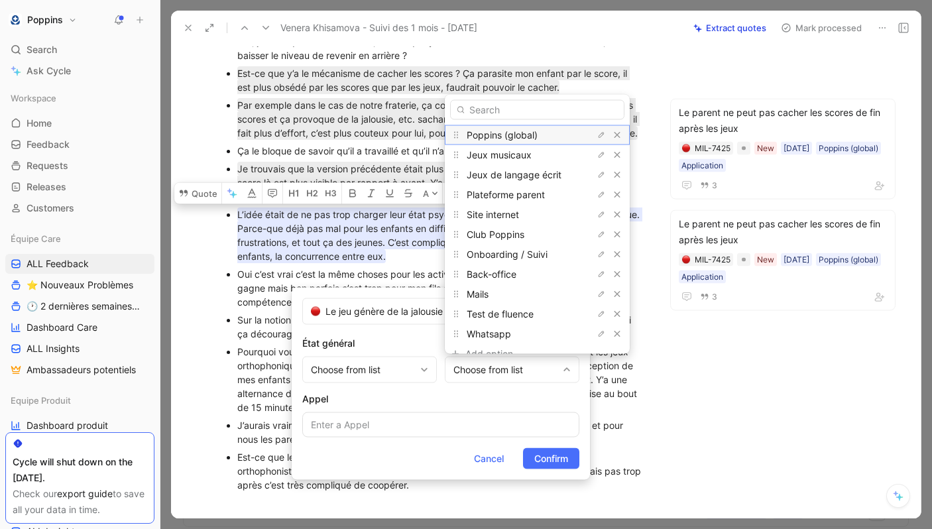
click at [522, 134] on span "Poppins (global)" at bounding box center [502, 134] width 71 height 11
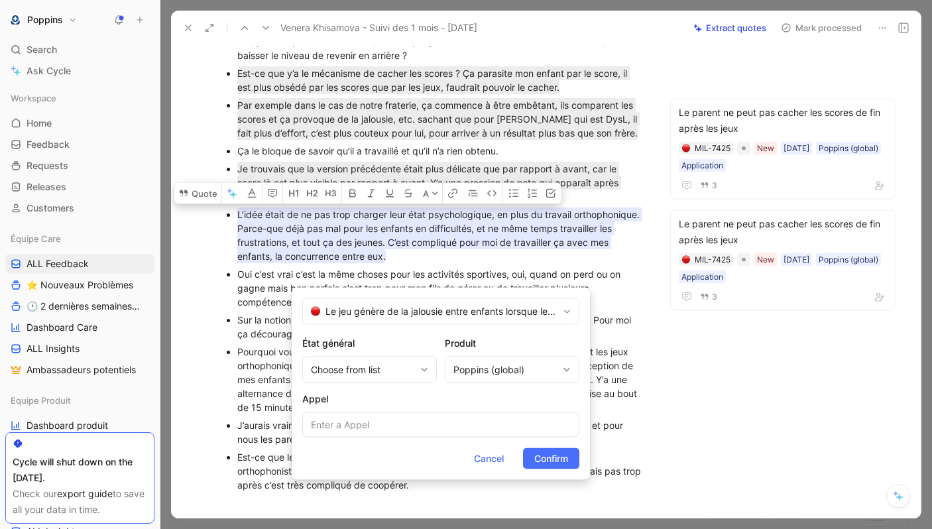
click at [540, 446] on form "Le jeu génère de la jalousie entre enfants lorsque les costumes débloqués ne co…" at bounding box center [441, 384] width 298 height 192
click at [540, 452] on span "Confirm" at bounding box center [551, 459] width 34 height 16
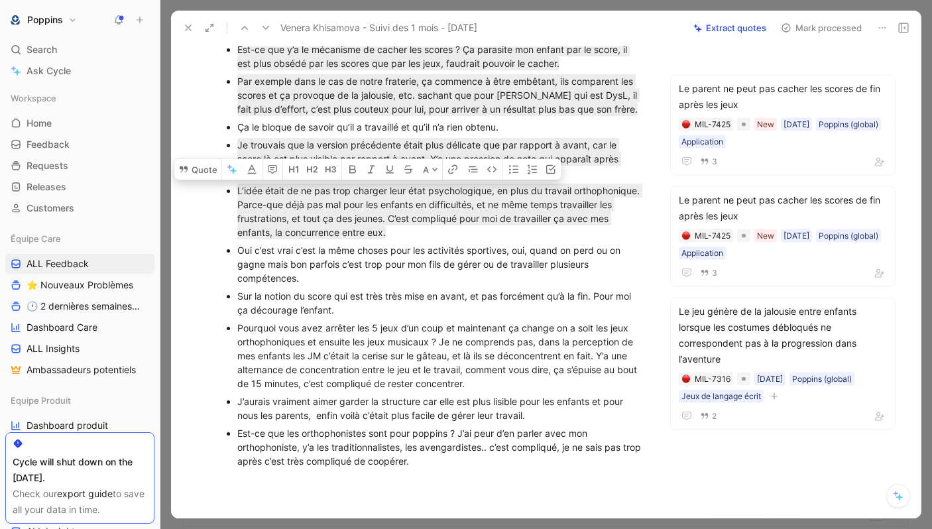
scroll to position [646, 0]
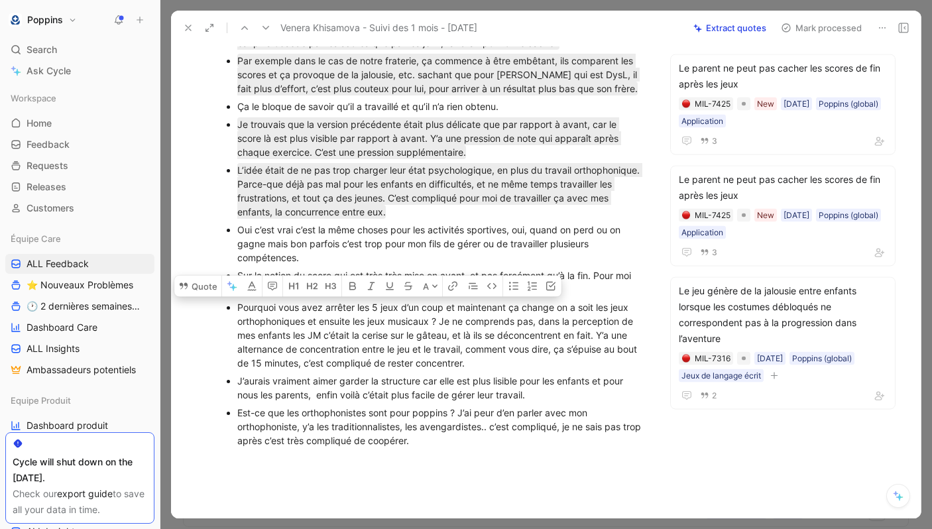
drag, startPoint x: 240, startPoint y: 324, endPoint x: 465, endPoint y: 345, distance: 225.6
click at [465, 345] on div "Pourquoi vous avez arrêter les 5 jeux d’un coup et maintenant ça change on a so…" at bounding box center [441, 335] width 408 height 70
click at [430, 345] on div "Pourquoi vous avez arrêter les 5 jeux d’un coup et maintenant ça change on a so…" at bounding box center [441, 335] width 408 height 70
drag, startPoint x: 237, startPoint y: 326, endPoint x: 599, endPoint y: 355, distance: 363.1
click at [599, 355] on div "Pourquoi vous avez arrêter les 5 jeux d’un coup et maintenant ça change on a so…" at bounding box center [441, 335] width 408 height 70
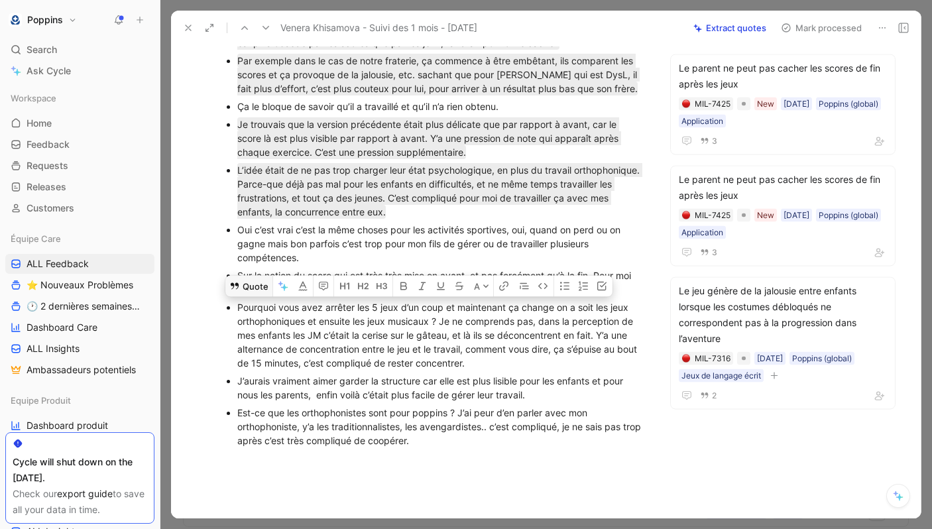
click at [246, 296] on button "Quote" at bounding box center [248, 285] width 47 height 21
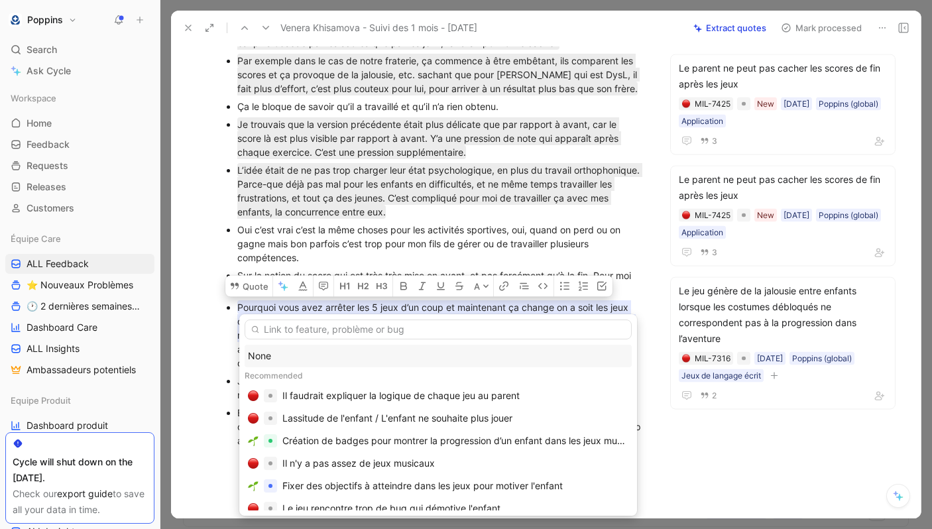
click at [331, 328] on input "text" at bounding box center [438, 329] width 387 height 20
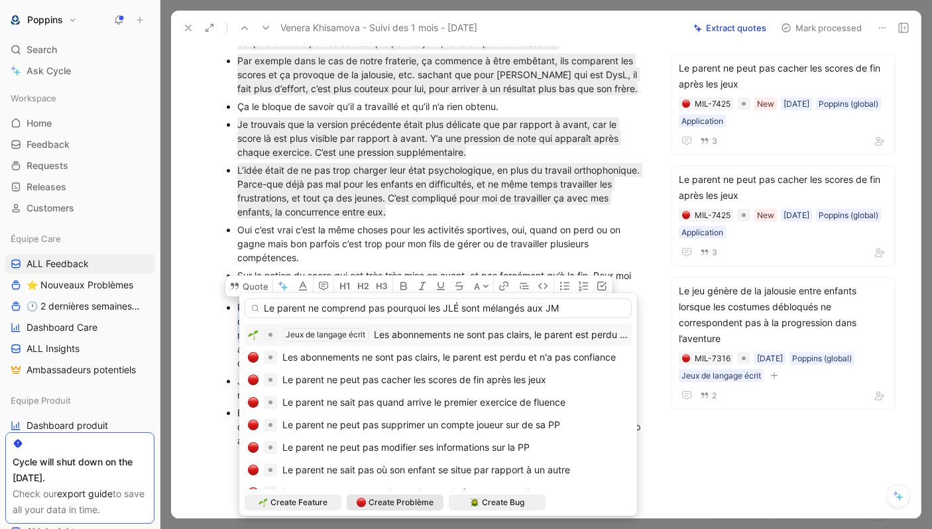
type input "Le parent ne comprend pas pourquoi les JLÉ sont mélangés aux JM"
click at [376, 498] on span "Create Problème" at bounding box center [401, 502] width 65 height 13
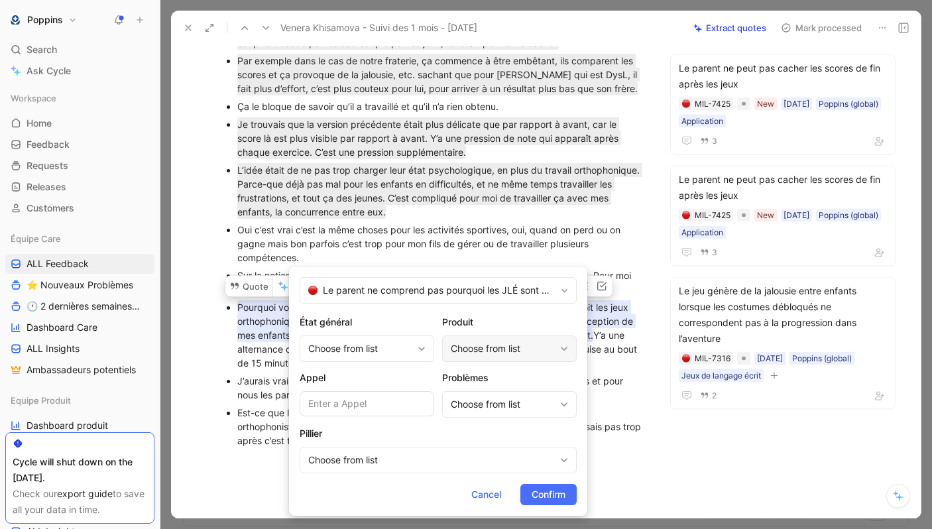
click at [467, 355] on div "Choose from list" at bounding box center [503, 349] width 104 height 16
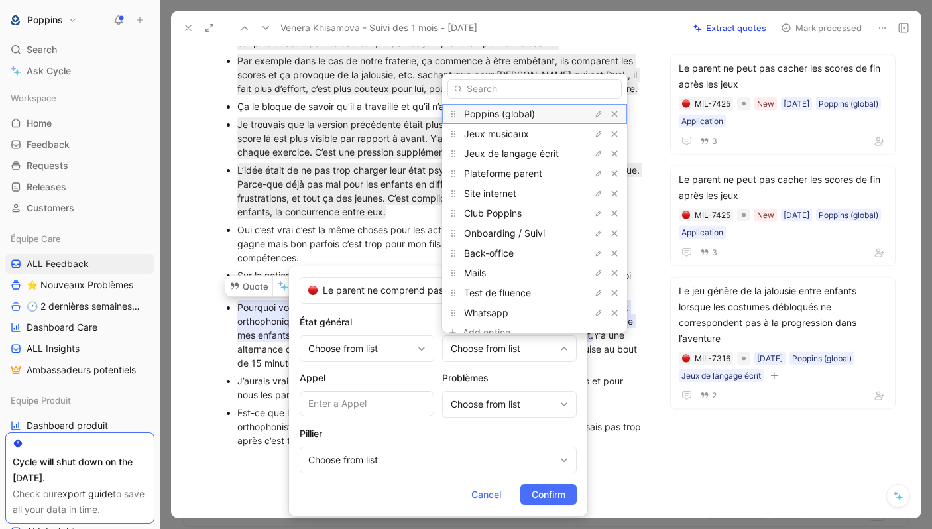
click at [523, 122] on div "Poppins (global)" at bounding box center [534, 114] width 185 height 20
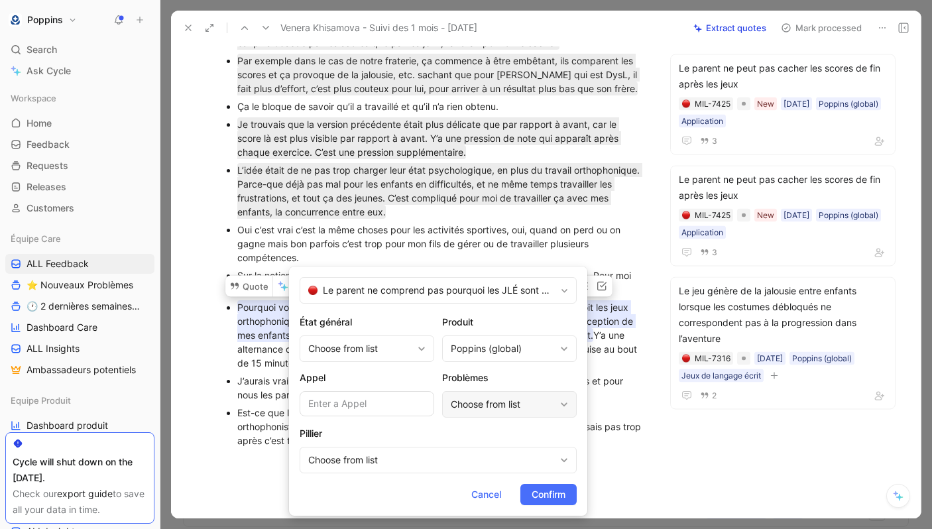
click at [476, 403] on div "Choose from list" at bounding box center [503, 404] width 104 height 16
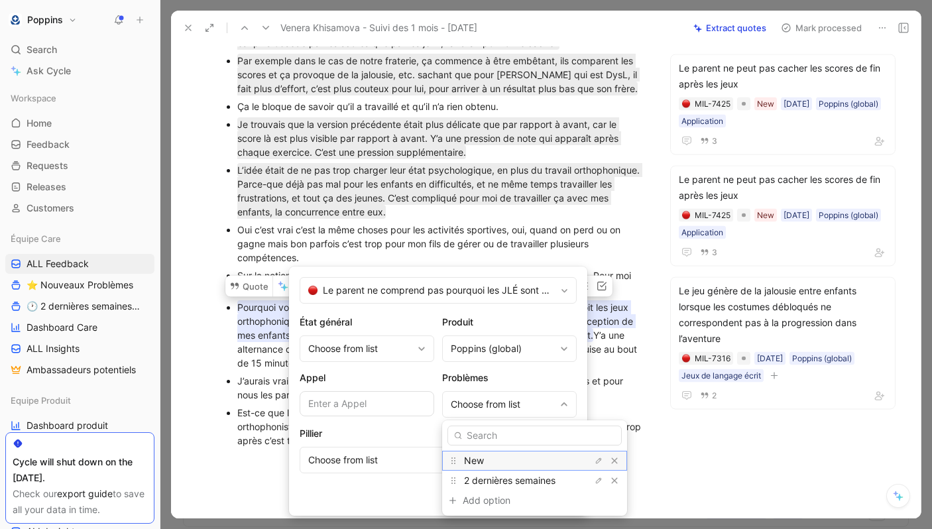
click at [490, 464] on div "New" at bounding box center [513, 461] width 99 height 16
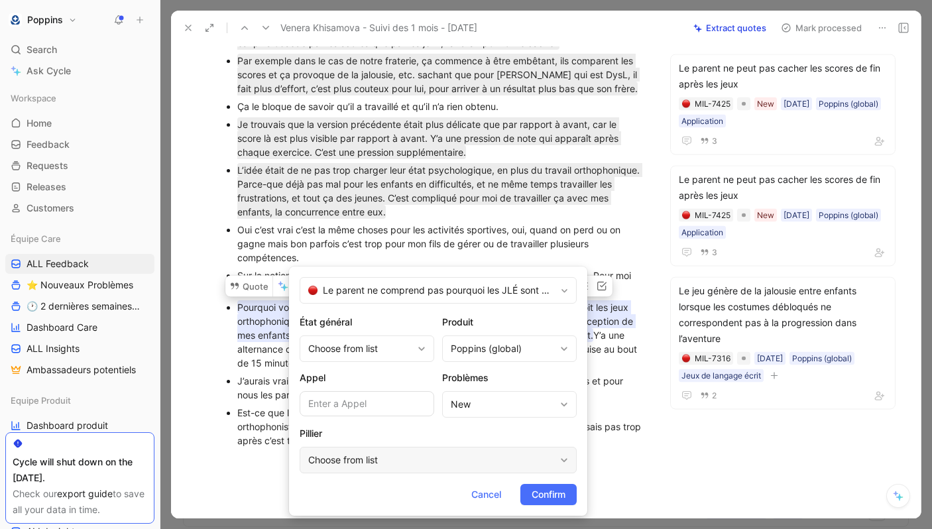
click at [469, 453] on div "Choose from list" at bounding box center [431, 460] width 247 height 16
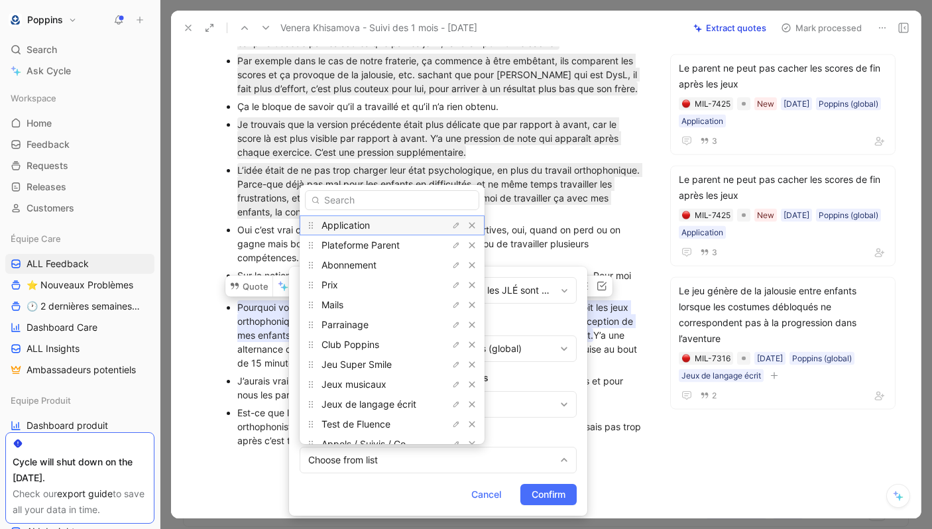
click at [375, 227] on div "Application" at bounding box center [370, 225] width 99 height 16
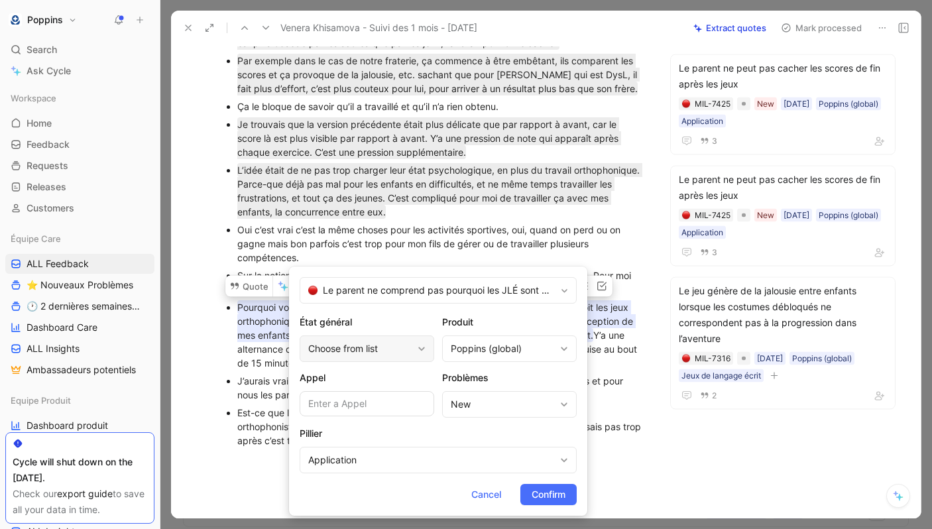
click at [371, 345] on div "Choose from list" at bounding box center [360, 349] width 104 height 16
click at [543, 489] on span "Confirm" at bounding box center [549, 495] width 34 height 16
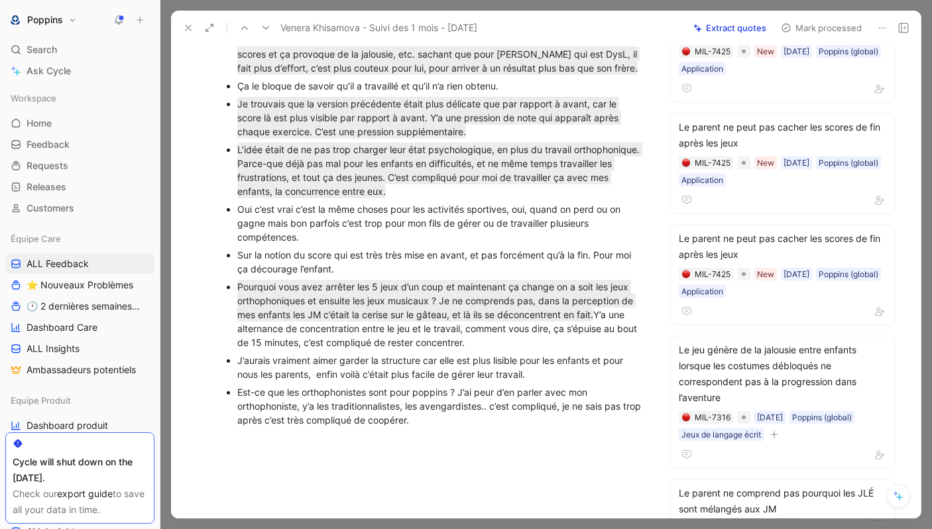
scroll to position [768, 0]
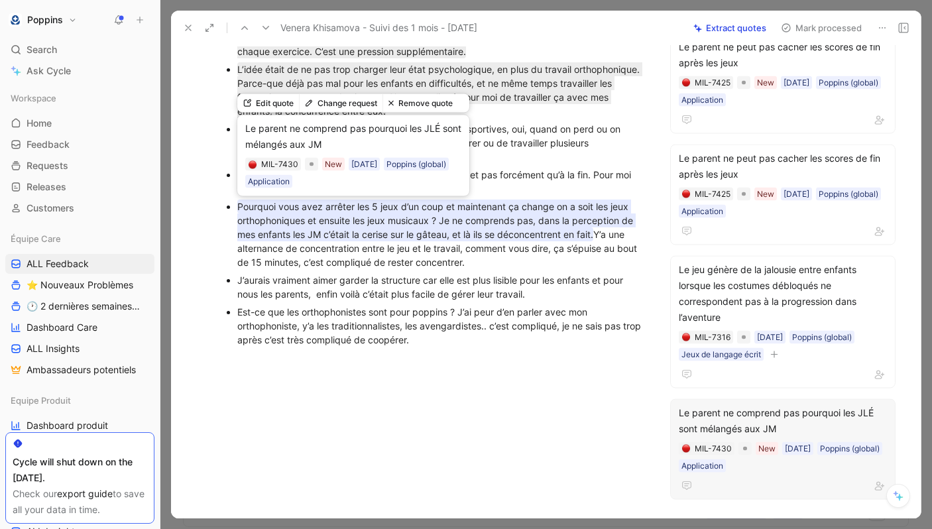
click at [349, 204] on mark "Pourquoi vous avez arrêter les 5 jeux d’un coup et maintenant ça change on a so…" at bounding box center [436, 221] width 398 height 42
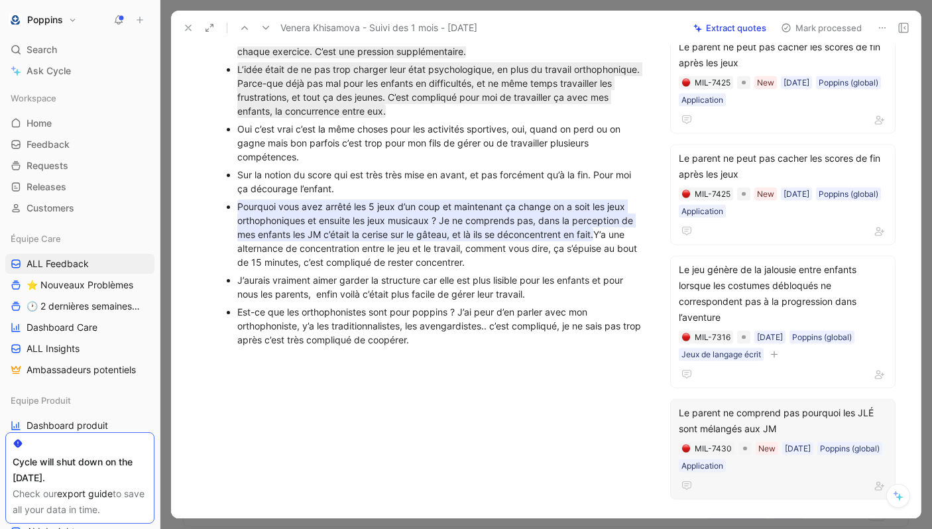
click at [837, 465] on div "MIL-7430 New 03/09/2025 Poppins (global) Application" at bounding box center [782, 456] width 211 height 33
click at [844, 426] on div "Le parent ne comprend pas pourquoi les JLÉ sont mélangés aux JM" at bounding box center [783, 420] width 208 height 32
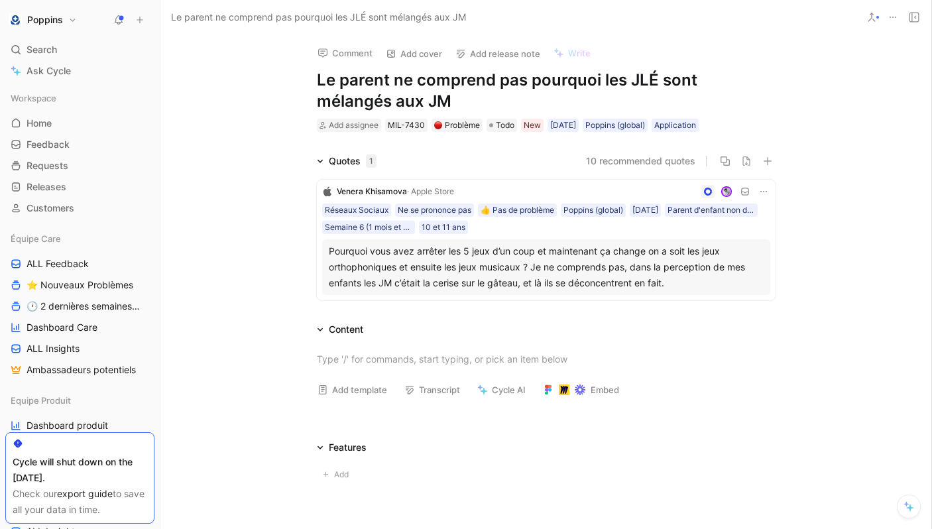
click at [725, 124] on div "Add assignee MIL-7430 Problème Todo New 03/09/2025 Poppins (global) Application" at bounding box center [546, 125] width 461 height 16
click at [410, 92] on h1 "Le parent ne comprend pas pourquoi les JLÉ sont mélangés aux JM" at bounding box center [546, 91] width 459 height 42
click at [512, 129] on span "Todo" at bounding box center [505, 125] width 19 height 13
click at [450, 135] on div "Comment Add cover Add release note Write Le parent ne comprend pas pourquoi les…" at bounding box center [545, 281] width 771 height 494
click at [731, 116] on div "Comment Add cover Add release note Write Le parent ne comprend pas pourquoi les…" at bounding box center [546, 83] width 509 height 99
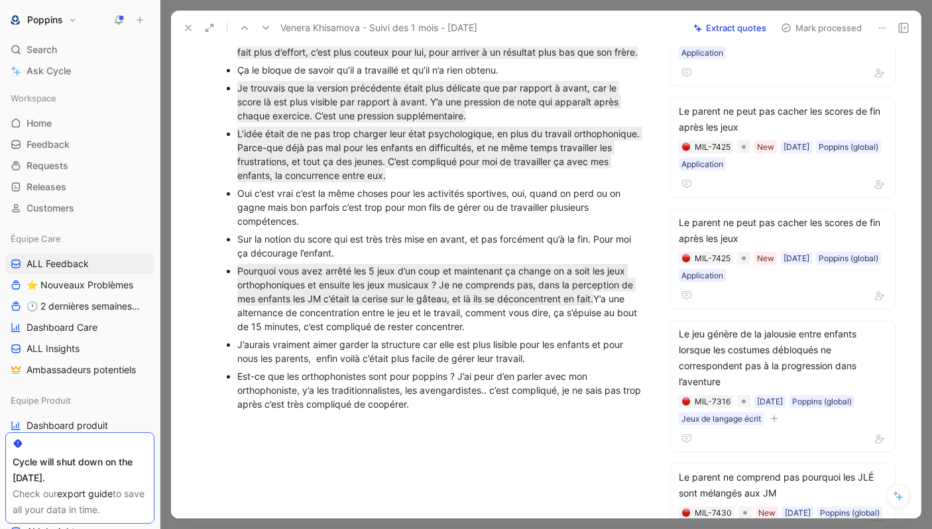
scroll to position [722, 0]
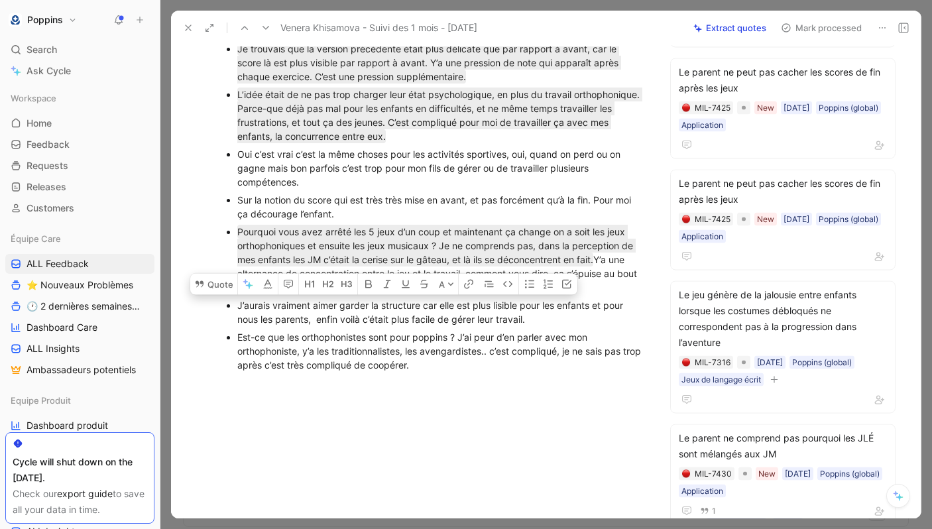
drag, startPoint x: 585, startPoint y: 336, endPoint x: 225, endPoint y: 327, distance: 360.7
click at [225, 327] on ul "Oui, j’ai des questions en réalité, est-ce qu’il y a le mécanisme de comment vo…" at bounding box center [434, 143] width 471 height 461
click at [215, 294] on button "Quote" at bounding box center [213, 283] width 47 height 21
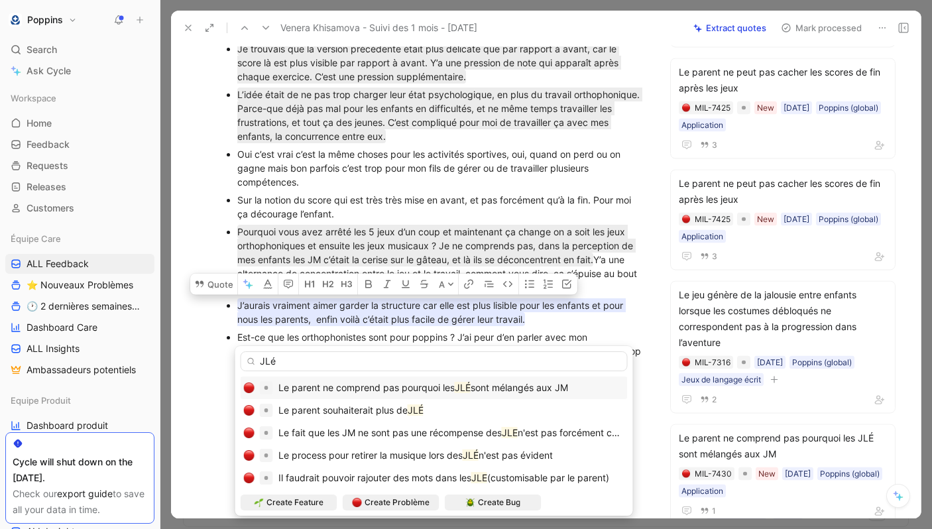
type input "JLé"
click at [476, 394] on div "Le parent ne comprend pas pourquoi les JLÉ sont mélangés aux JM" at bounding box center [423, 388] width 290 height 16
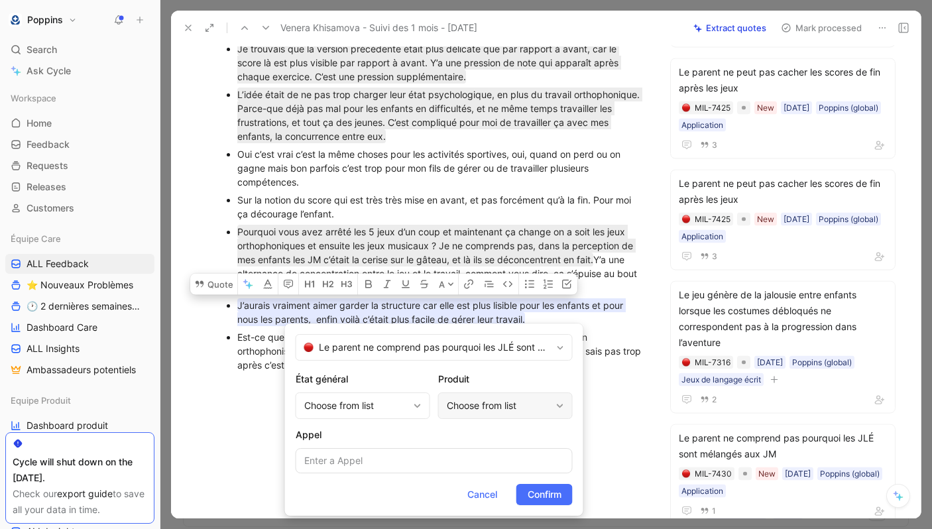
click at [496, 393] on div "Choose from list" at bounding box center [505, 405] width 135 height 27
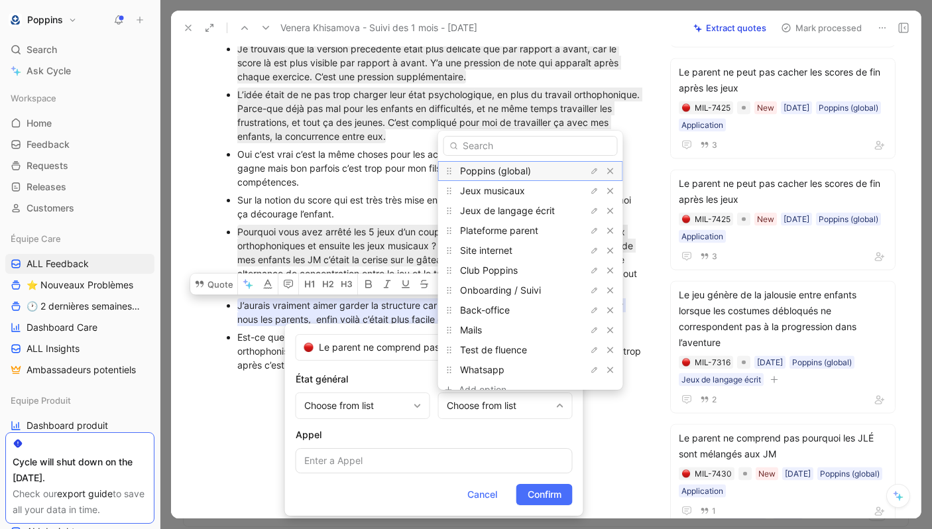
click at [511, 168] on span "Poppins (global)" at bounding box center [495, 170] width 71 height 11
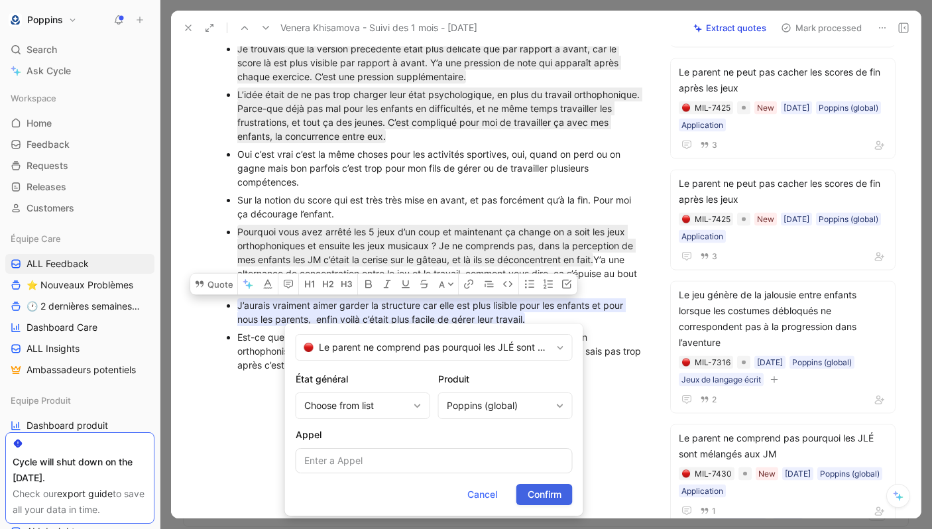
click at [537, 501] on span "Confirm" at bounding box center [545, 495] width 34 height 16
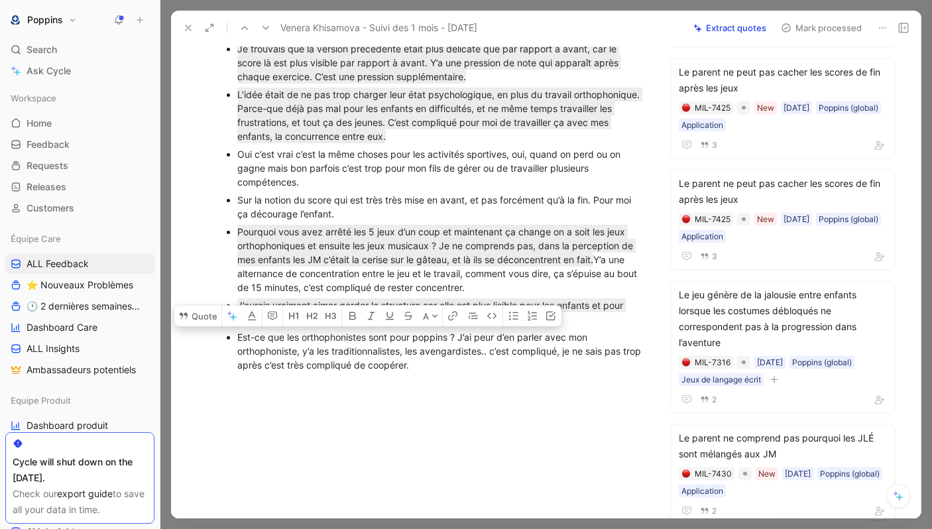
drag, startPoint x: 237, startPoint y: 358, endPoint x: 461, endPoint y: 358, distance: 223.4
click at [461, 358] on div "Est-ce que les orthophonistes sont pour poppins ? J’ai peur d’en parler avec mo…" at bounding box center [441, 351] width 408 height 42
click at [203, 326] on button "Quote" at bounding box center [197, 315] width 47 height 21
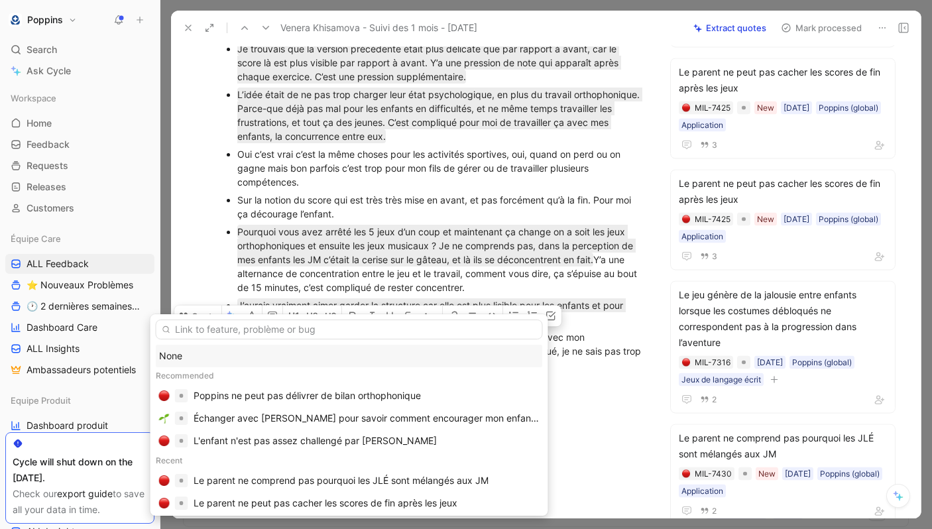
click at [213, 357] on div "None" at bounding box center [349, 356] width 380 height 16
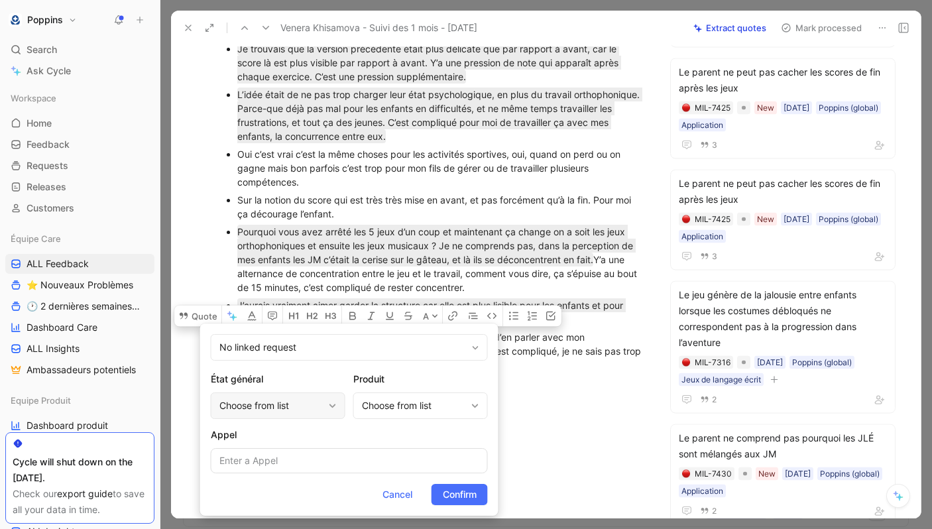
click at [336, 412] on div "Choose from list" at bounding box center [278, 405] width 135 height 27
click at [394, 406] on div "Choose from list" at bounding box center [414, 406] width 104 height 16
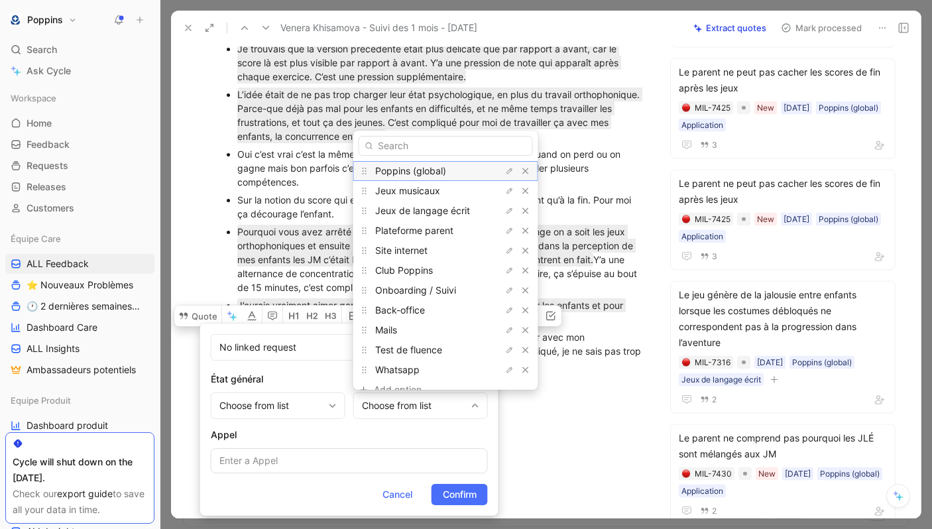
click at [415, 165] on span "Poppins (global)" at bounding box center [410, 170] width 71 height 11
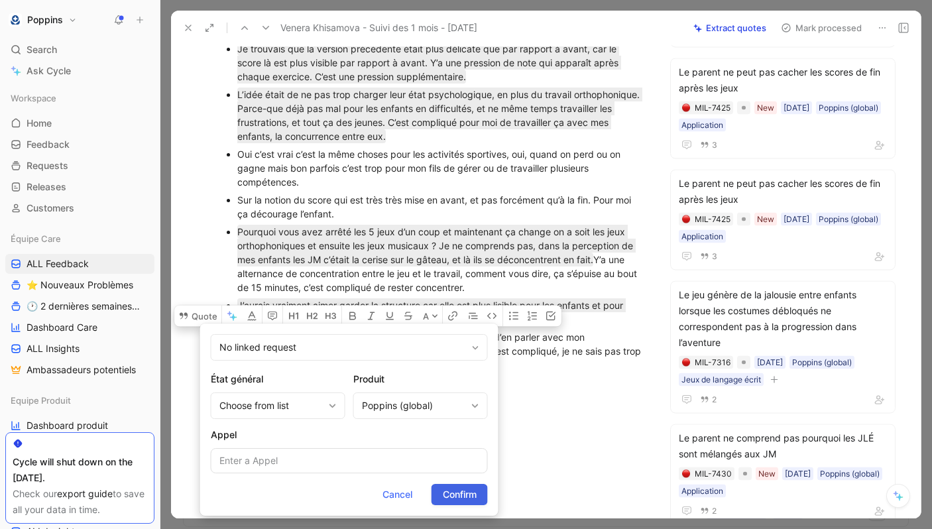
click at [457, 497] on span "Confirm" at bounding box center [460, 495] width 34 height 16
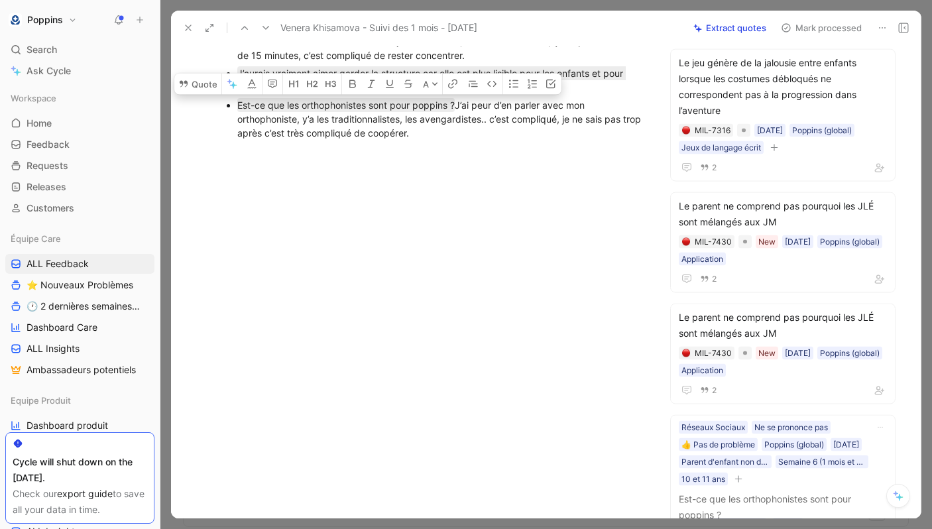
scroll to position [996, 0]
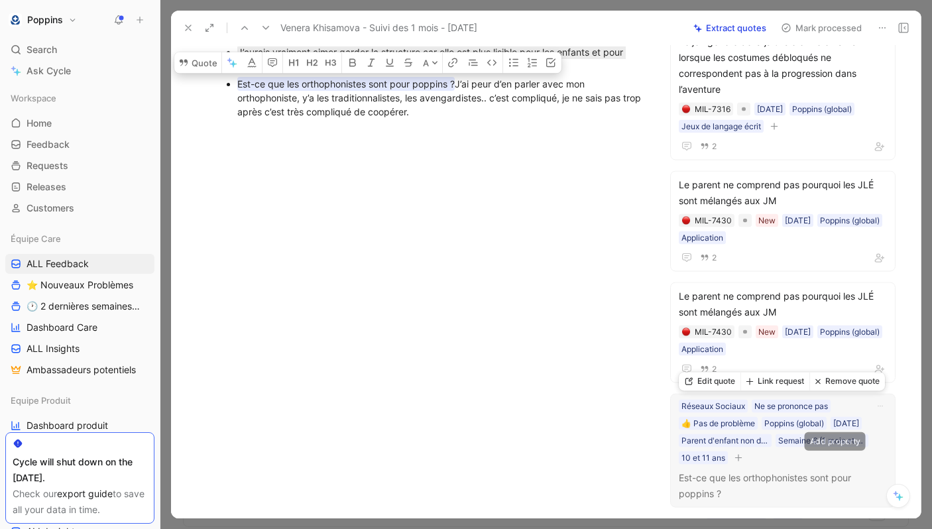
click at [742, 456] on icon "button" at bounding box center [738, 457] width 8 height 8
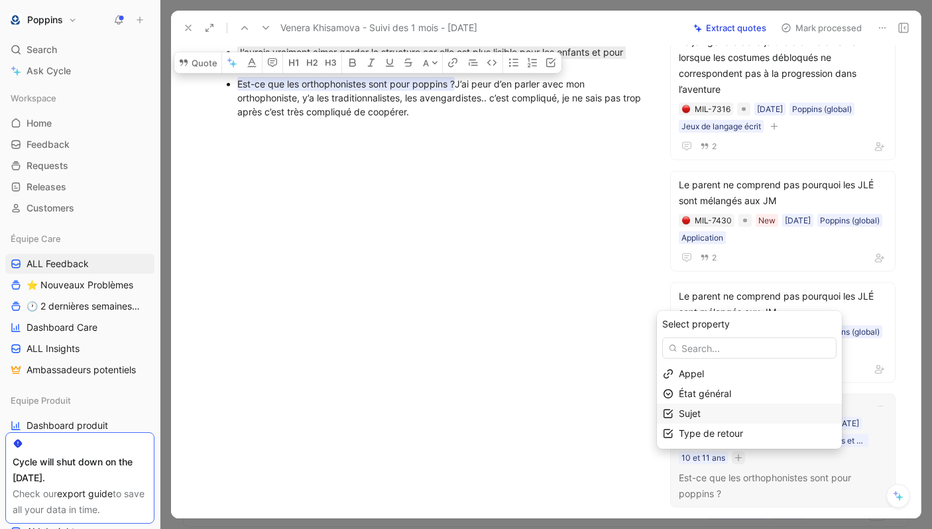
click at [721, 417] on div "Sujet" at bounding box center [757, 414] width 157 height 16
type input "orth"
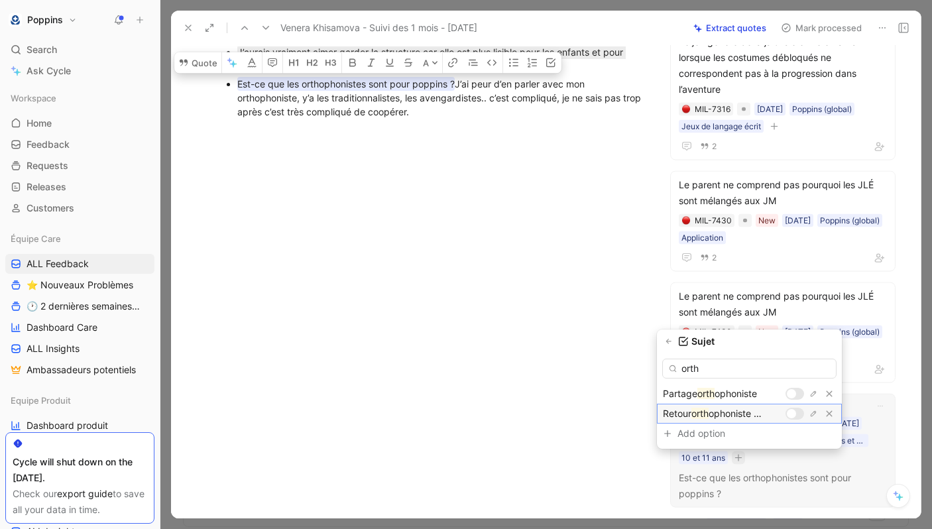
click at [794, 414] on div at bounding box center [791, 413] width 9 height 9
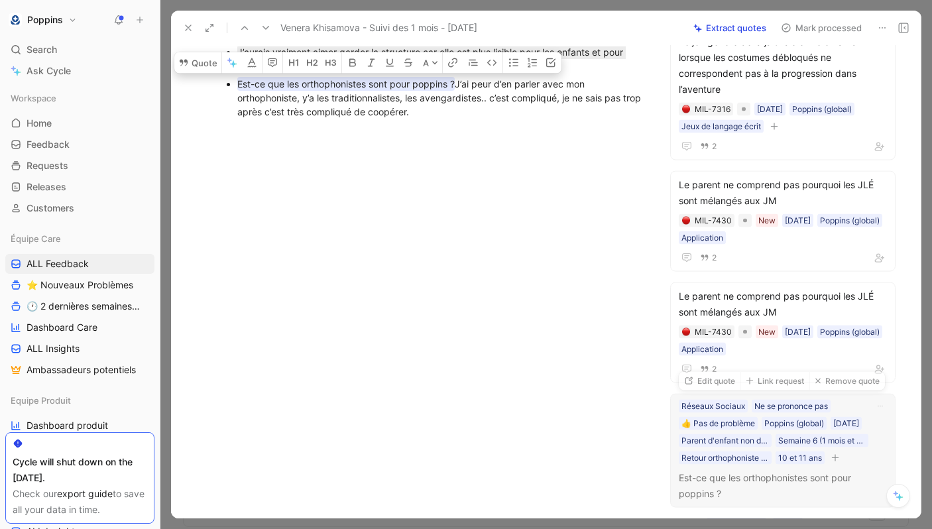
click at [831, 461] on icon "button" at bounding box center [835, 457] width 8 height 8
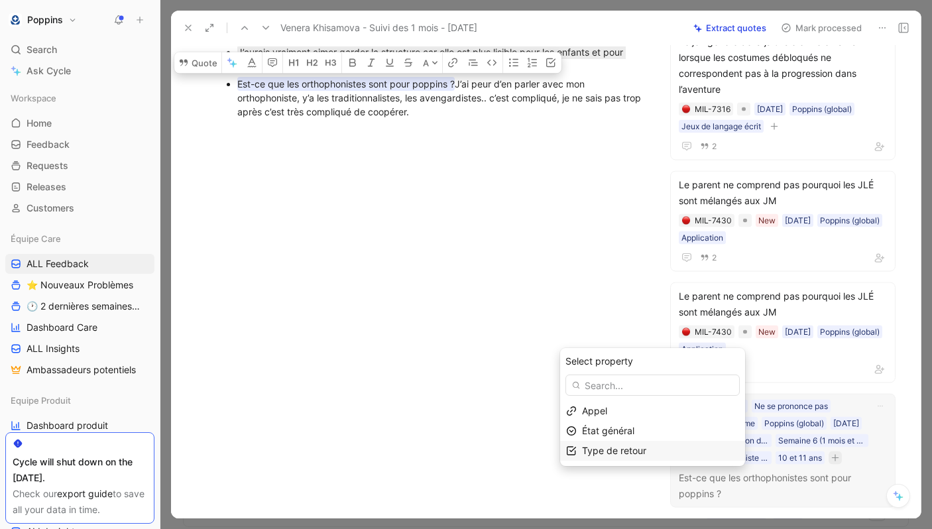
click at [659, 443] on div "Type de retour" at bounding box center [660, 451] width 157 height 16
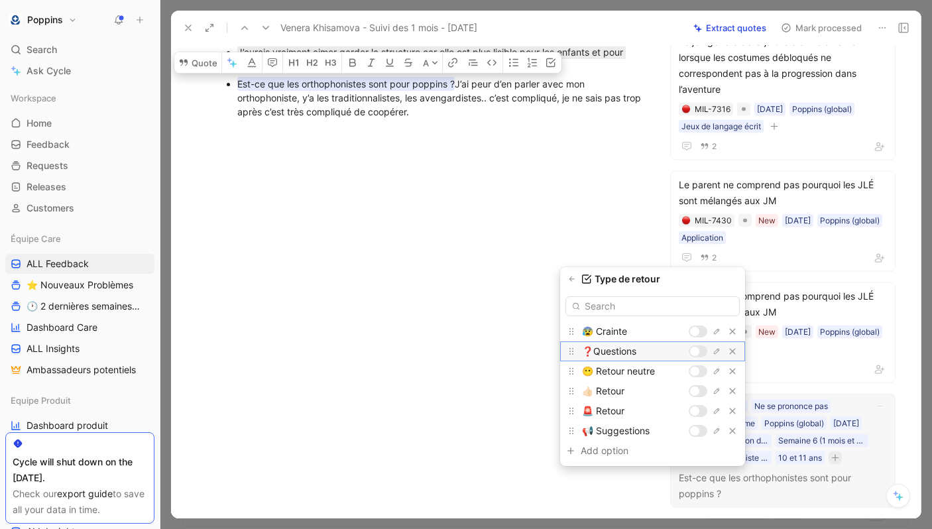
click at [697, 351] on div at bounding box center [694, 351] width 9 height 9
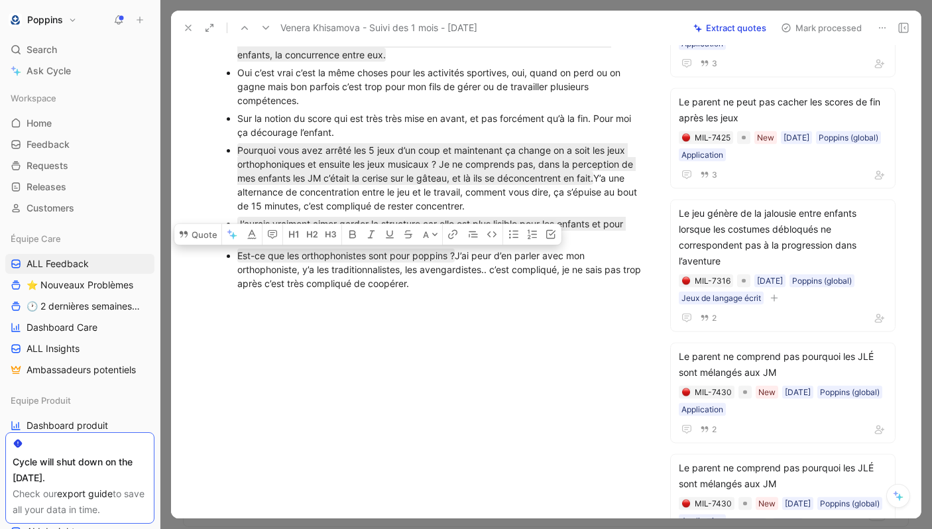
scroll to position [0, 0]
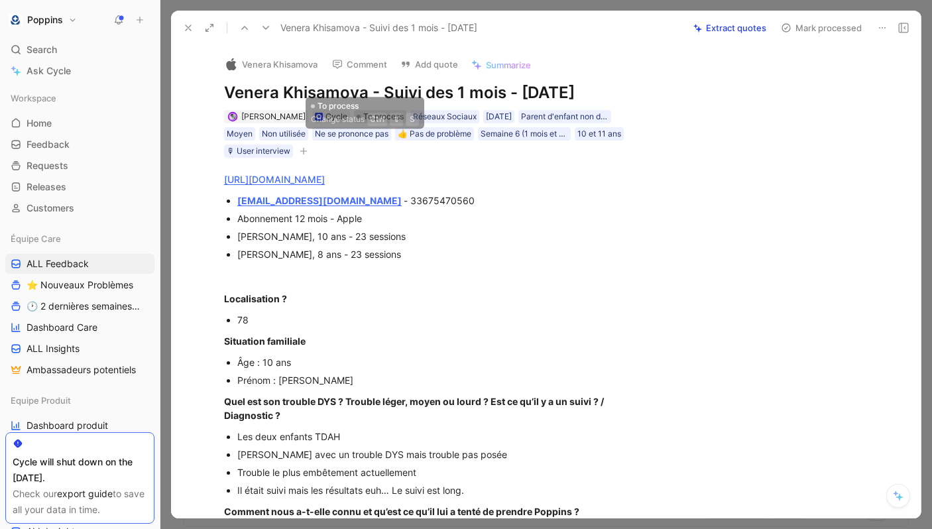
click at [378, 123] on span "To process" at bounding box center [383, 116] width 40 height 13
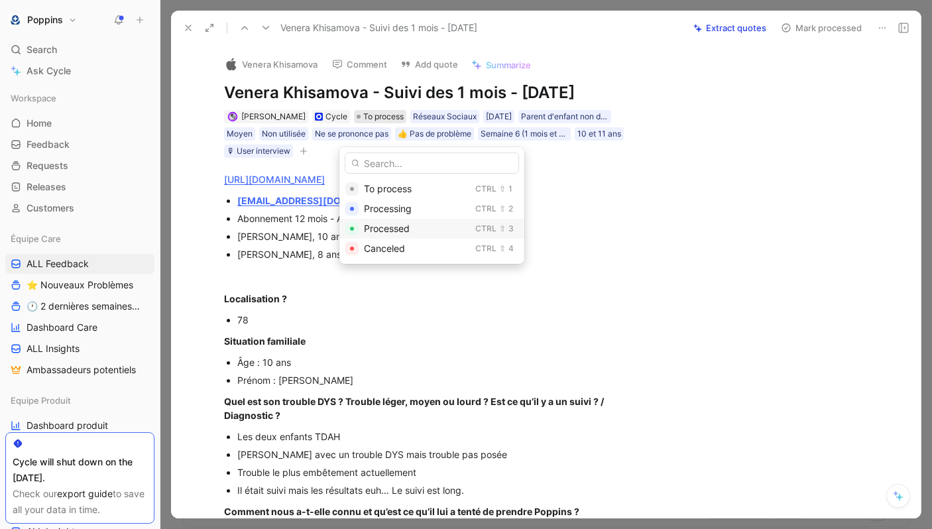
click at [404, 225] on span "Processed" at bounding box center [387, 228] width 46 height 11
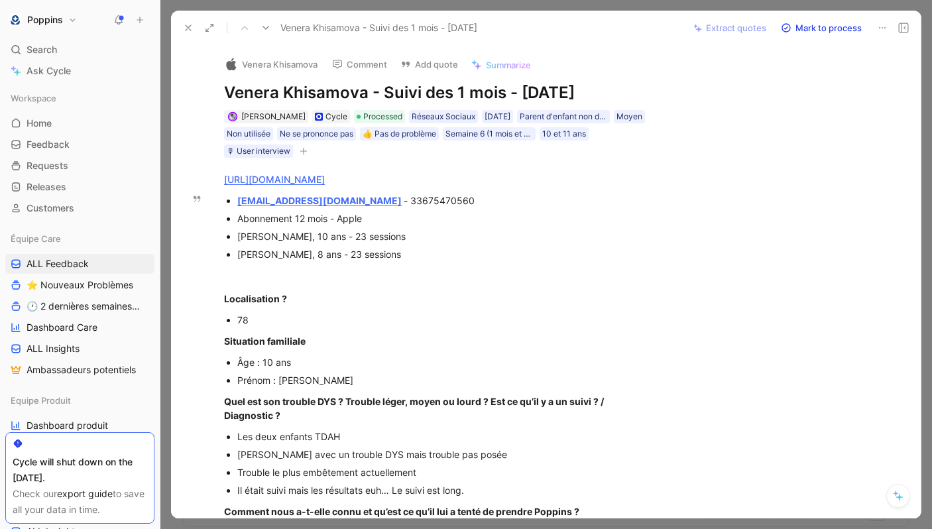
click at [191, 23] on icon at bounding box center [188, 28] width 11 height 11
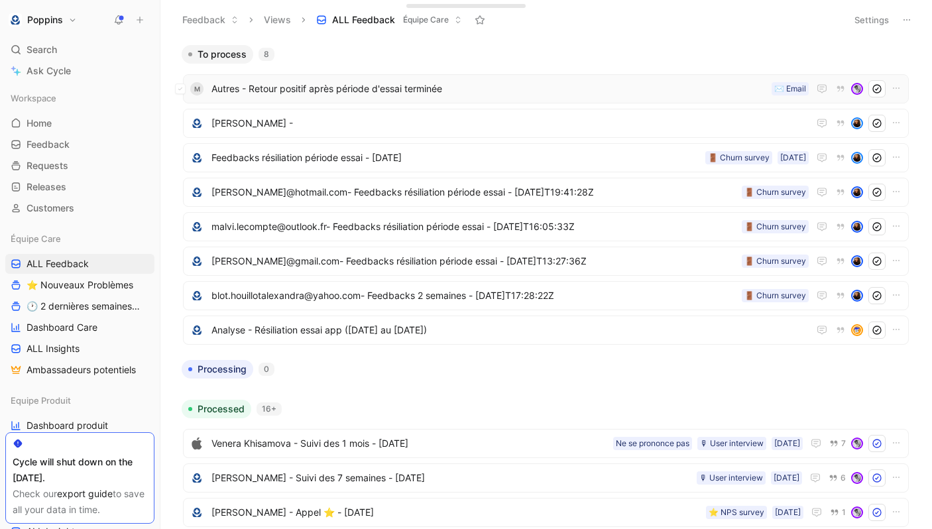
click at [355, 91] on span "Autres - Retour positif après période d'essai terminée" at bounding box center [488, 89] width 555 height 16
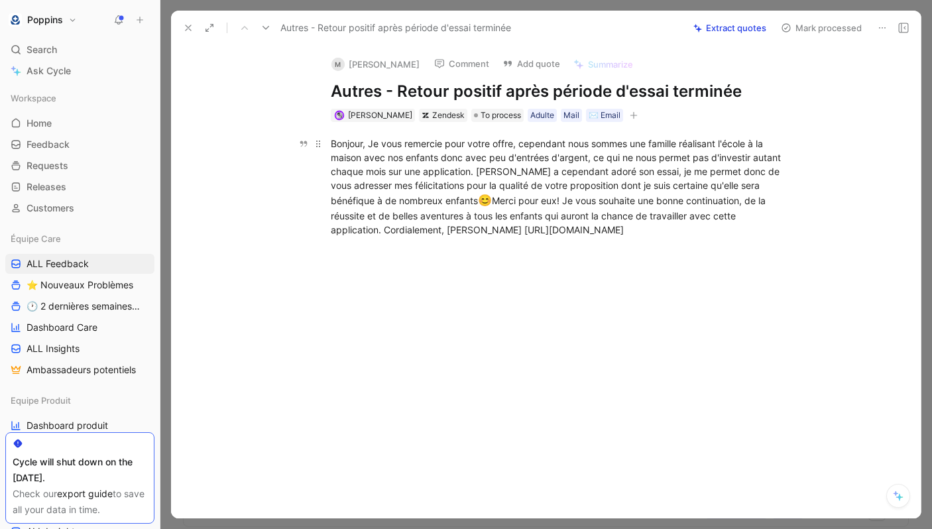
click at [510, 230] on div "Bonjour, Je vous remercie pour votre offre, cependant nous sommes une famille r…" at bounding box center [560, 187] width 459 height 101
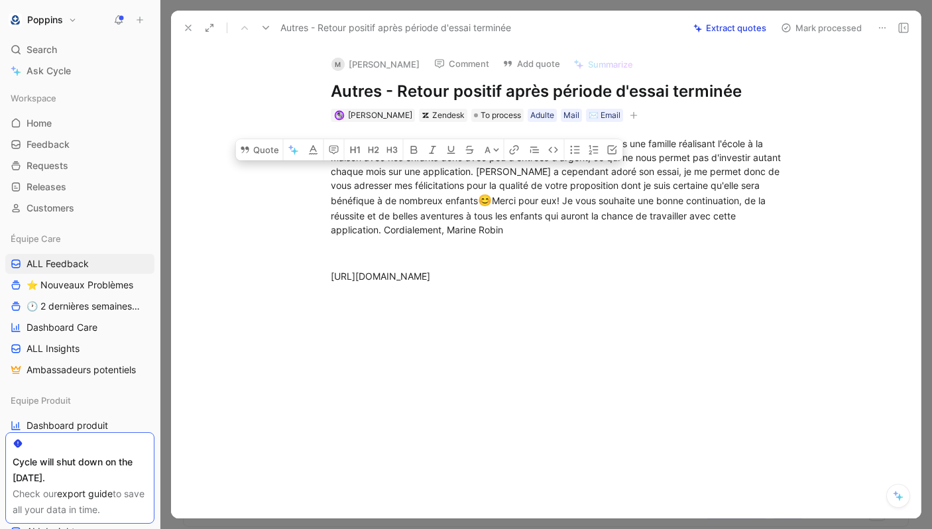
drag, startPoint x: 479, startPoint y: 170, endPoint x: 381, endPoint y: 229, distance: 113.6
click at [381, 229] on div "Bonjour, Je vous remercie pour votre offre, cependant nous sommes une famille r…" at bounding box center [560, 187] width 459 height 101
click at [268, 148] on button "Quote" at bounding box center [259, 149] width 47 height 21
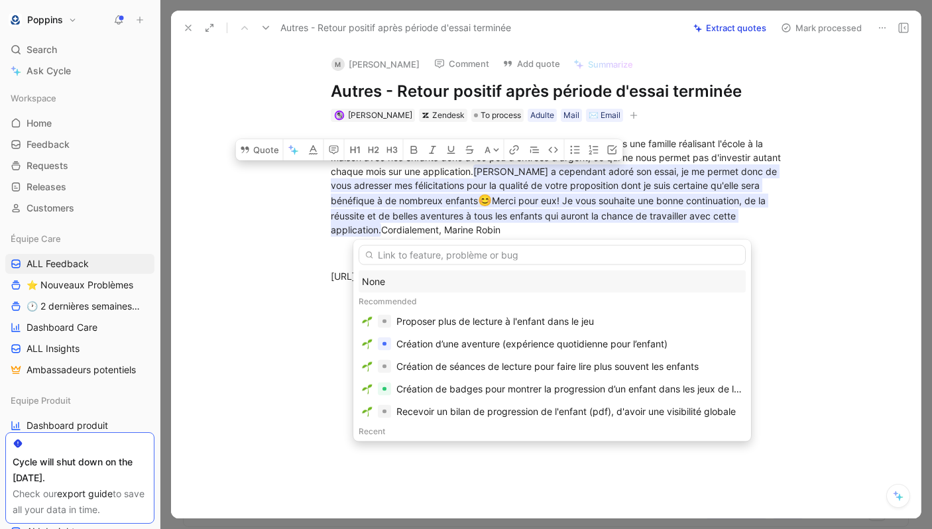
click at [417, 278] on div "None" at bounding box center [552, 282] width 380 height 16
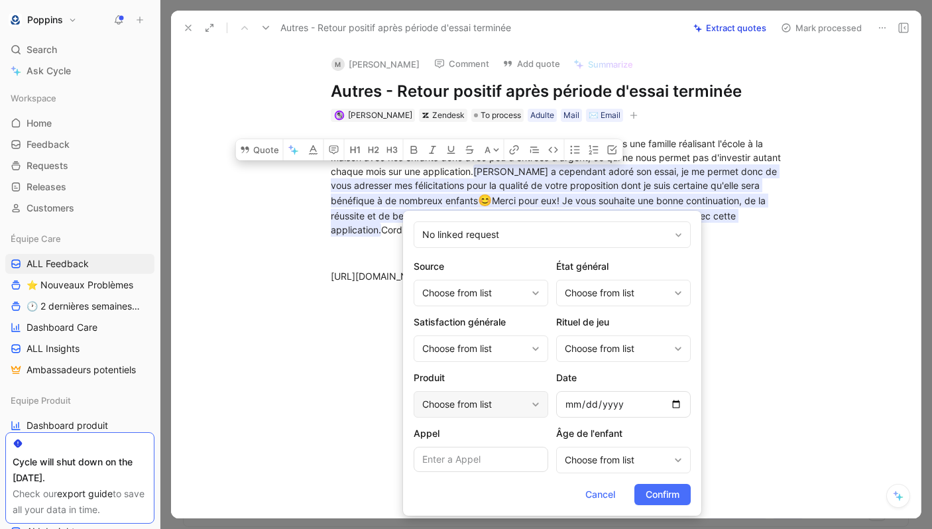
click at [532, 414] on div "Choose from list" at bounding box center [481, 404] width 135 height 27
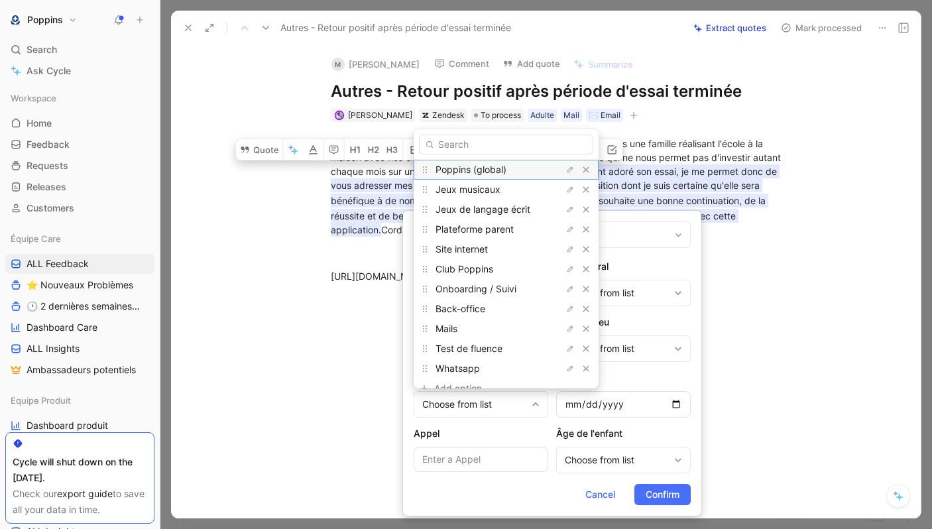
click at [476, 177] on div "Poppins (global)" at bounding box center [485, 170] width 99 height 16
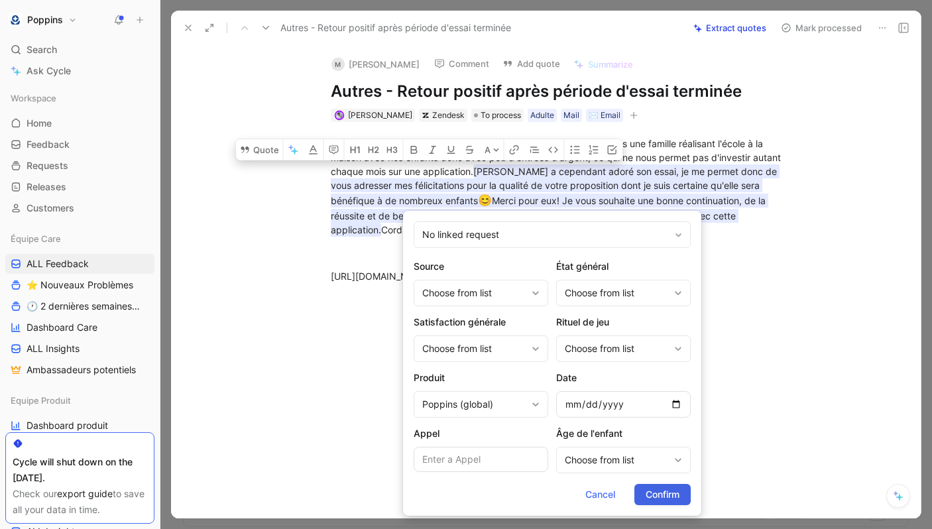
click at [665, 493] on span "Confirm" at bounding box center [663, 495] width 34 height 16
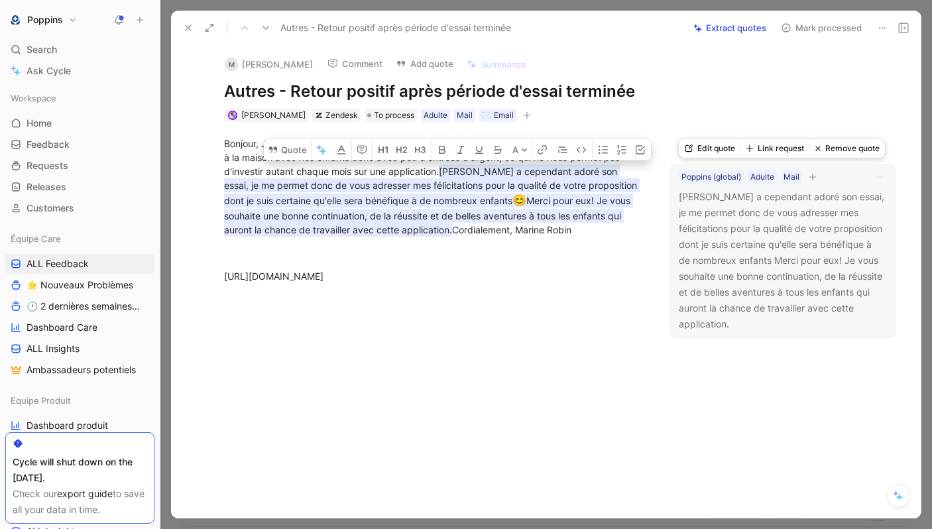
click at [817, 170] on button "button" at bounding box center [812, 176] width 13 height 13
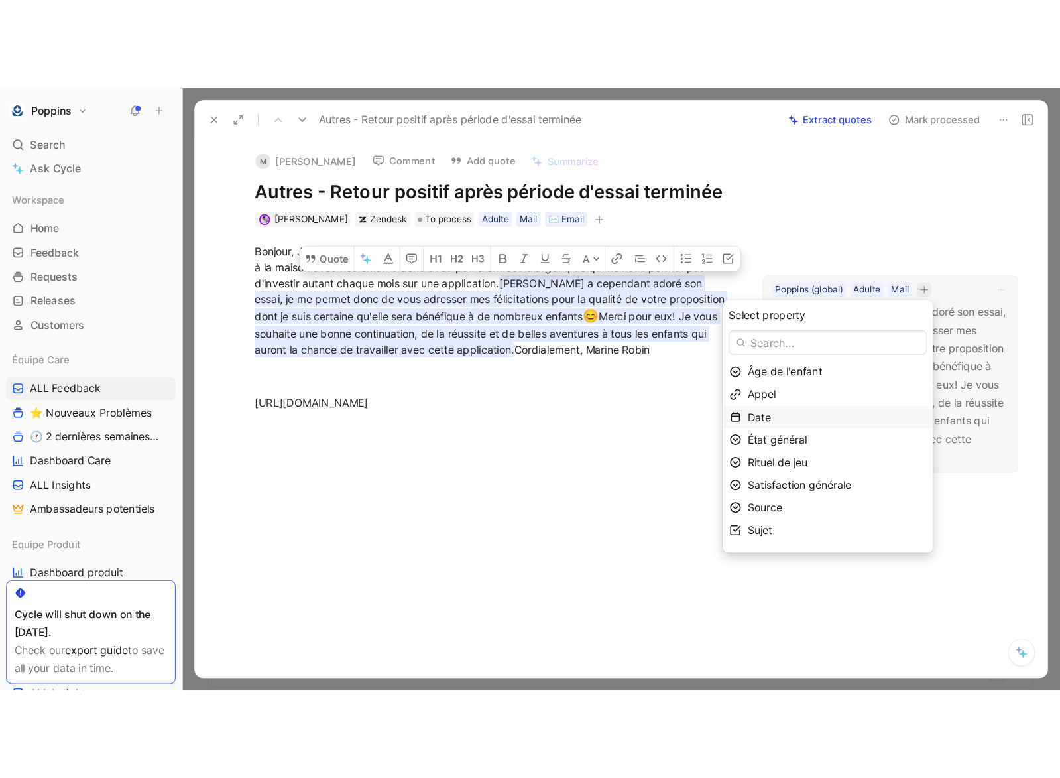
scroll to position [15, 0]
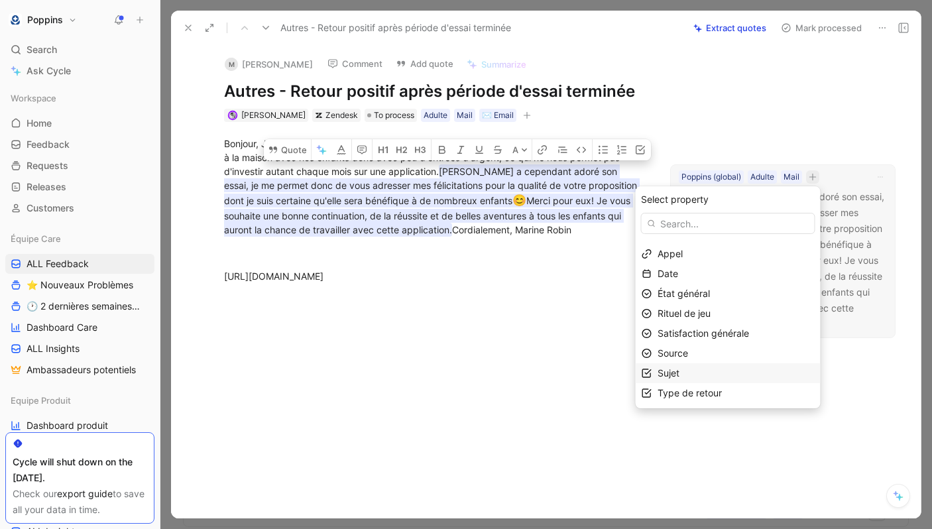
click at [717, 375] on div "Sujet" at bounding box center [736, 373] width 157 height 16
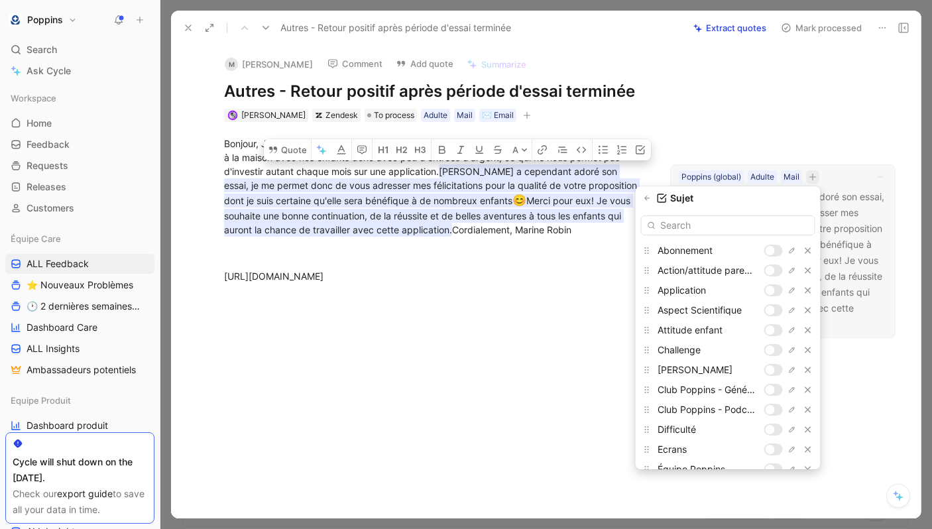
click at [732, 231] on input "text" at bounding box center [728, 225] width 174 height 20
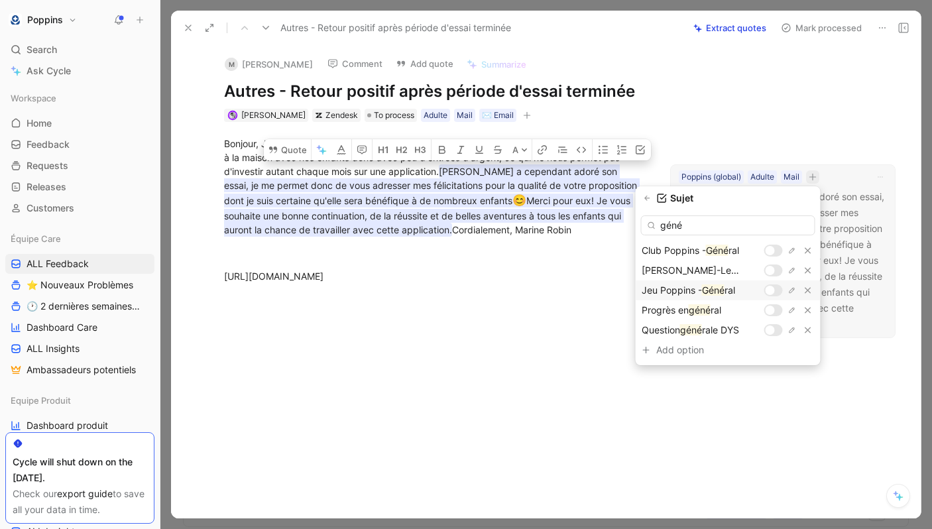
type input "géné"
click at [771, 290] on div at bounding box center [770, 290] width 9 height 9
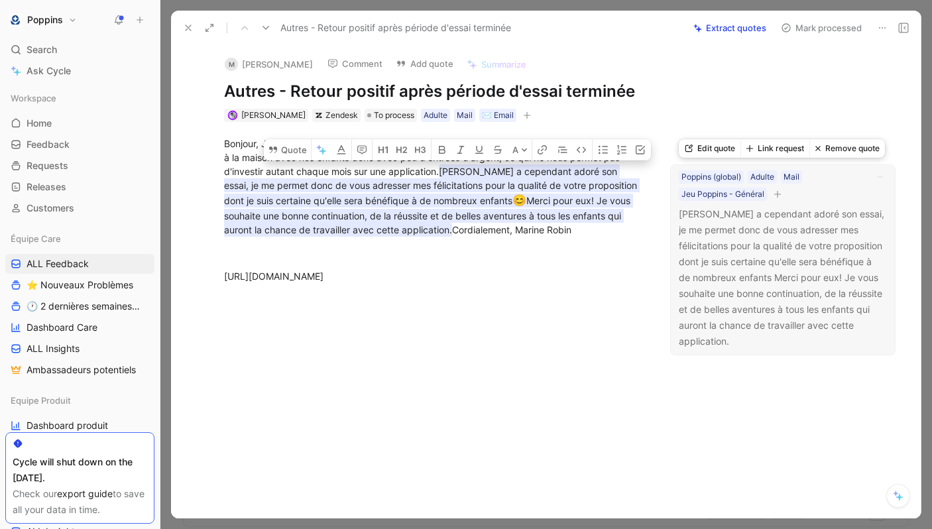
click at [781, 193] on icon "button" at bounding box center [778, 194] width 8 height 8
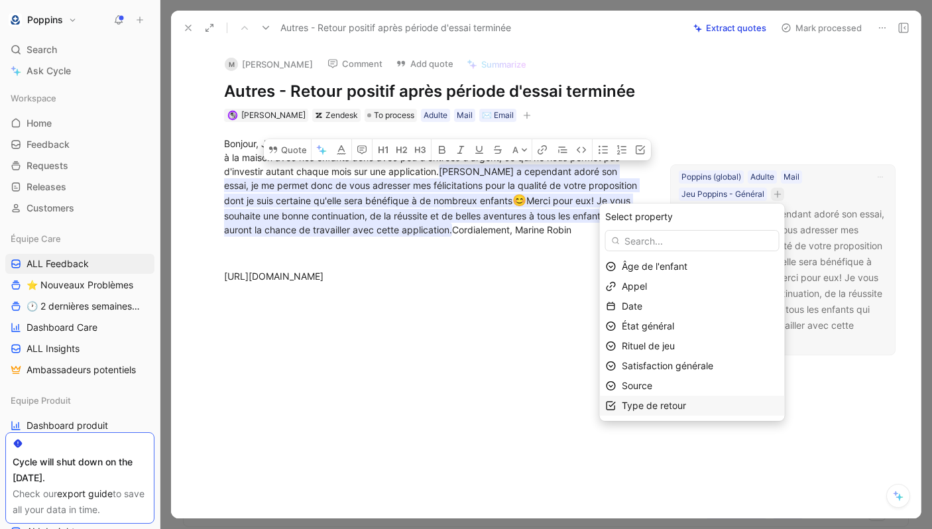
click at [683, 406] on span "Type de retour" at bounding box center [654, 405] width 64 height 11
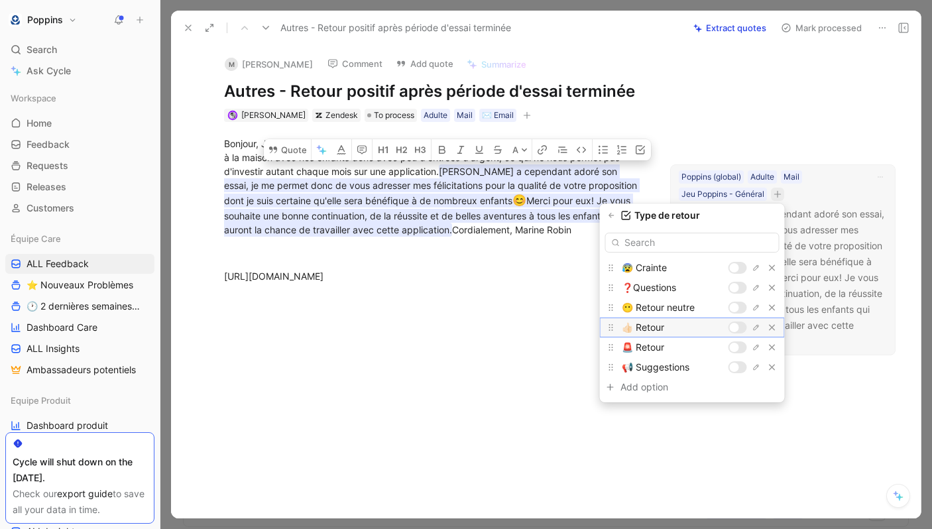
click at [736, 326] on div at bounding box center [734, 327] width 9 height 9
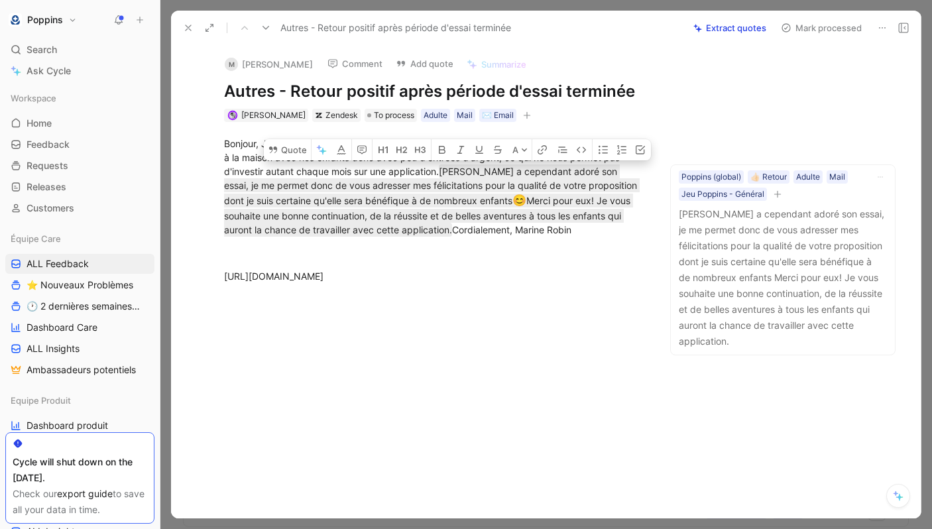
click at [518, 121] on div "Anne Dorison Zendesk To process Adulte Mail ✉️ Email" at bounding box center [435, 115] width 424 height 16
click at [523, 119] on icon "button" at bounding box center [527, 115] width 8 height 8
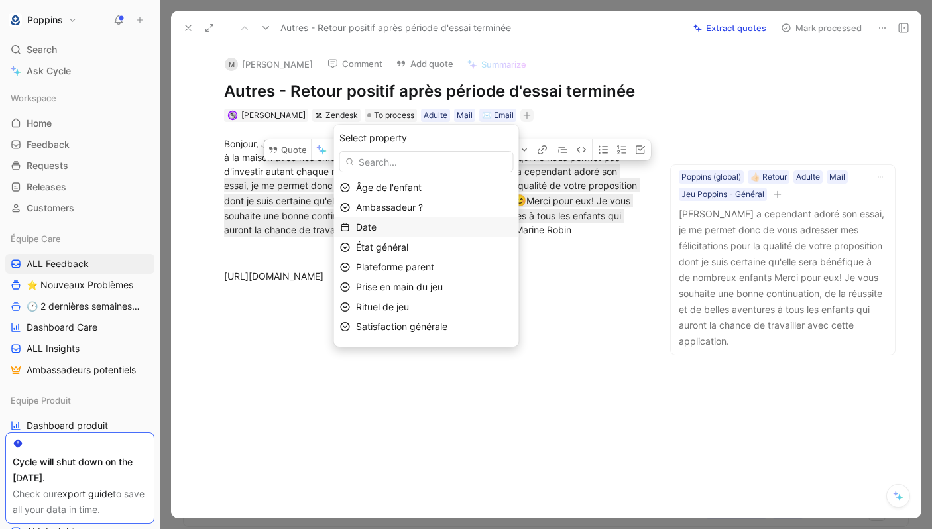
click at [414, 229] on div "Date" at bounding box center [434, 227] width 157 height 16
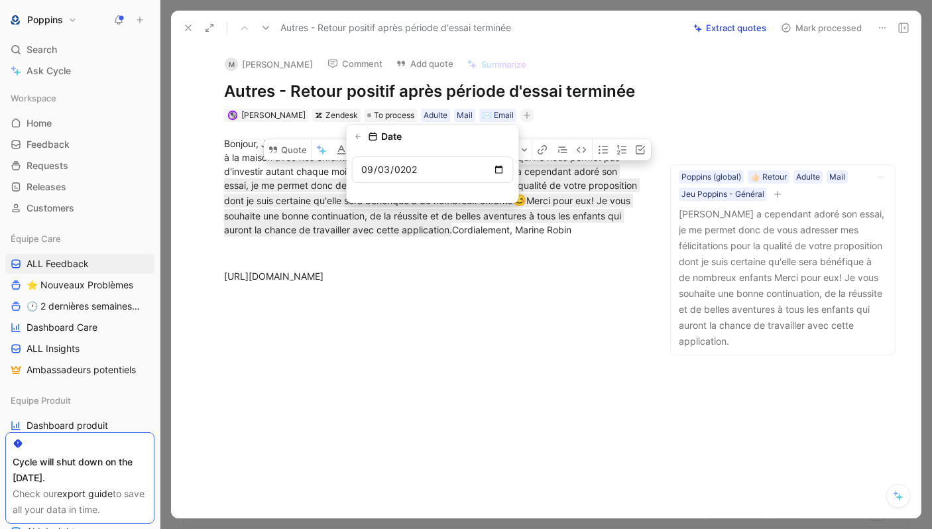
type input "2025-09-03"
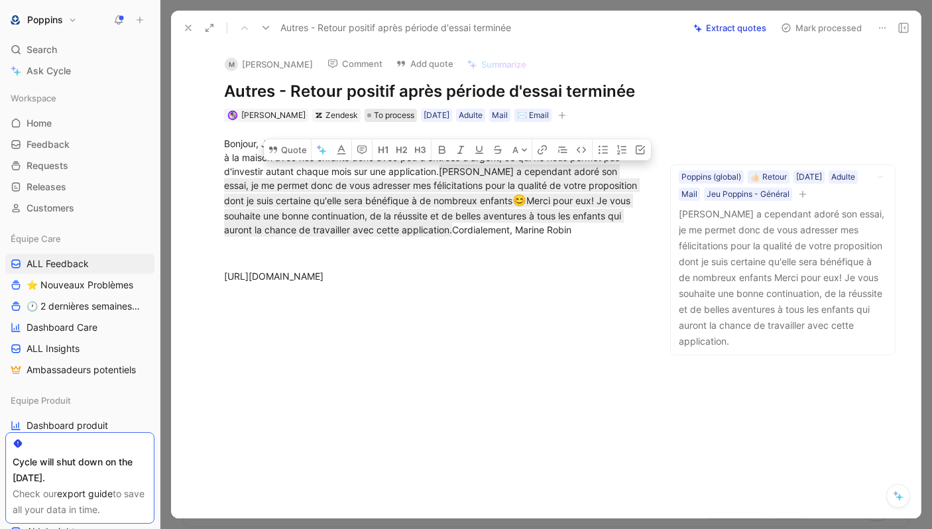
click at [386, 115] on span "To process" at bounding box center [394, 115] width 40 height 13
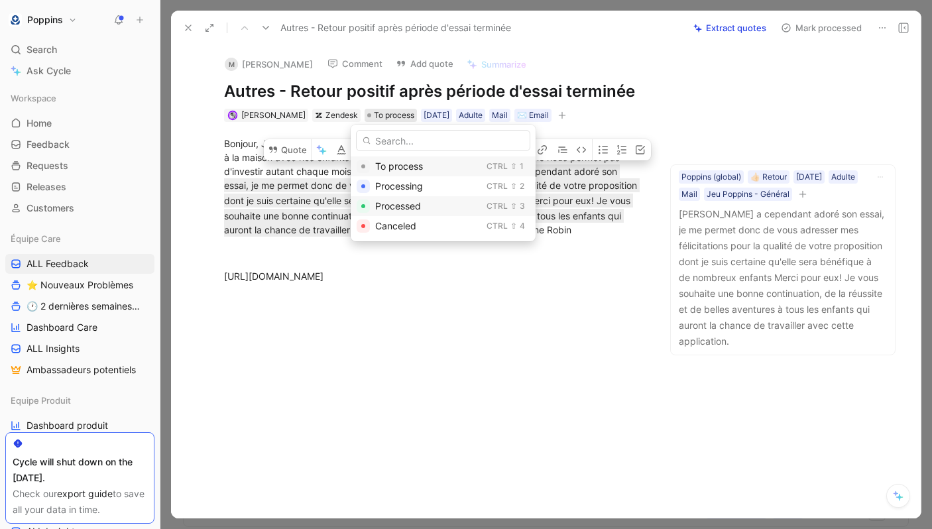
click at [402, 213] on div "Processed" at bounding box center [428, 206] width 106 height 16
